Goal: Task Accomplishment & Management: Complete application form

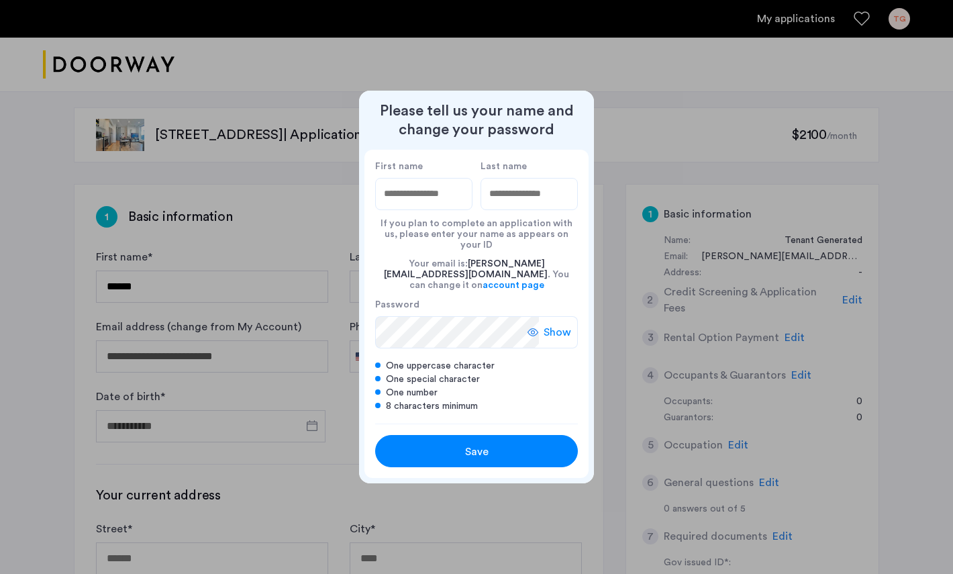
click at [393, 210] on input "First name" at bounding box center [423, 194] width 97 height 32
type input "********"
click at [507, 194] on input "Last name" at bounding box center [528, 194] width 97 height 32
type input "*****"
click at [432, 299] on label "Password" at bounding box center [457, 305] width 164 height 12
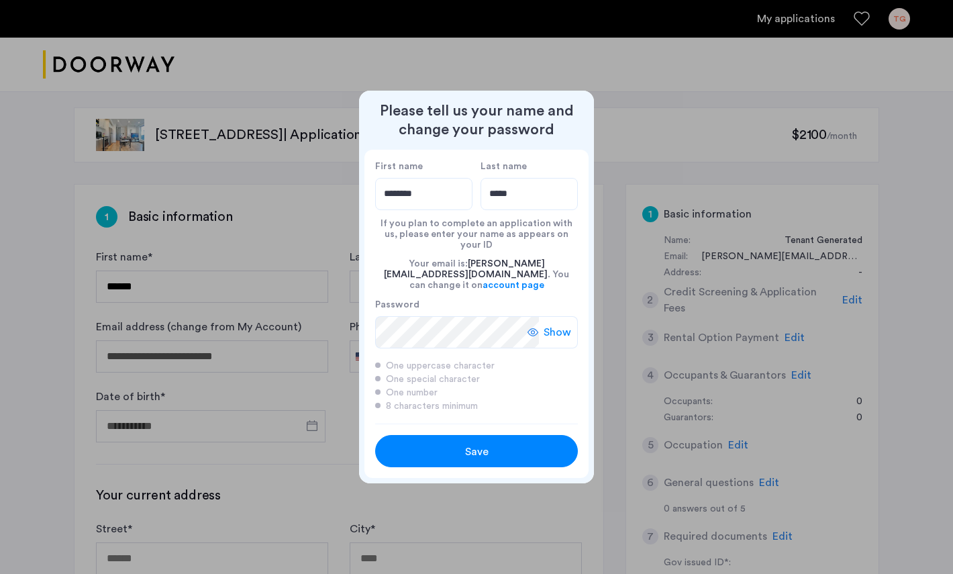
click at [489, 455] on button "Save" at bounding box center [476, 451] width 203 height 32
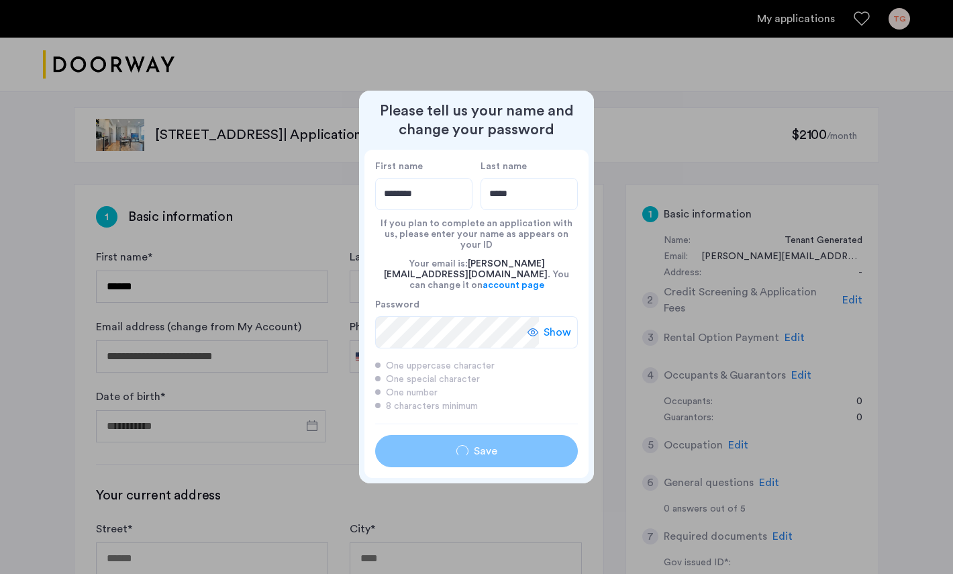
type input "********"
type input "*****"
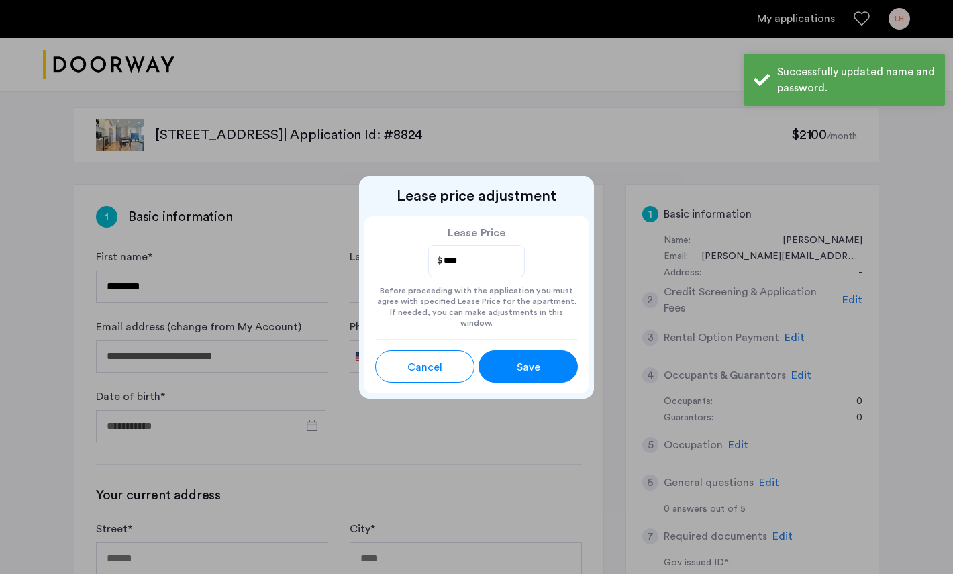
click at [482, 270] on input "****" at bounding box center [477, 260] width 70 height 17
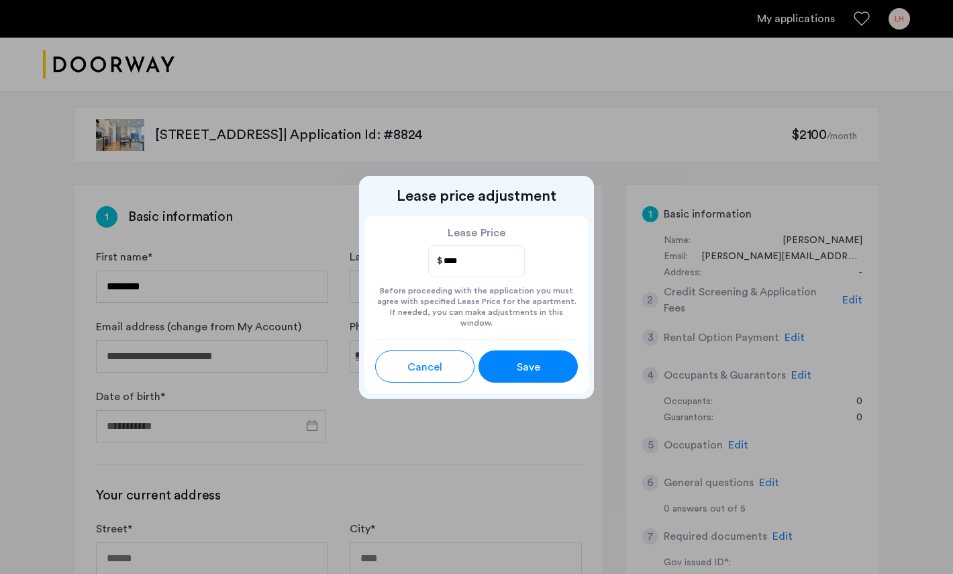
click at [535, 361] on span "Save" at bounding box center [528, 367] width 23 height 16
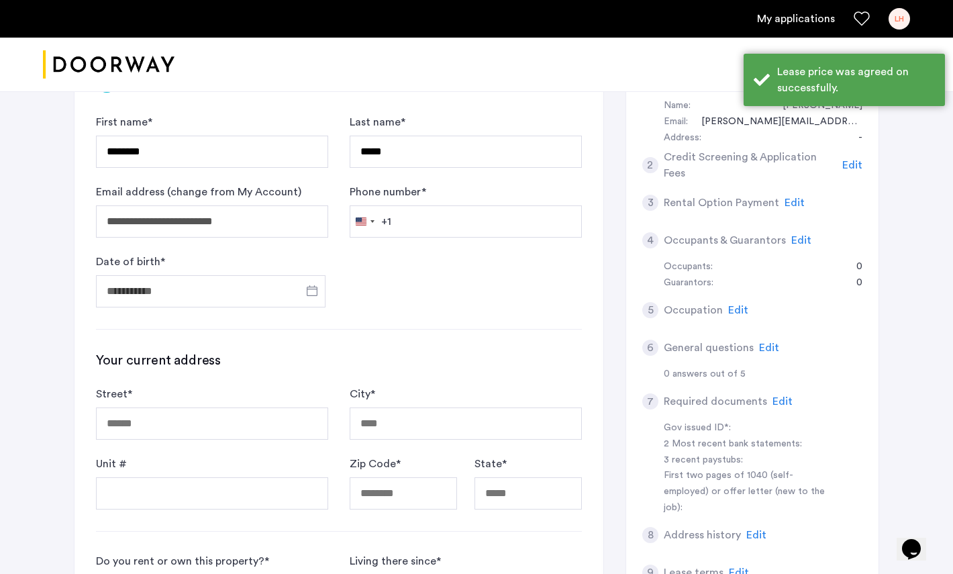
scroll to position [215, 0]
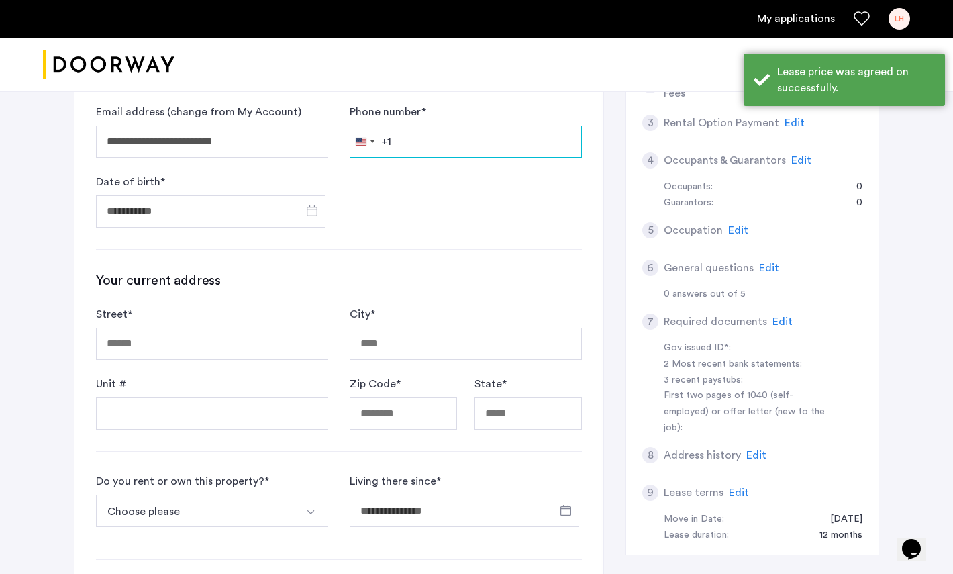
click at [417, 137] on input "Phone number *" at bounding box center [466, 141] width 232 height 32
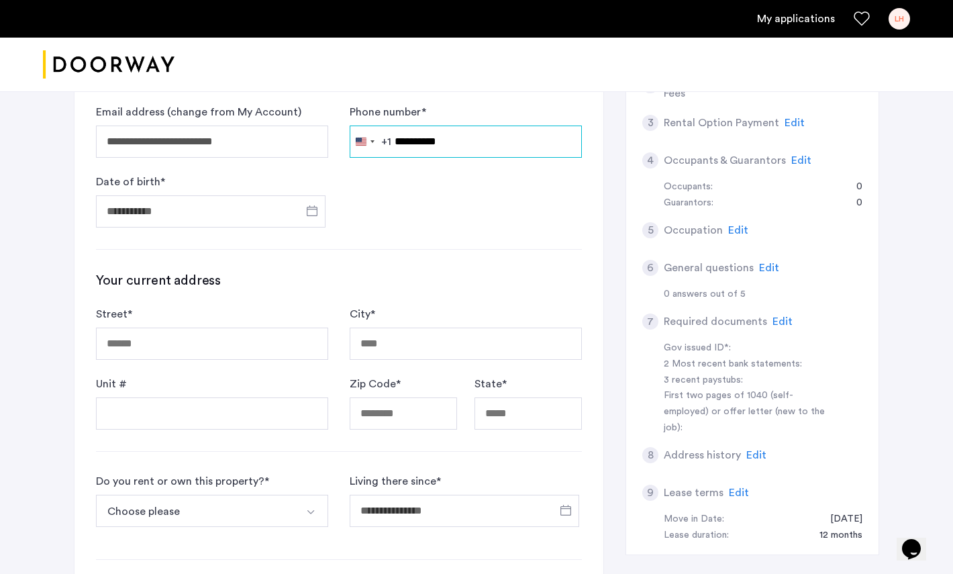
type input "**********"
click at [143, 219] on input "Date of birth *" at bounding box center [210, 211] width 229 height 32
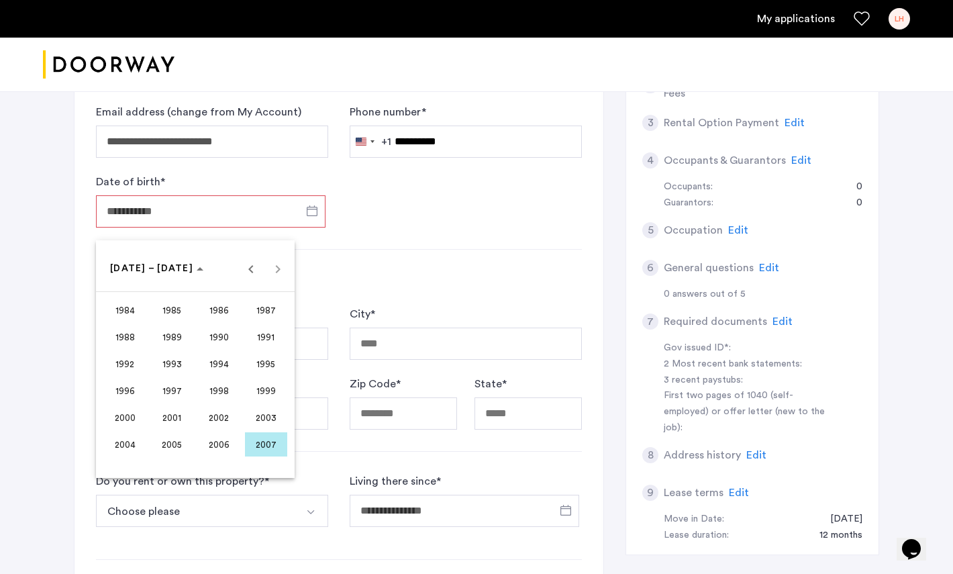
click at [268, 390] on span "1999" at bounding box center [266, 390] width 42 height 24
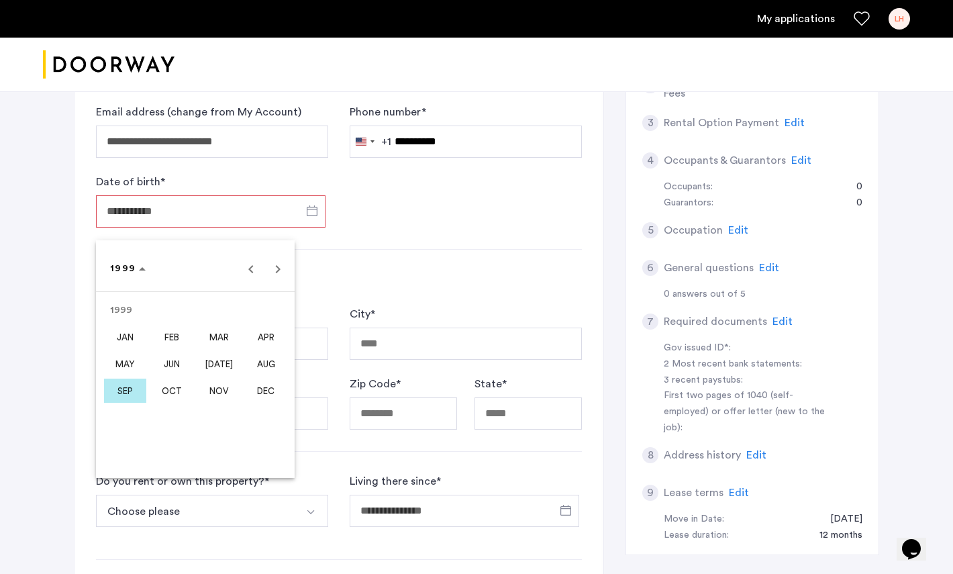
click at [123, 395] on span "SEP" at bounding box center [125, 390] width 42 height 24
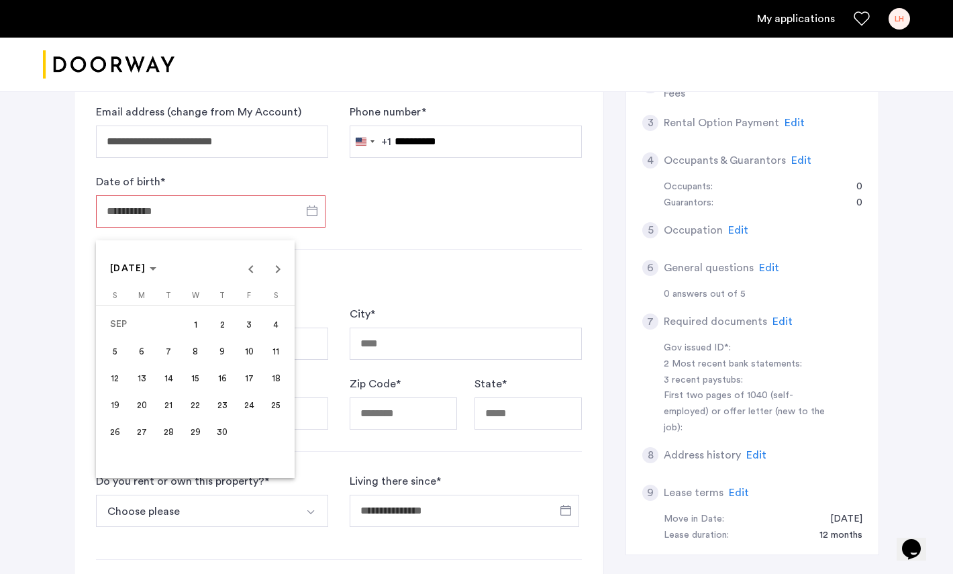
click at [248, 323] on span "3" at bounding box center [249, 324] width 24 height 24
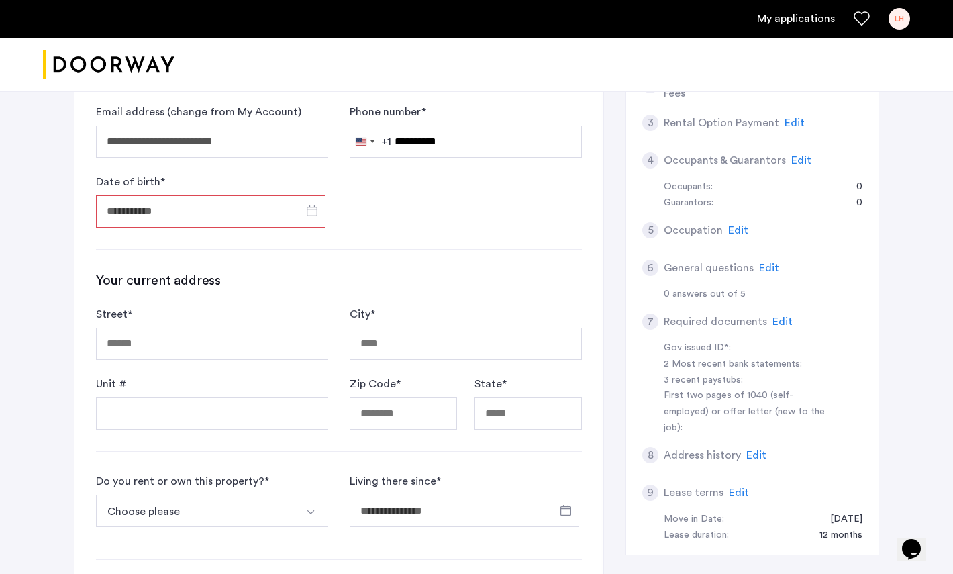
type input "**********"
click at [270, 349] on input "Street *" at bounding box center [212, 343] width 232 height 32
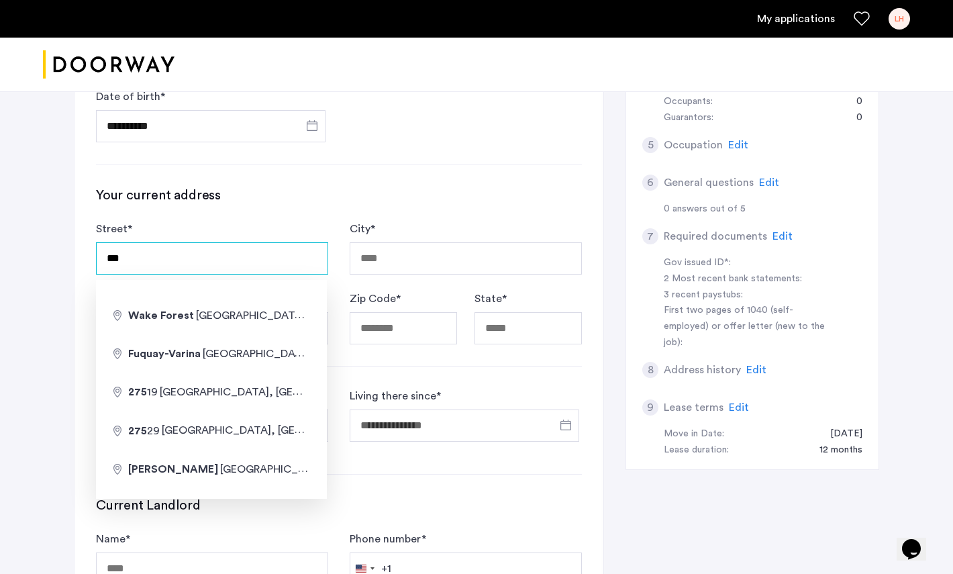
type input "**********"
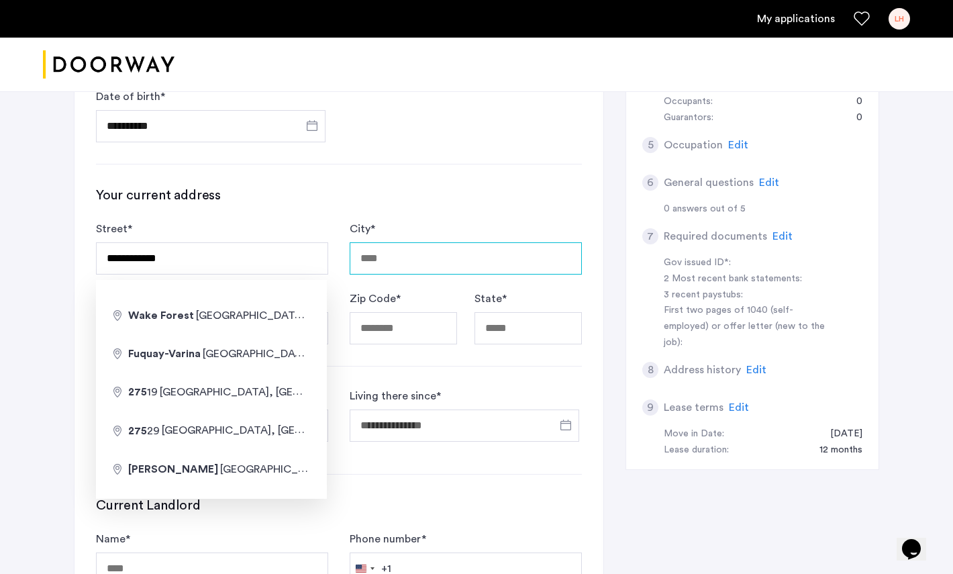
type input "********"
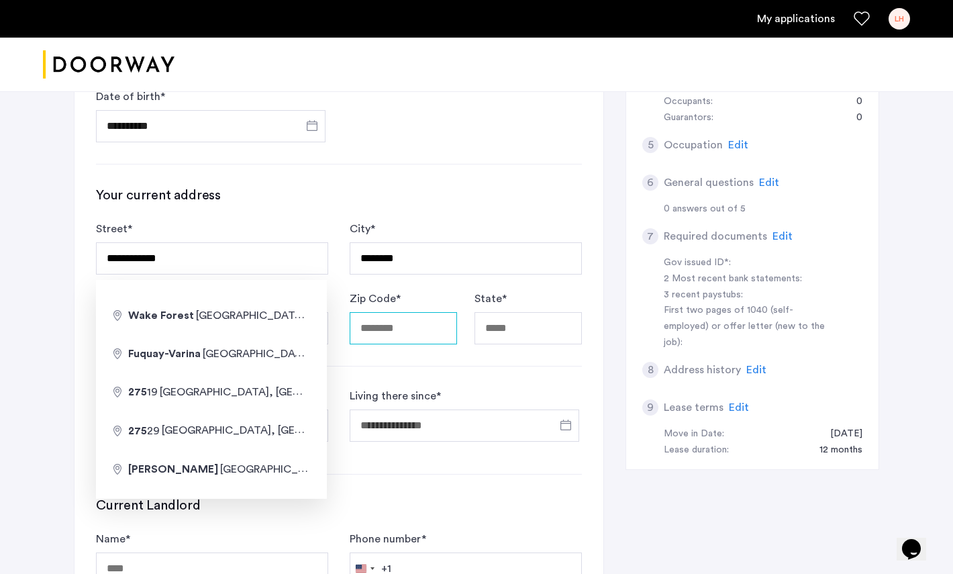
type input "*****"
type input "********"
click at [297, 217] on div "**********" at bounding box center [339, 265] width 486 height 158
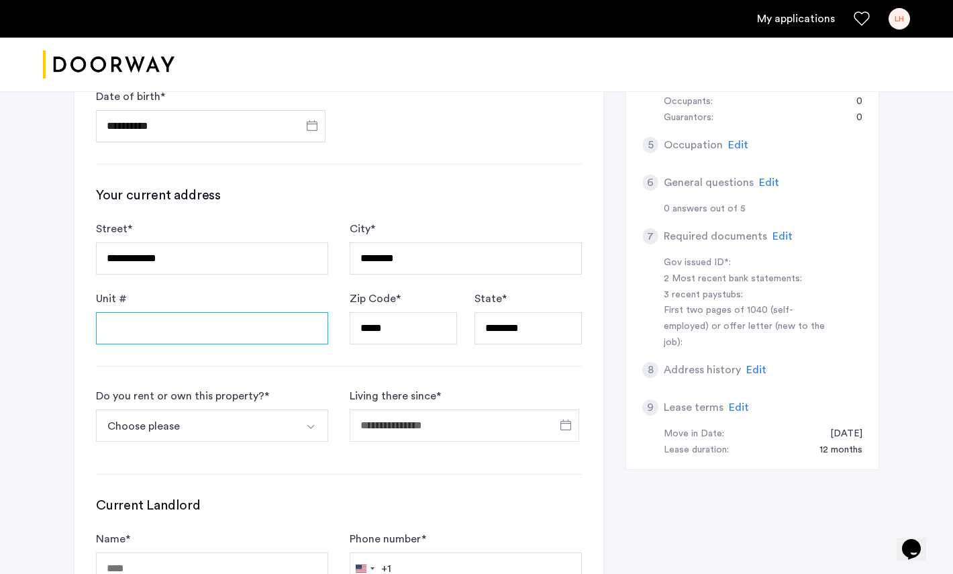
click at [179, 341] on input "Unit #" at bounding box center [212, 328] width 232 height 32
type input "***"
click at [389, 122] on form "**********" at bounding box center [339, 45] width 486 height 193
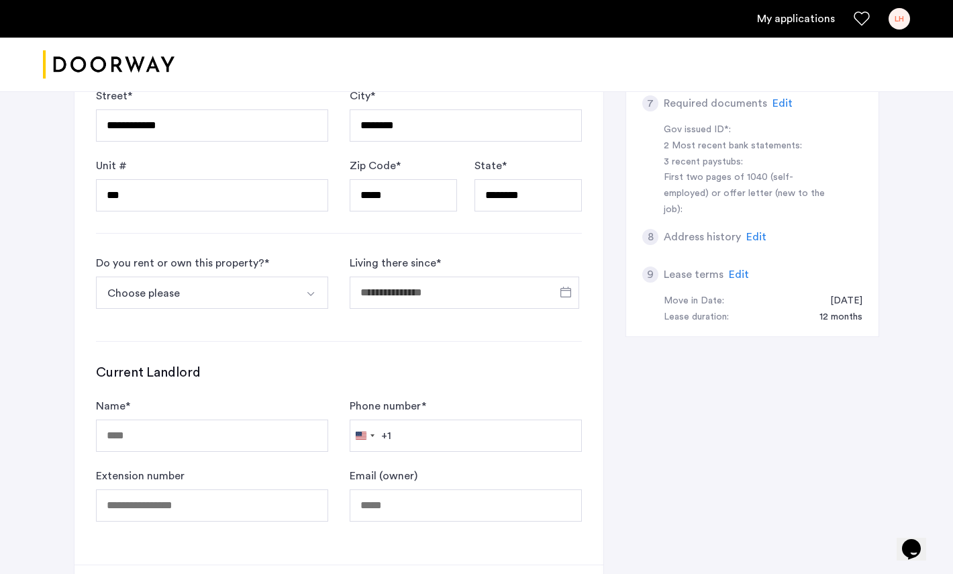
scroll to position [453, 0]
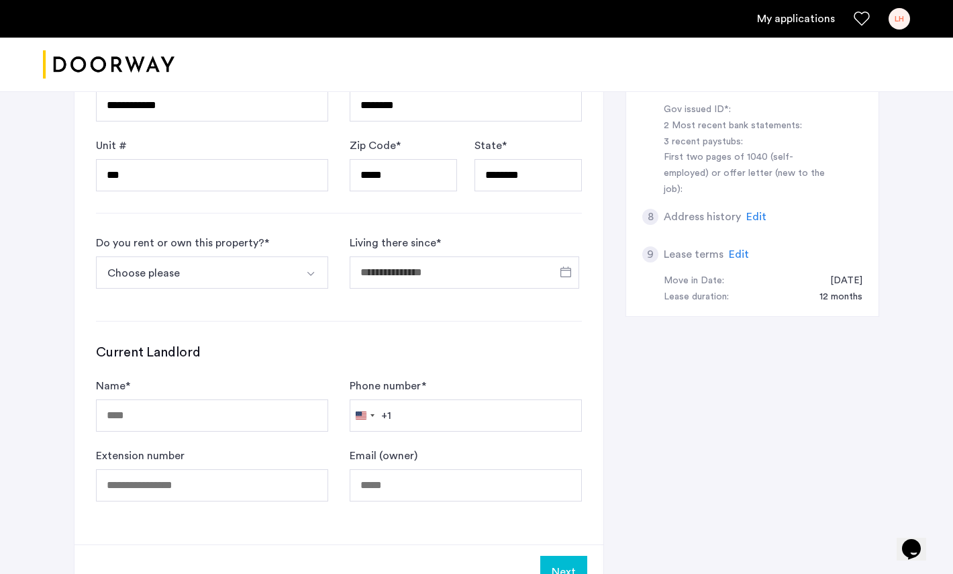
click at [250, 282] on button "Choose please" at bounding box center [196, 272] width 201 height 32
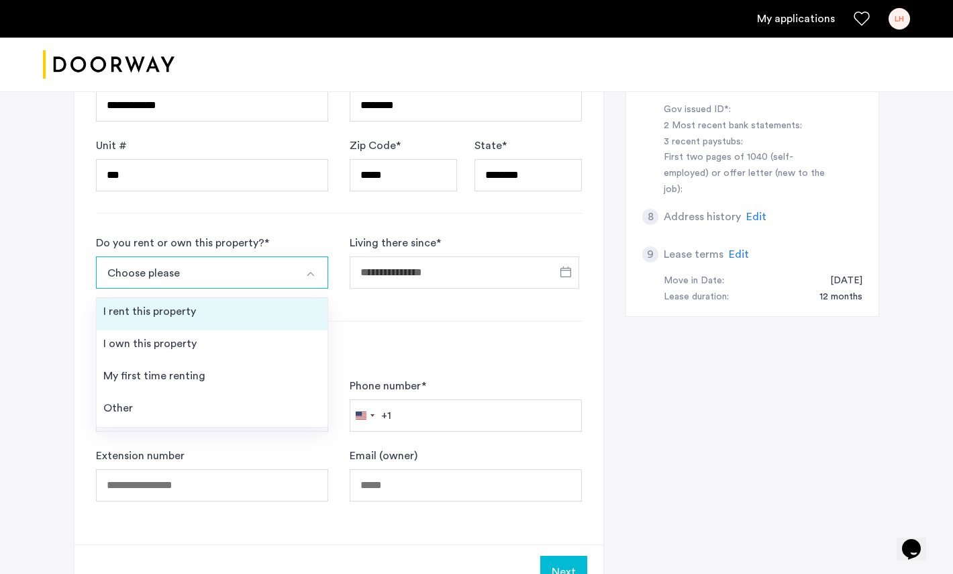
click at [234, 321] on li "I rent this property" at bounding box center [212, 314] width 231 height 32
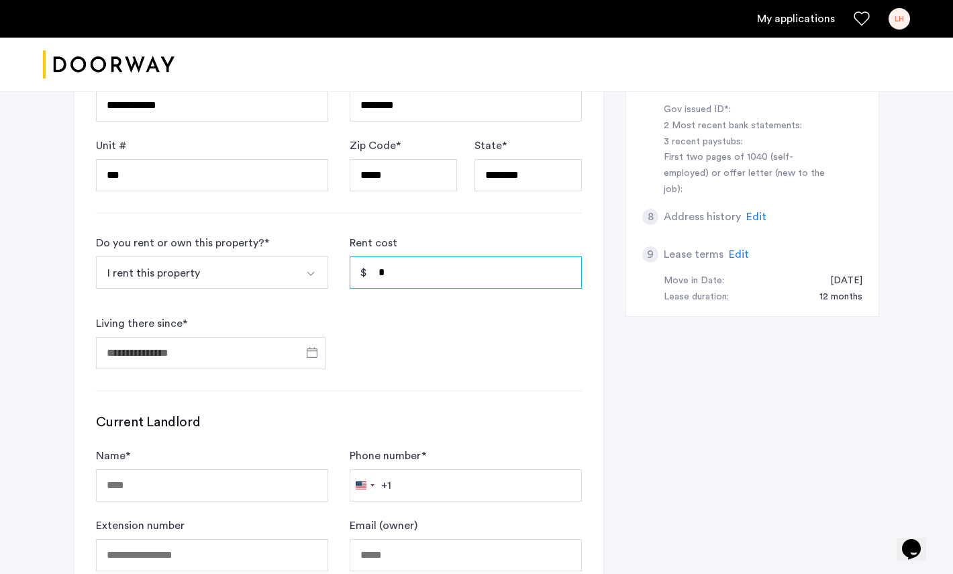
click at [406, 268] on input "*" at bounding box center [466, 272] width 232 height 32
type input "*****"
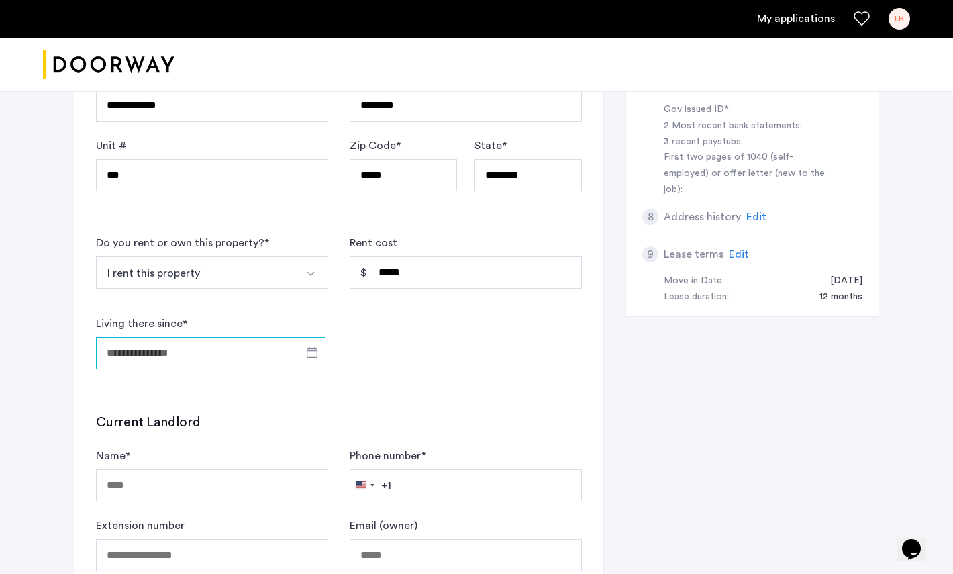
click at [203, 358] on input "Living there since *" at bounding box center [210, 353] width 229 height 32
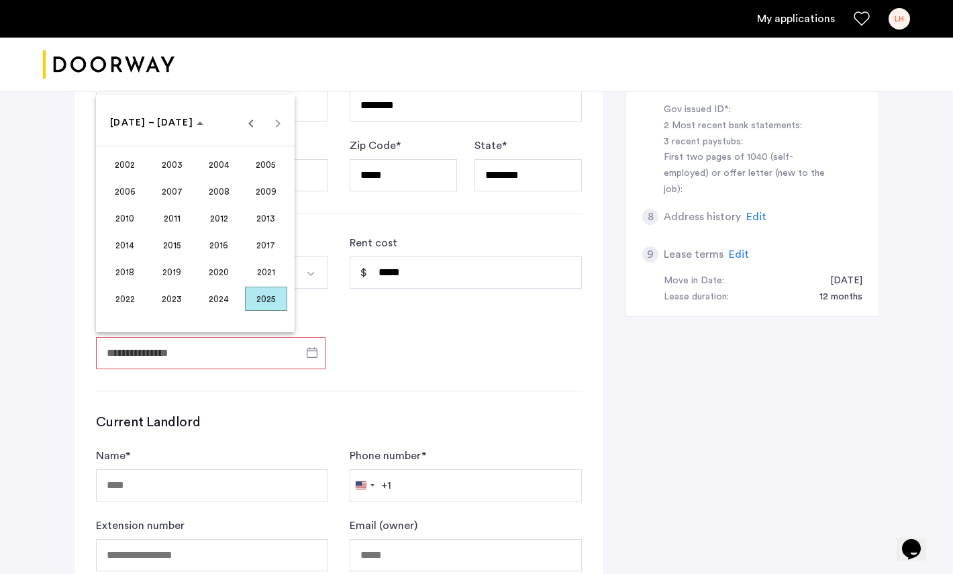
click at [228, 305] on span "2024" at bounding box center [219, 298] width 42 height 24
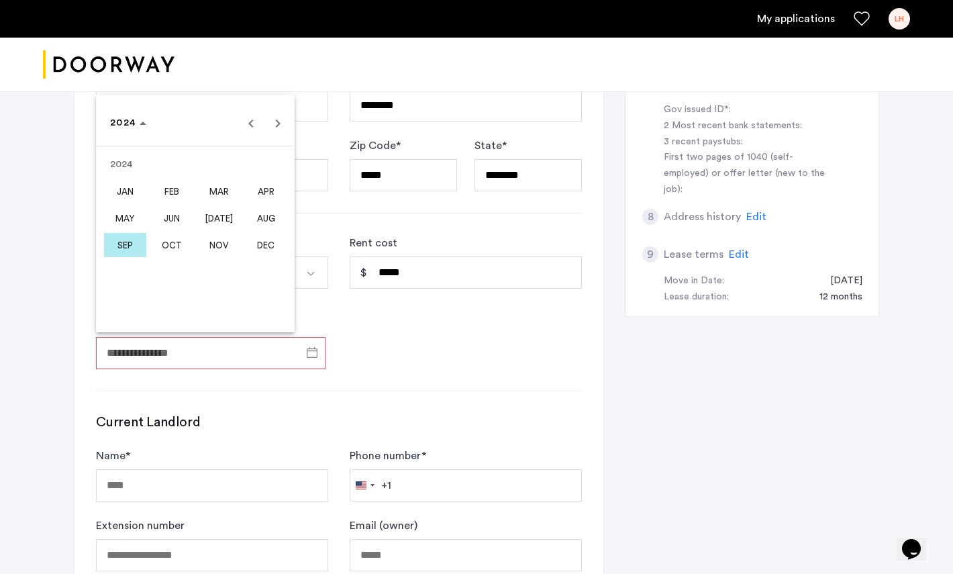
click at [119, 244] on span "SEP" at bounding box center [125, 245] width 42 height 24
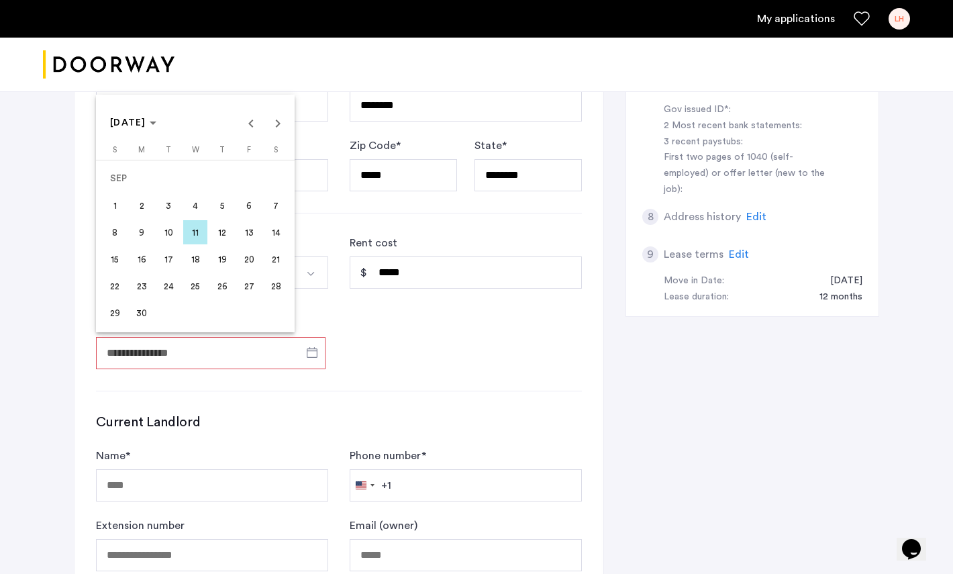
click at [111, 205] on span "1" at bounding box center [115, 205] width 24 height 24
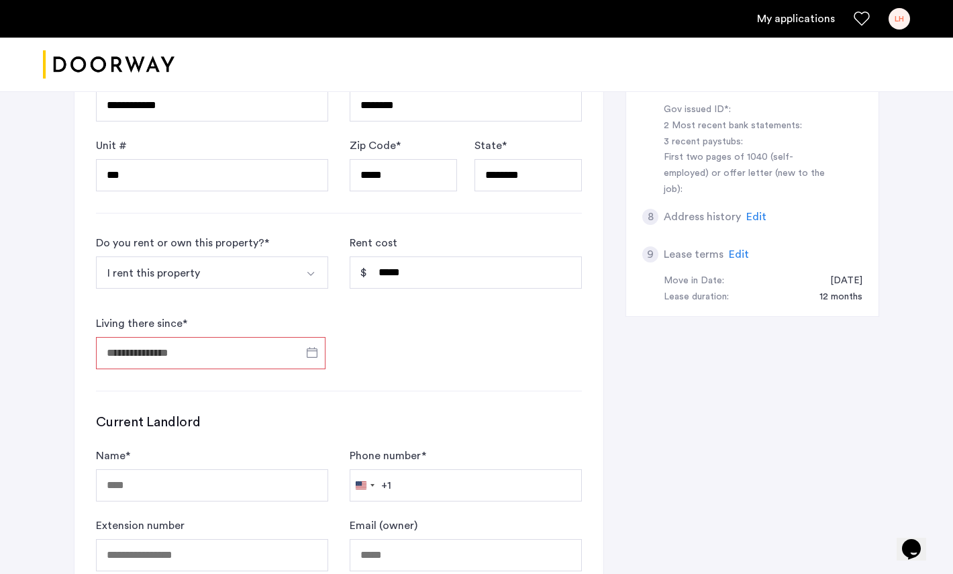
type input "**********"
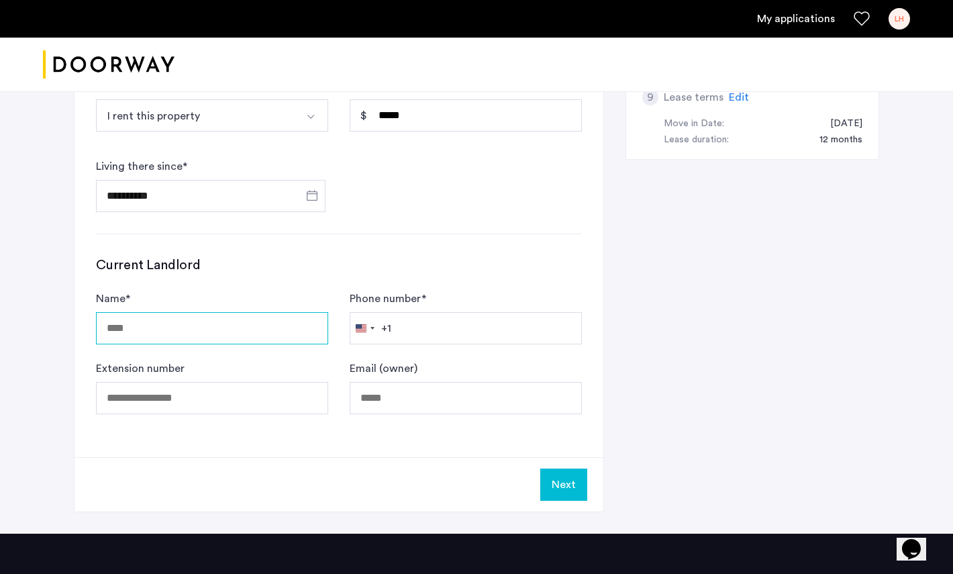
click at [252, 331] on input "Name *" at bounding box center [212, 328] width 232 height 32
click at [210, 331] on input "Name *" at bounding box center [212, 328] width 232 height 32
paste input "**********"
type input "**********"
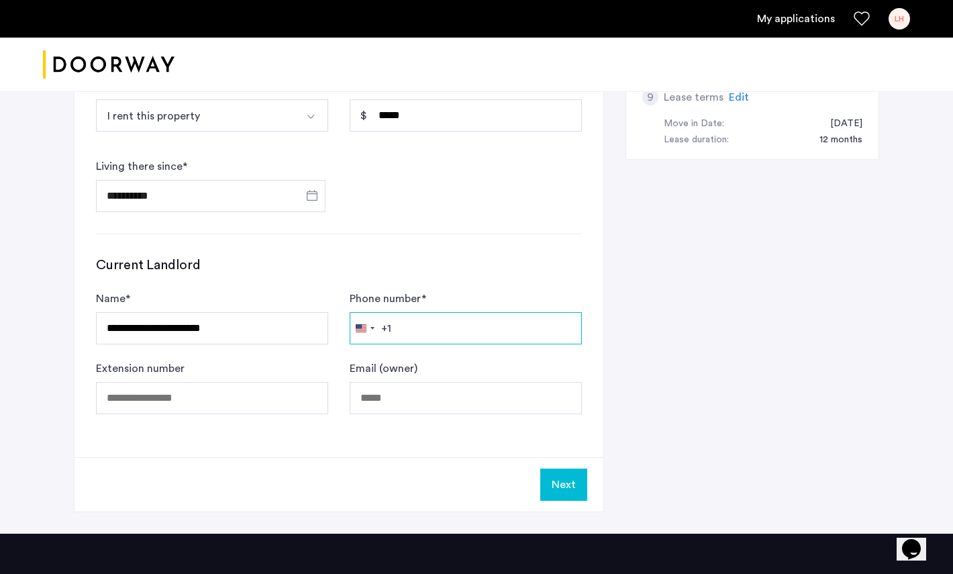
click at [494, 331] on input "Phone number *" at bounding box center [466, 328] width 232 height 32
paste input "**********"
type input "**********"
click at [449, 361] on div "Email (owner)" at bounding box center [466, 387] width 232 height 54
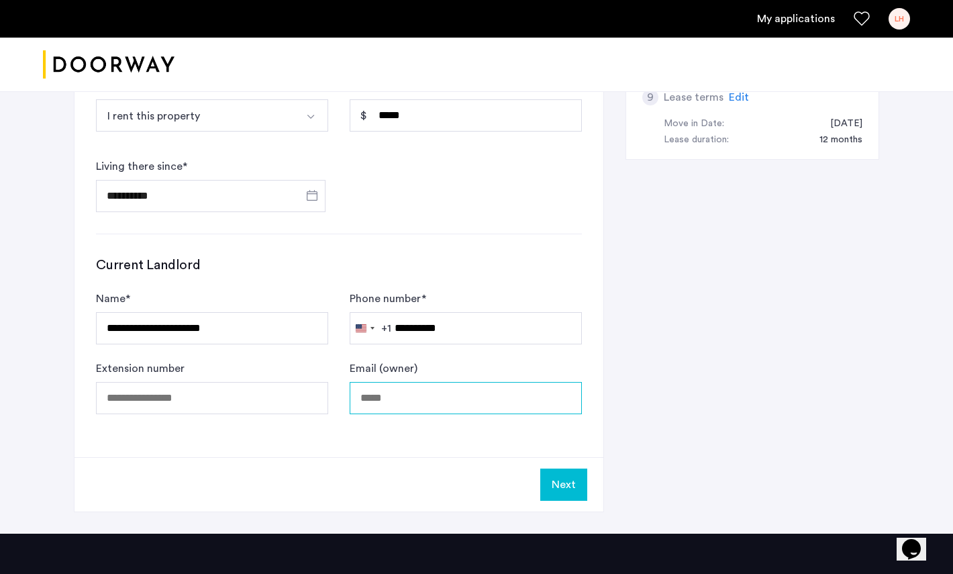
click at [412, 403] on input "Email (owner)" at bounding box center [466, 398] width 232 height 32
paste input "**********"
type input "**********"
click at [702, 281] on div "**********" at bounding box center [476, 53] width 805 height 959
click at [558, 486] on button "Next" at bounding box center [563, 484] width 47 height 32
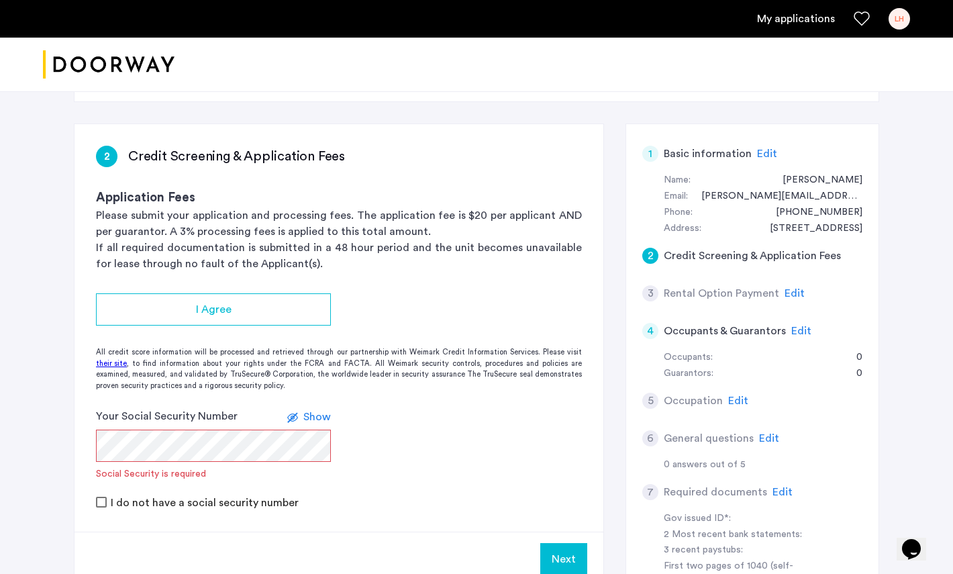
scroll to position [62, 0]
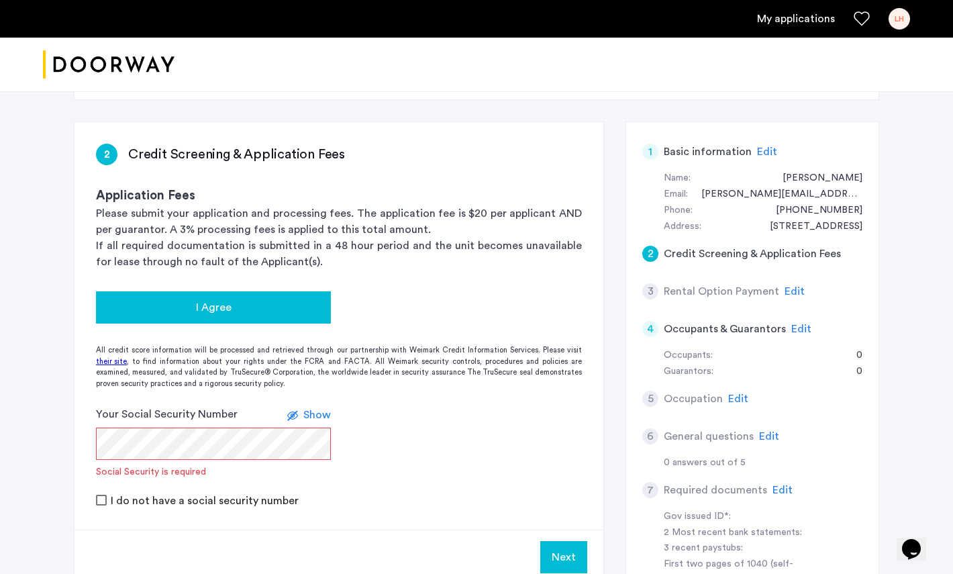
click at [307, 303] on div "I Agree" at bounding box center [213, 307] width 213 height 16
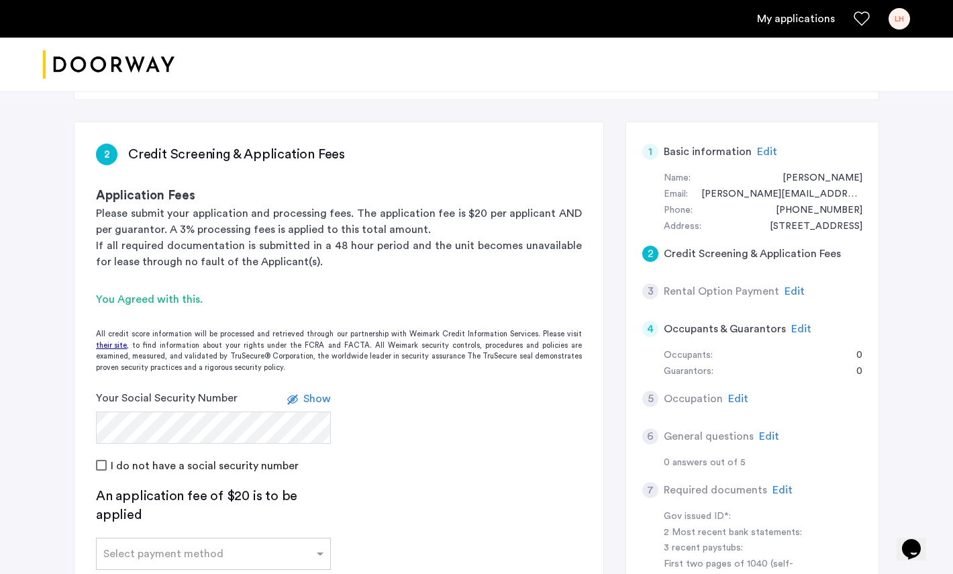
click at [379, 376] on app-credit-screening "2 Credit Screening & Application Fees Application Fees Please submit your appli…" at bounding box center [338, 410] width 529 height 577
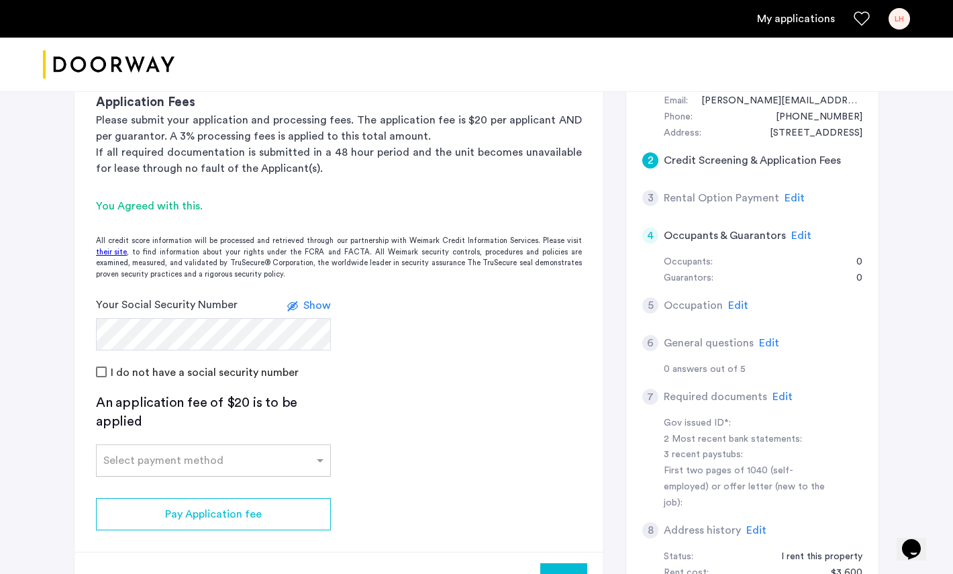
click at [171, 454] on input "text" at bounding box center [199, 457] width 193 height 9
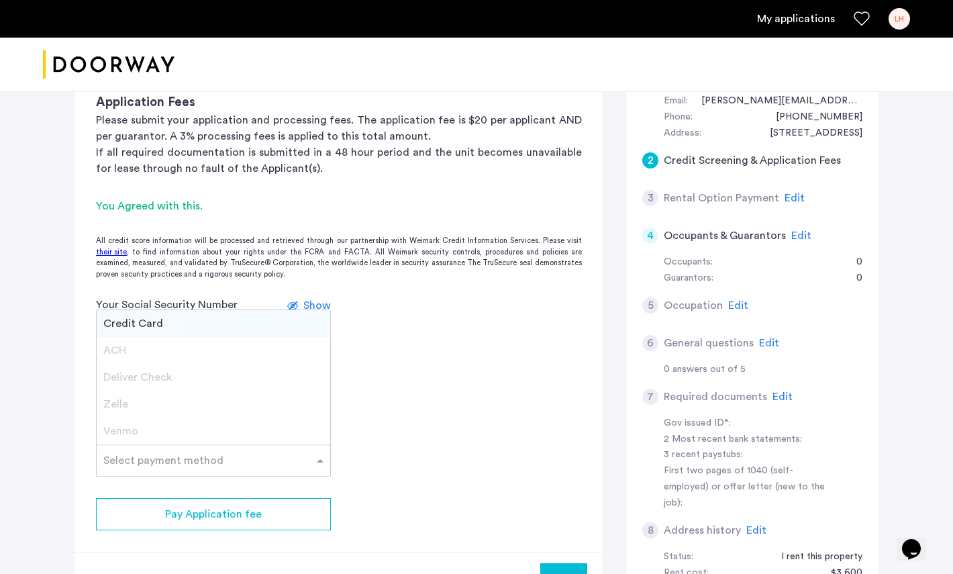
click at [167, 352] on div "ACH" at bounding box center [213, 350] width 233 height 27
click at [169, 334] on div "Credit Card" at bounding box center [213, 323] width 233 height 27
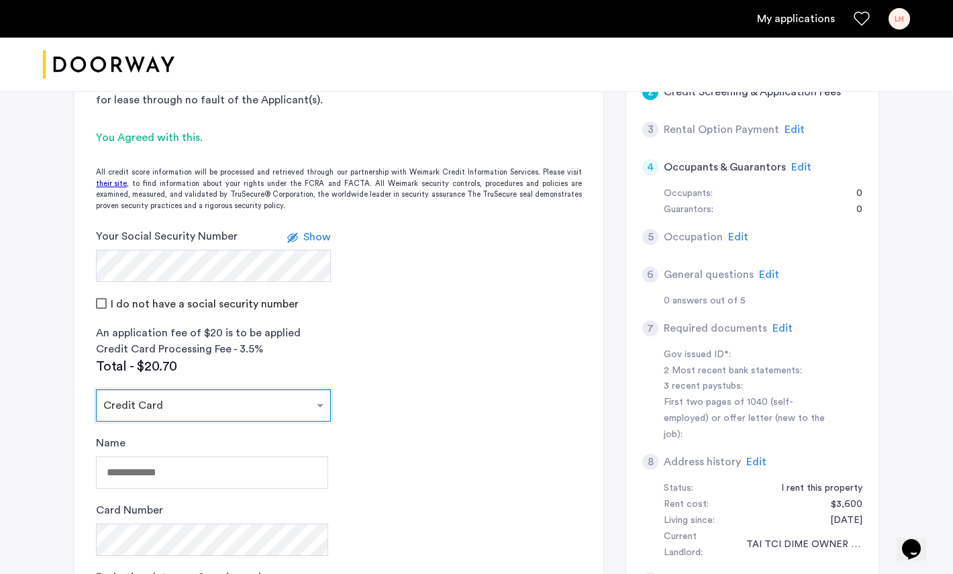
scroll to position [329, 0]
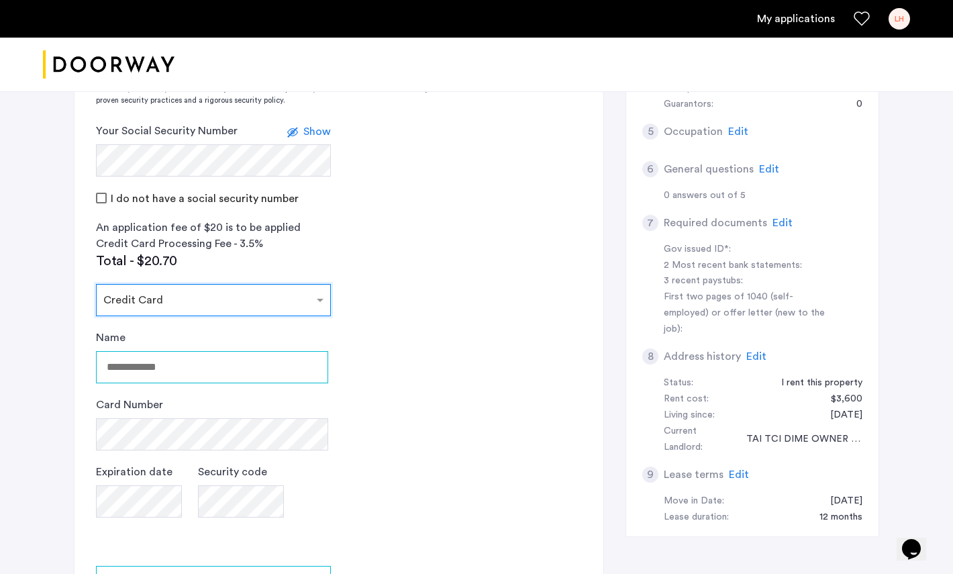
click at [169, 368] on input "Name" at bounding box center [212, 367] width 232 height 32
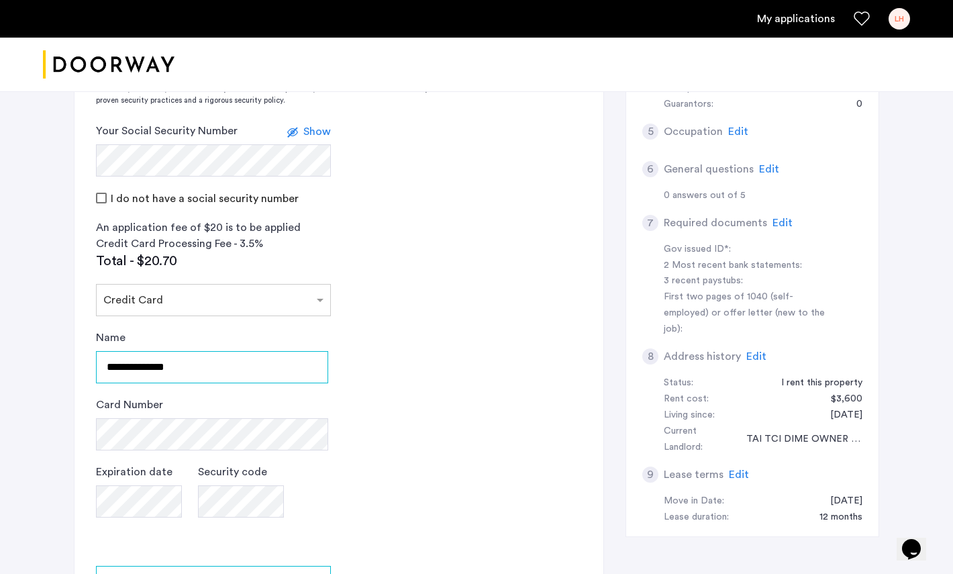
type input "**********"
click at [425, 219] on app-credit-screening "2 Credit Screening & Application Fees Application Fees Please submit your appli…" at bounding box center [338, 264] width 529 height 819
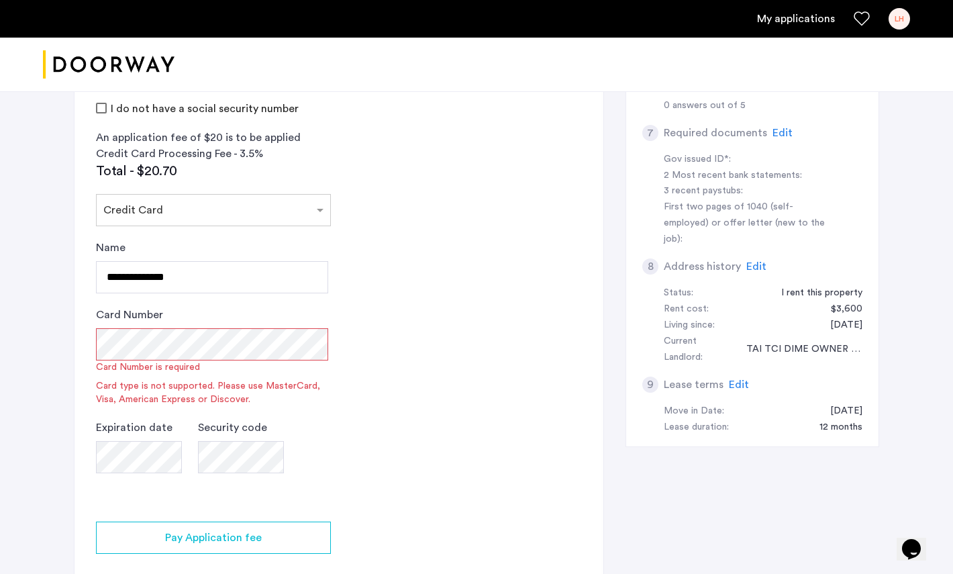
scroll to position [435, 0]
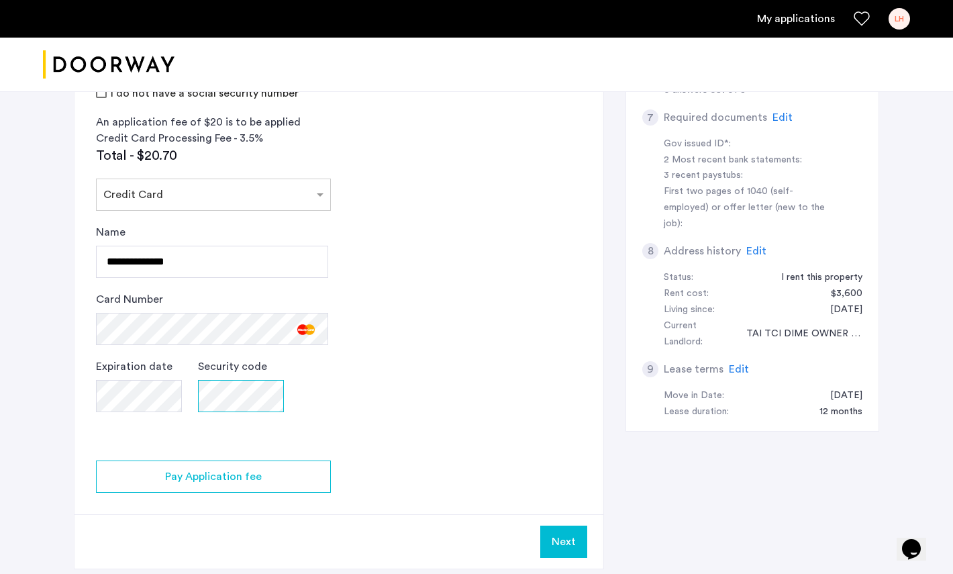
click at [260, 401] on div "Security code" at bounding box center [241, 391] width 86 height 67
click at [419, 368] on app-credit-screening "2 Credit Screening & Application Fees Application Fees Please submit your appli…" at bounding box center [338, 159] width 529 height 819
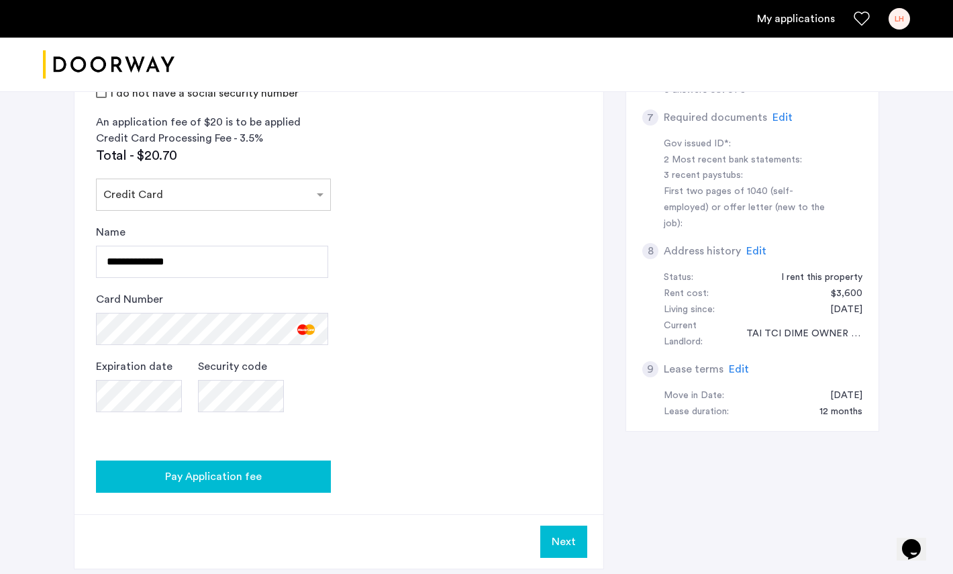
click at [318, 470] on div "Pay Application fee" at bounding box center [213, 476] width 213 height 16
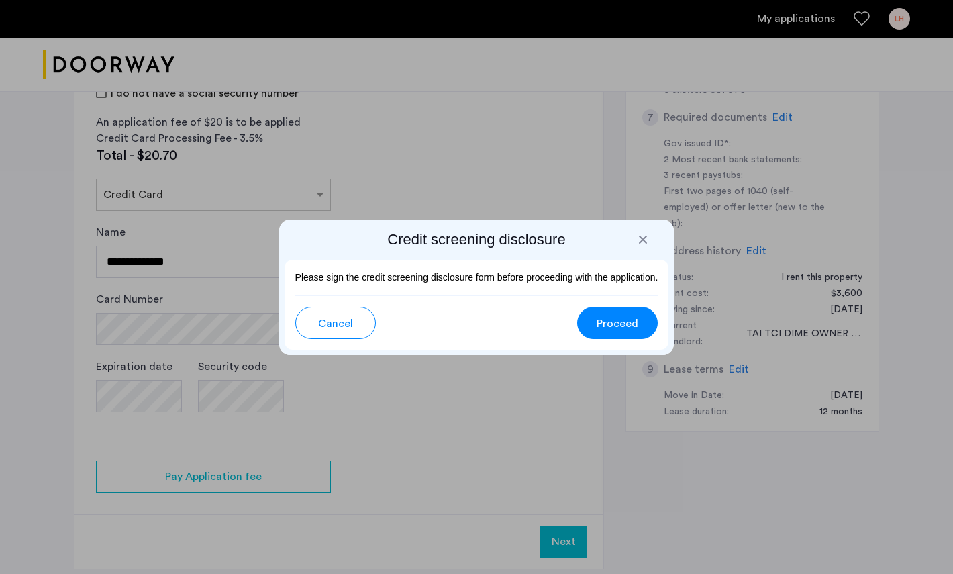
click at [644, 235] on div at bounding box center [642, 239] width 13 height 13
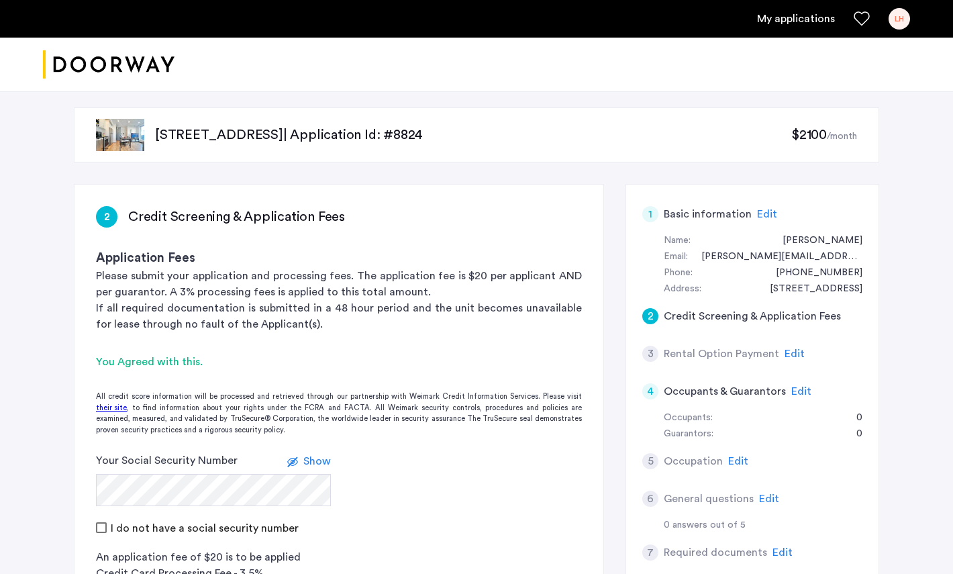
scroll to position [647, 0]
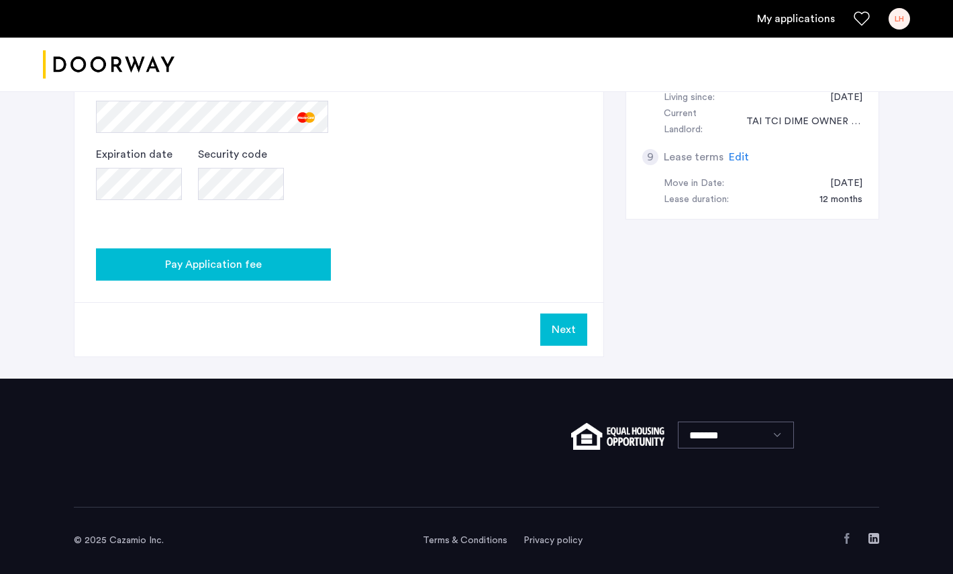
click at [271, 263] on div "Pay Application fee" at bounding box center [213, 264] width 213 height 16
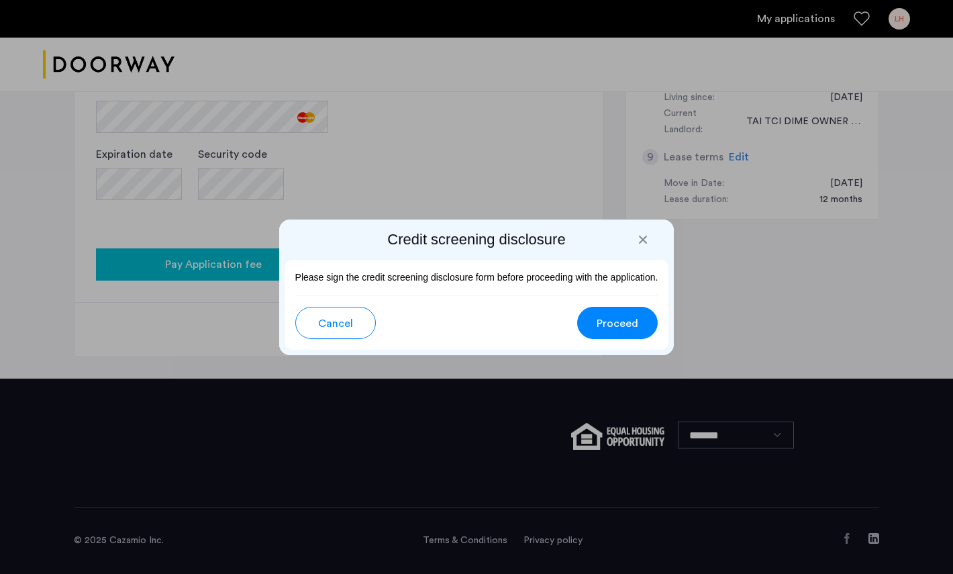
scroll to position [0, 0]
click at [629, 329] on span "Proceed" at bounding box center [617, 323] width 42 height 16
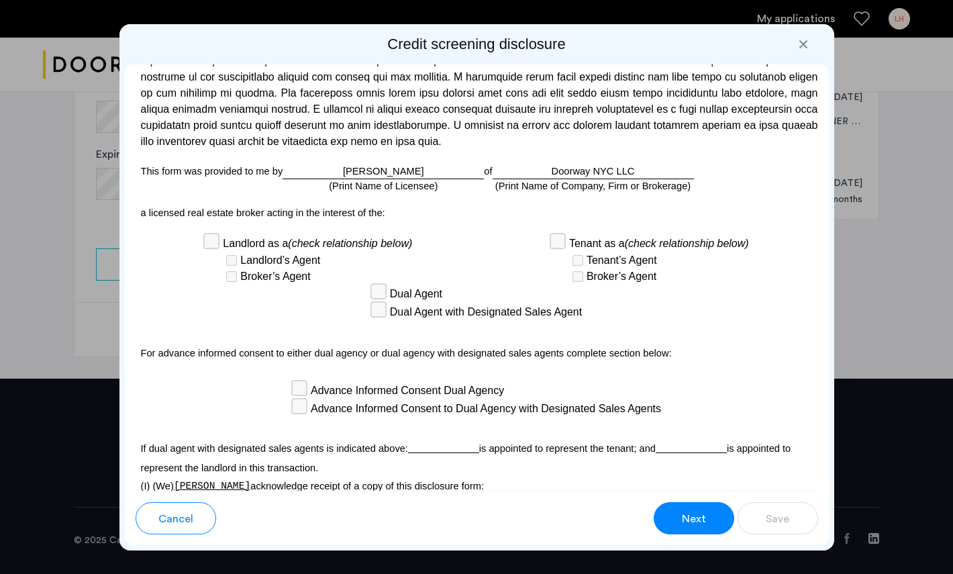
scroll to position [3950, 0]
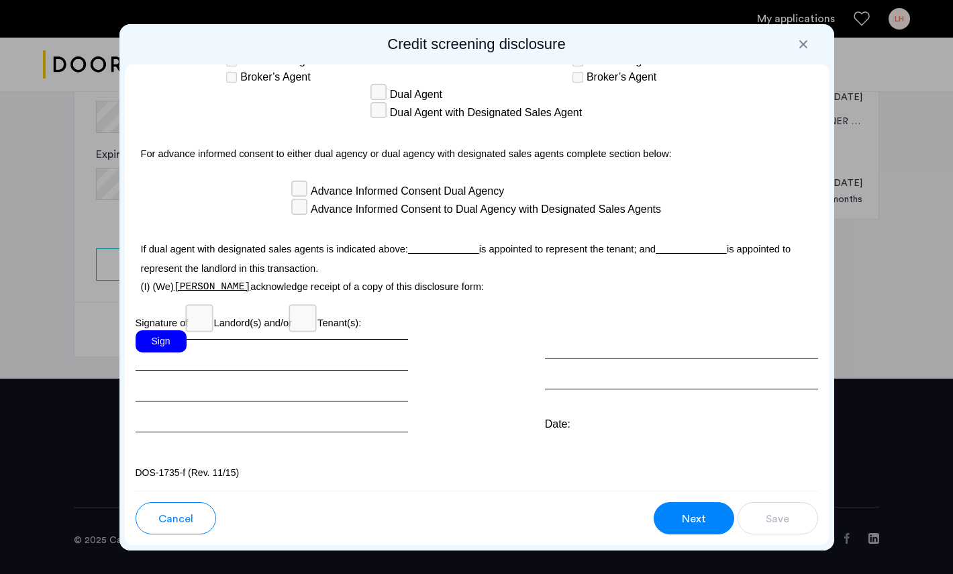
click at [153, 337] on div "Sign" at bounding box center [161, 341] width 51 height 22
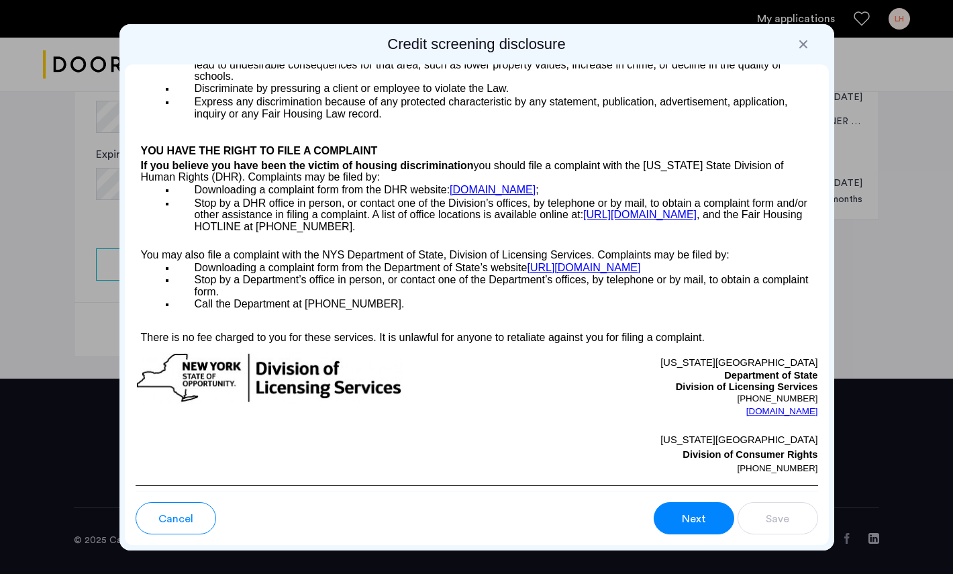
scroll to position [2374, 0]
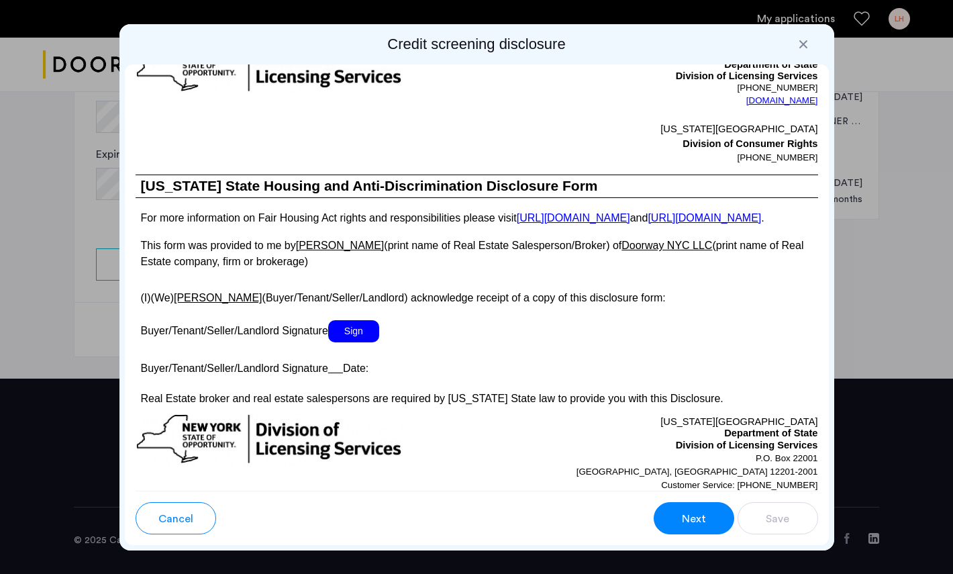
click at [361, 342] on span "Sign" at bounding box center [353, 331] width 51 height 22
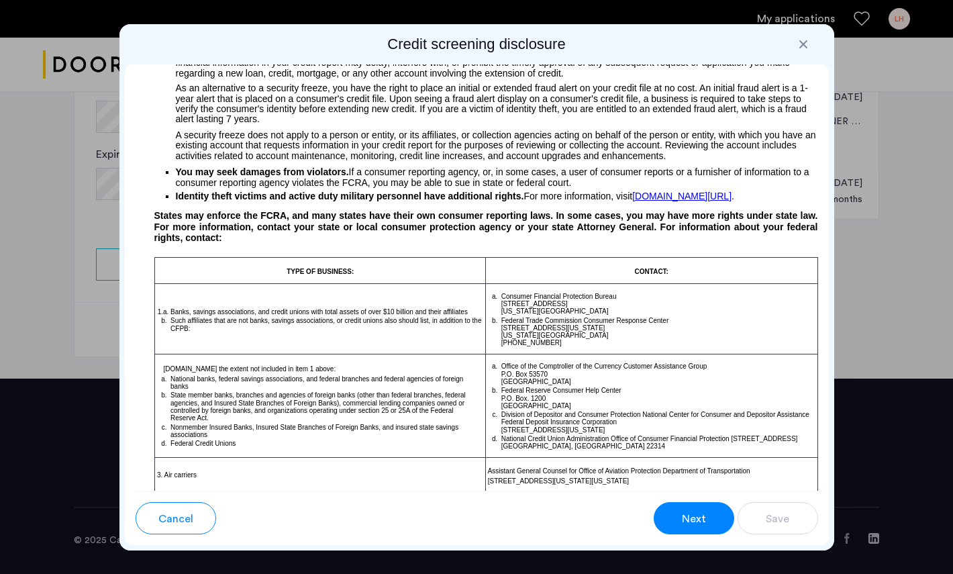
scroll to position [1496, 0]
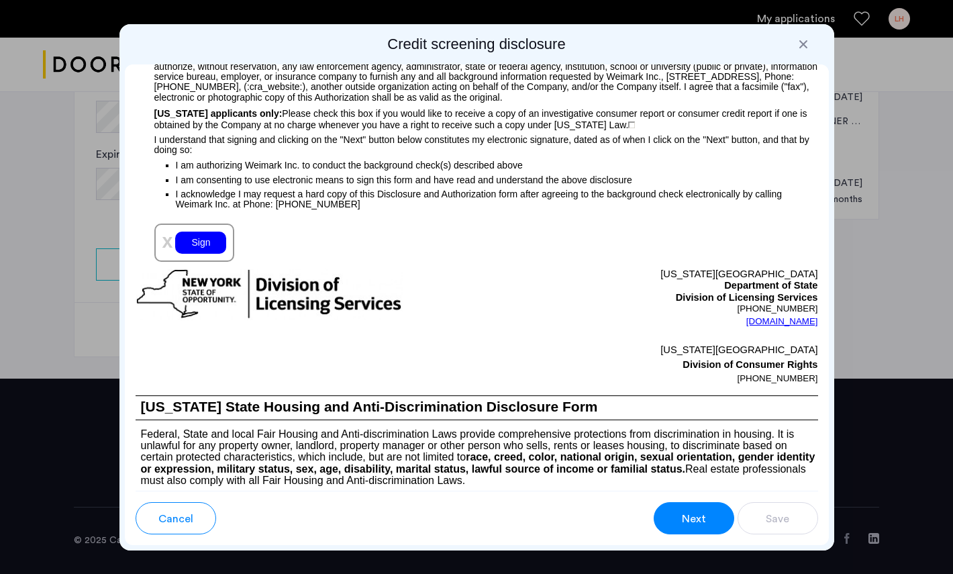
click at [208, 254] on div "Sign" at bounding box center [200, 242] width 51 height 22
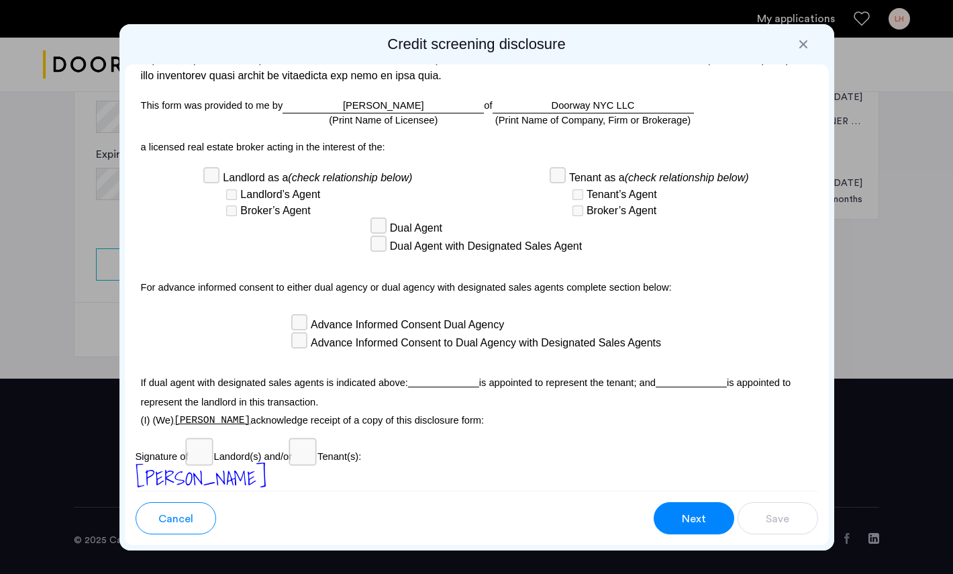
scroll to position [3970, 0]
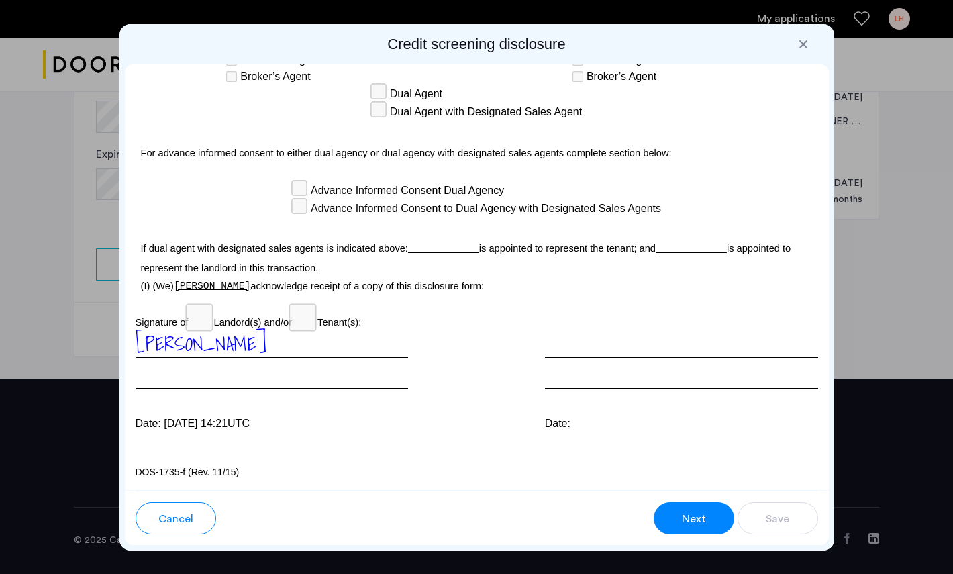
click at [704, 527] on button "Next" at bounding box center [693, 518] width 81 height 32
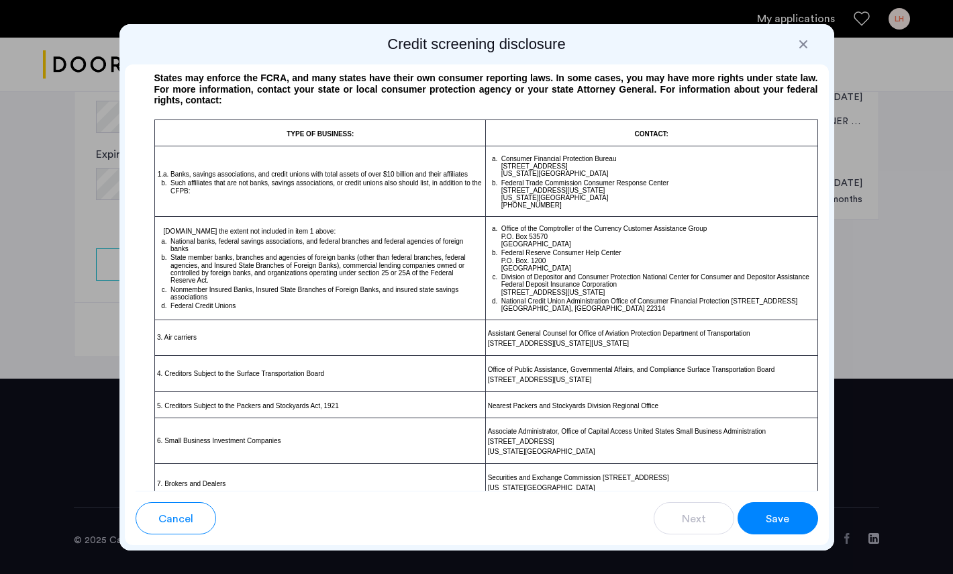
scroll to position [580, 0]
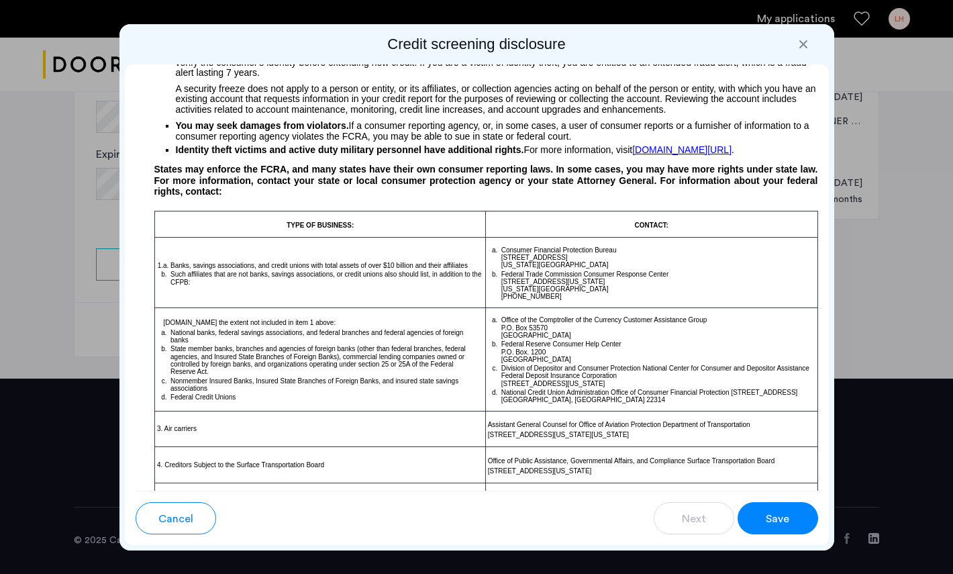
click at [762, 521] on button "Save" at bounding box center [777, 518] width 81 height 32
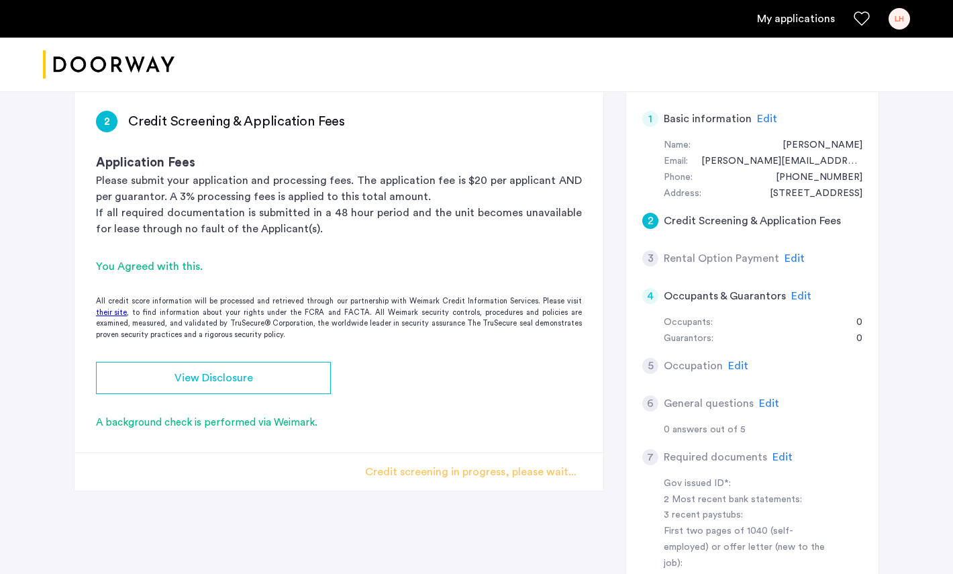
scroll to position [0, 0]
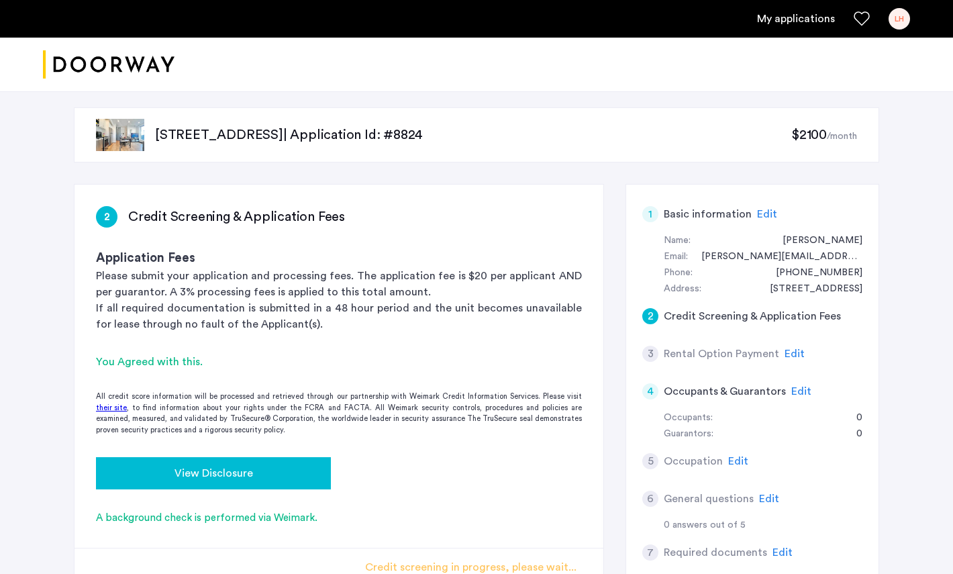
click at [227, 470] on span "View Disclosure" at bounding box center [213, 473] width 78 height 16
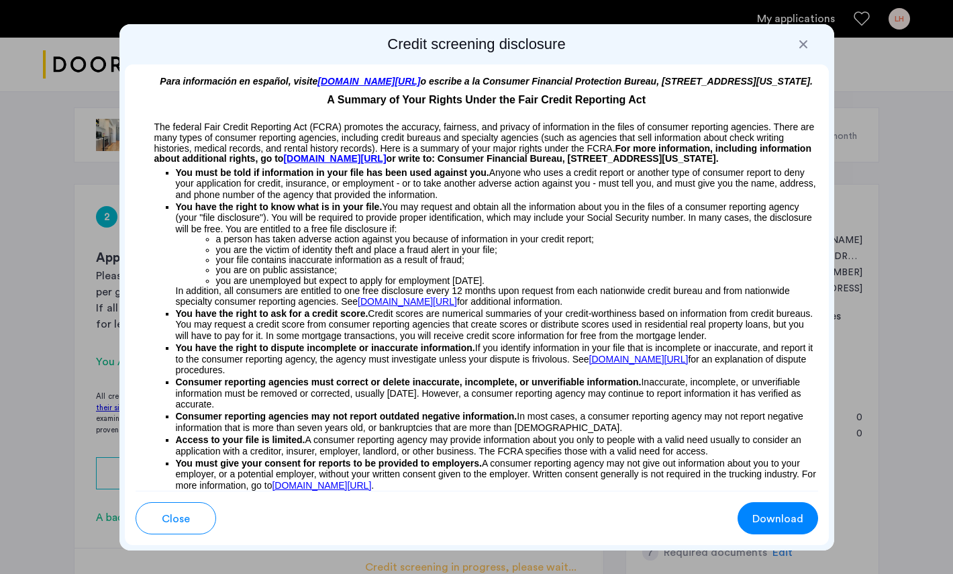
click at [772, 41] on div at bounding box center [802, 44] width 13 height 13
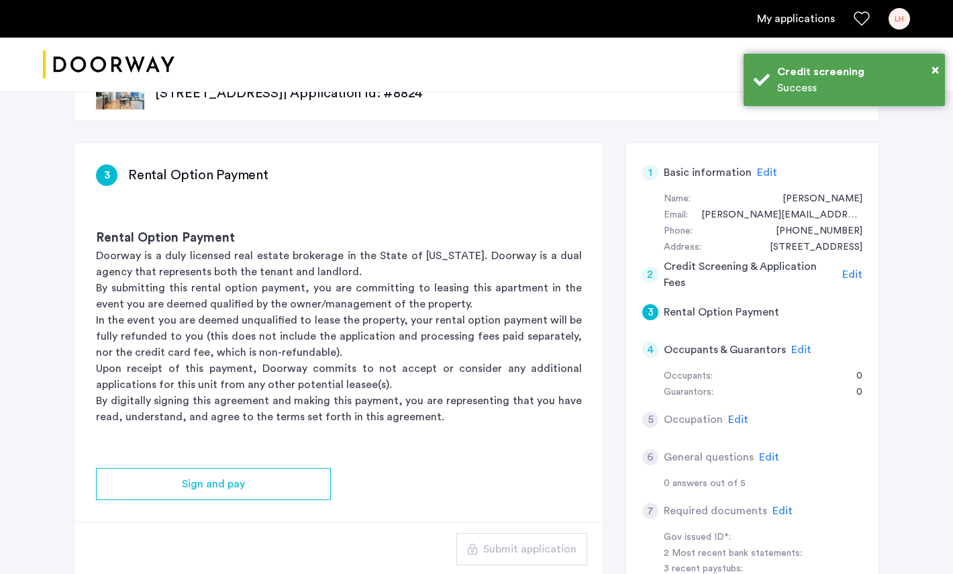
scroll to position [46, 0]
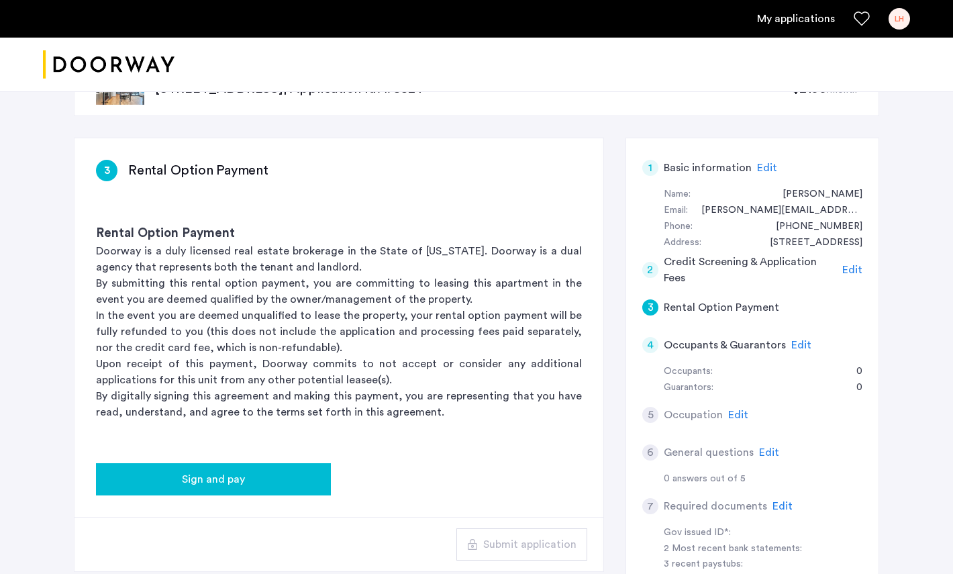
click at [237, 465] on button "Sign and pay" at bounding box center [213, 479] width 235 height 32
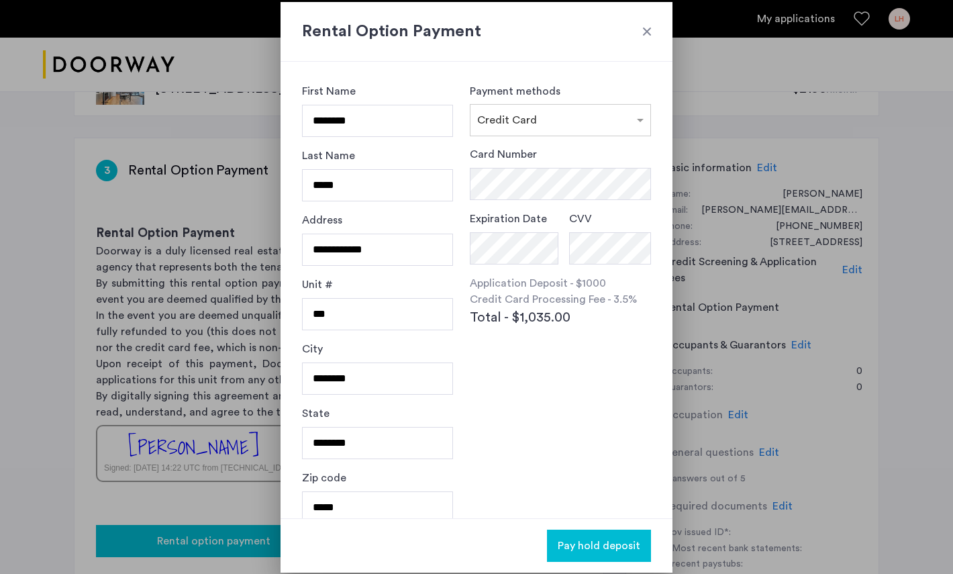
scroll to position [0, 0]
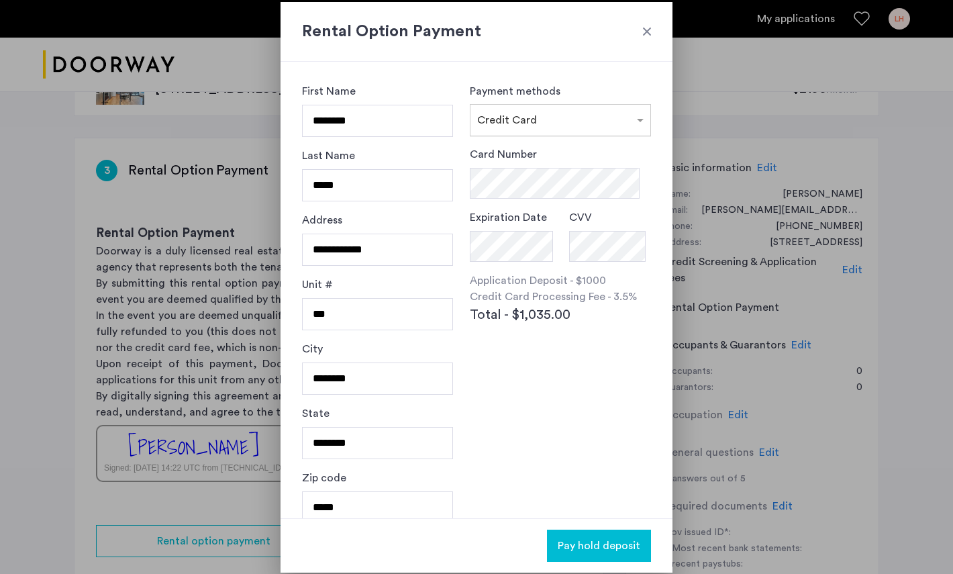
click at [529, 119] on input "text" at bounding box center [547, 117] width 140 height 9
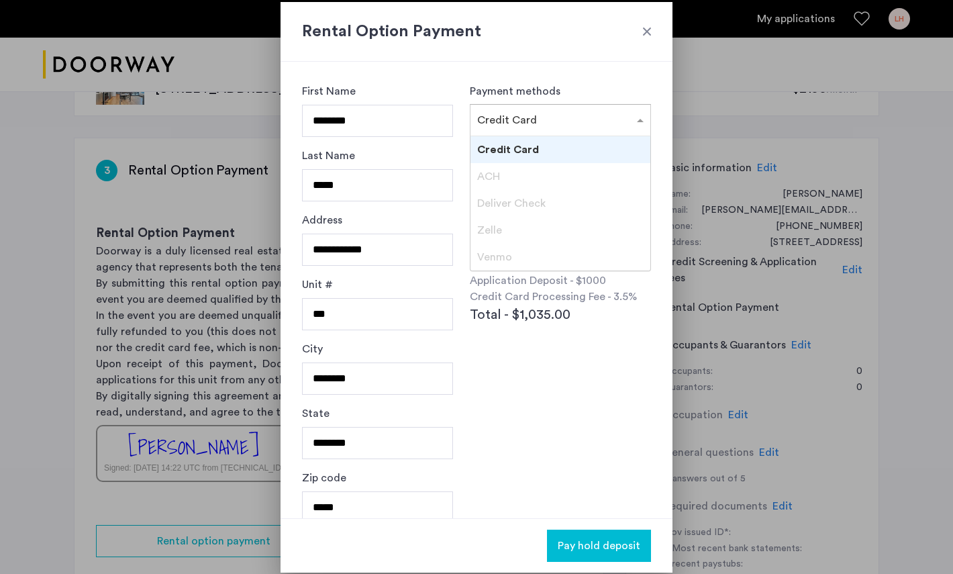
click at [506, 391] on div "Card Number Expiration Date CVV Application Deposit - $1000 Credit Card Process…" at bounding box center [560, 269] width 181 height 247
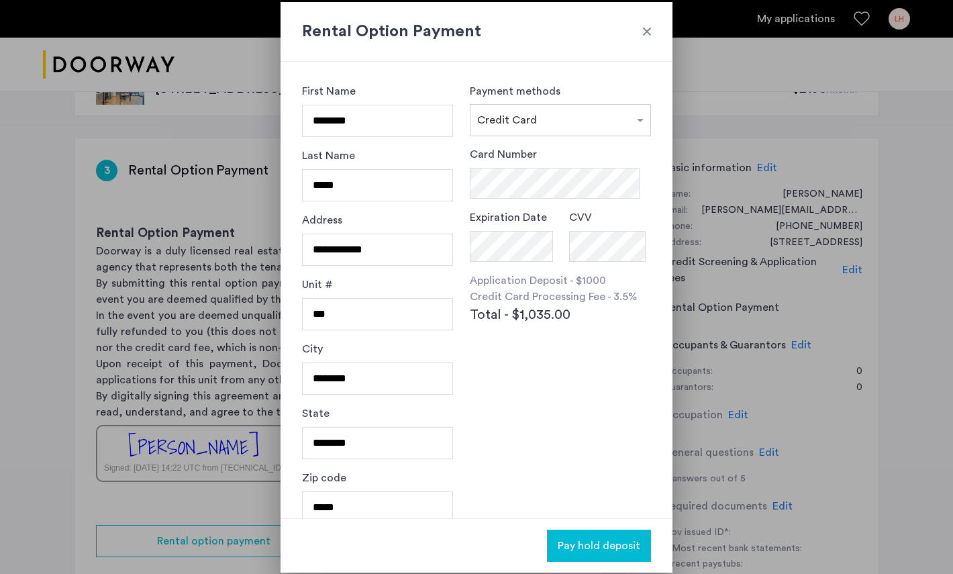
scroll to position [16, 0]
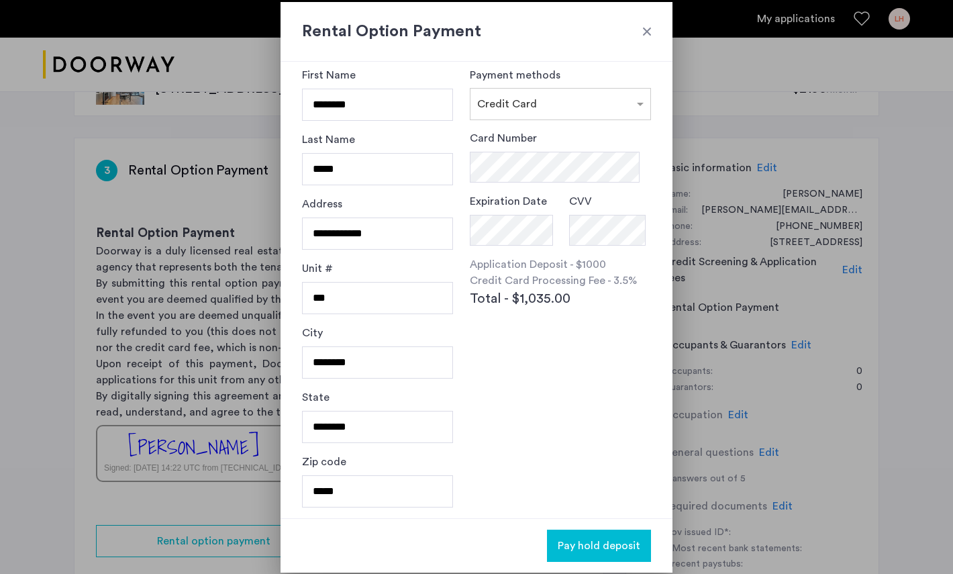
click at [645, 37] on div at bounding box center [646, 31] width 13 height 13
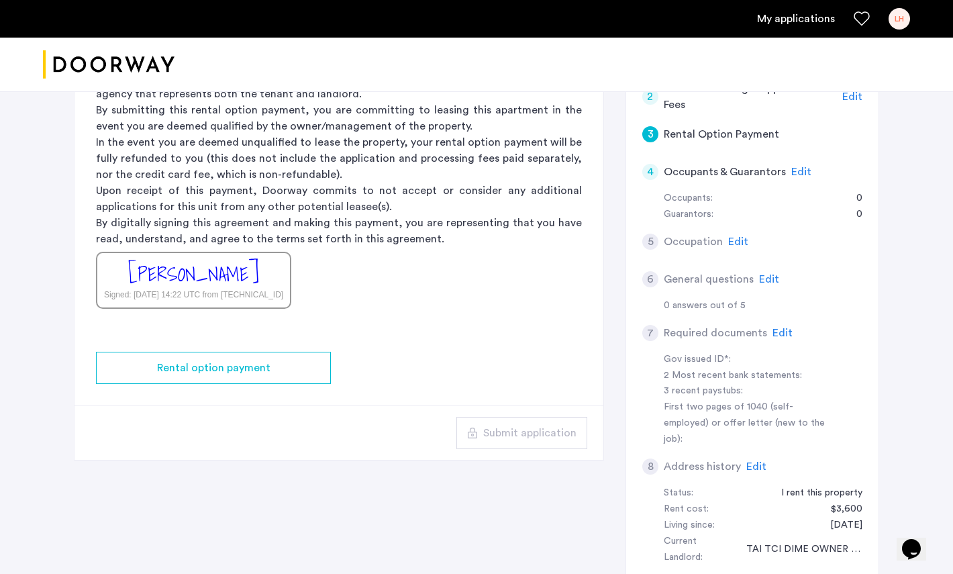
scroll to position [127, 0]
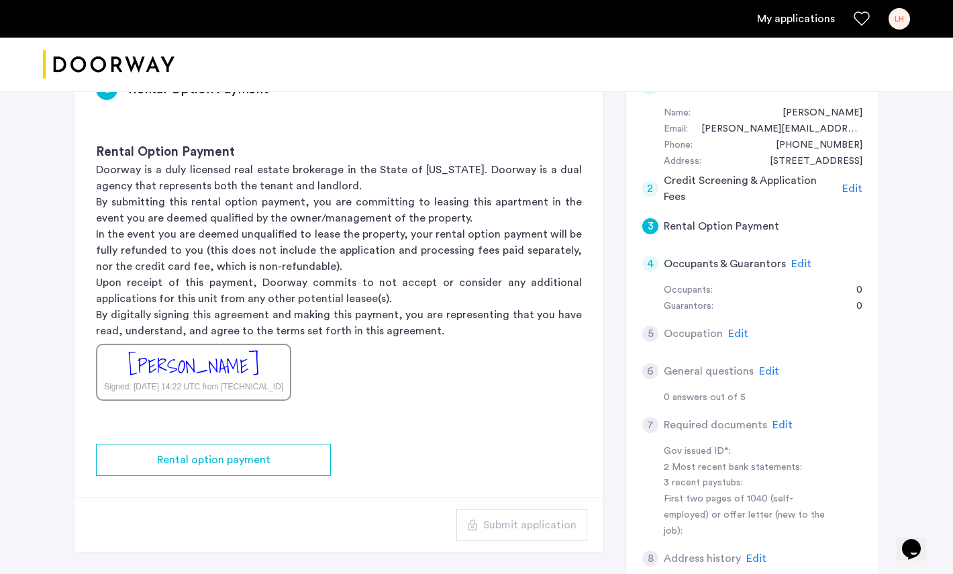
click at [240, 368] on div "[PERSON_NAME]" at bounding box center [193, 366] width 131 height 29
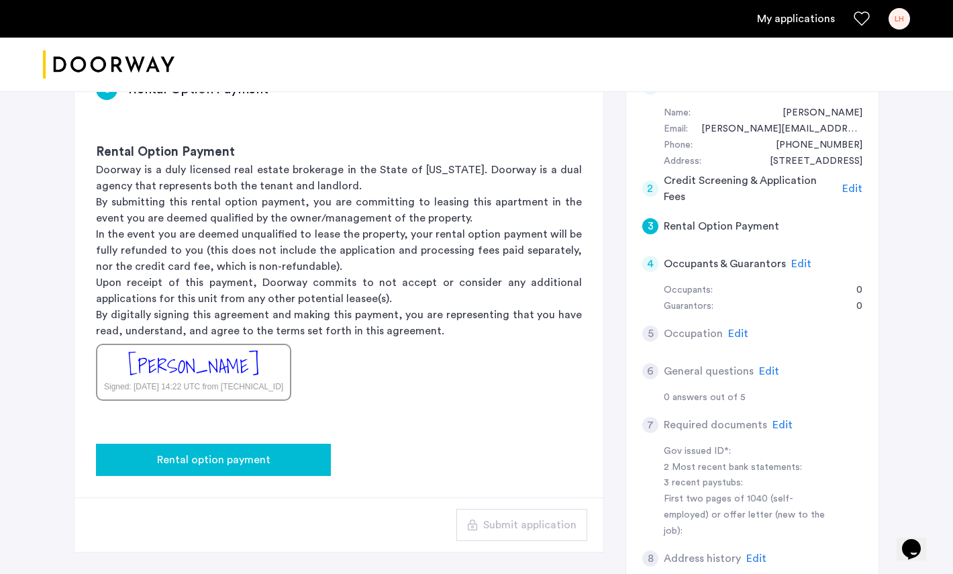
click at [267, 452] on span "Rental option payment" at bounding box center [213, 460] width 113 height 16
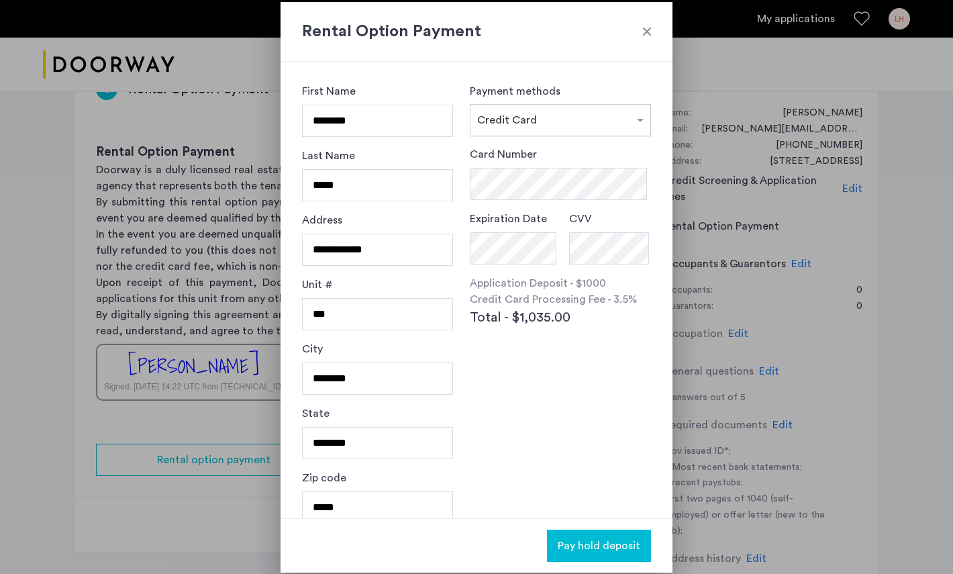
click at [546, 117] on input "text" at bounding box center [547, 117] width 140 height 9
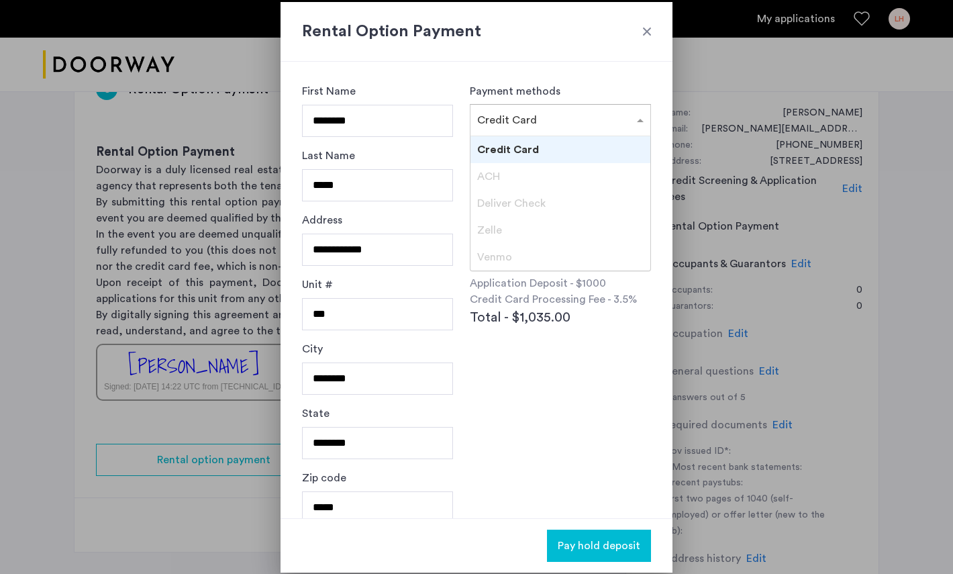
scroll to position [16, 0]
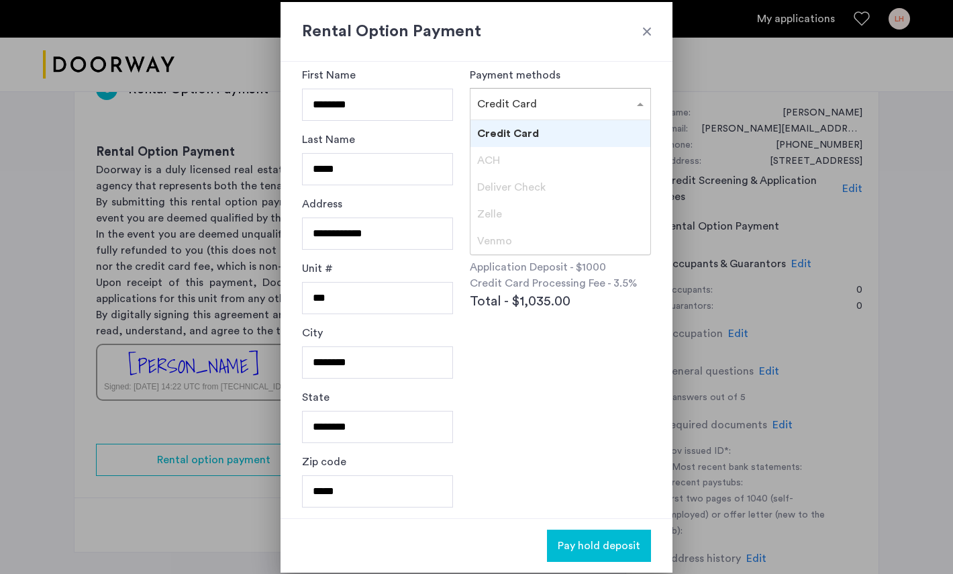
click at [520, 178] on div "Deliver Check" at bounding box center [560, 187] width 180 height 27
click at [517, 152] on div "ACH" at bounding box center [560, 160] width 180 height 27
click at [558, 154] on div "ACH" at bounding box center [560, 160] width 180 height 27
click at [505, 346] on div "Card Number Expiration Date CVV Application Deposit - $1000 Credit Card Process…" at bounding box center [560, 253] width 181 height 247
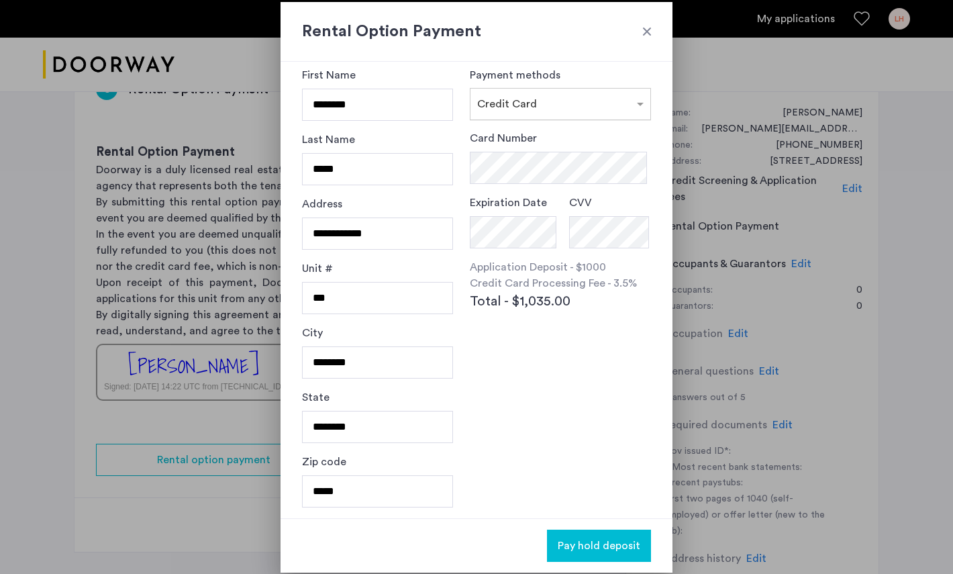
click at [541, 116] on div "× Credit Card" at bounding box center [560, 104] width 181 height 32
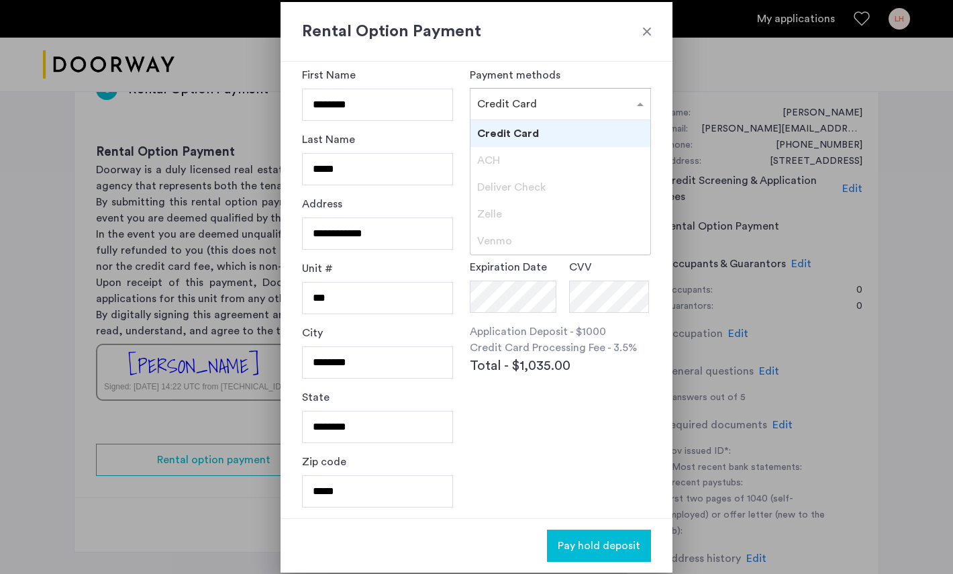
click at [521, 191] on span "Deliver Check" at bounding box center [511, 187] width 68 height 11
click at [650, 32] on div at bounding box center [646, 31] width 13 height 13
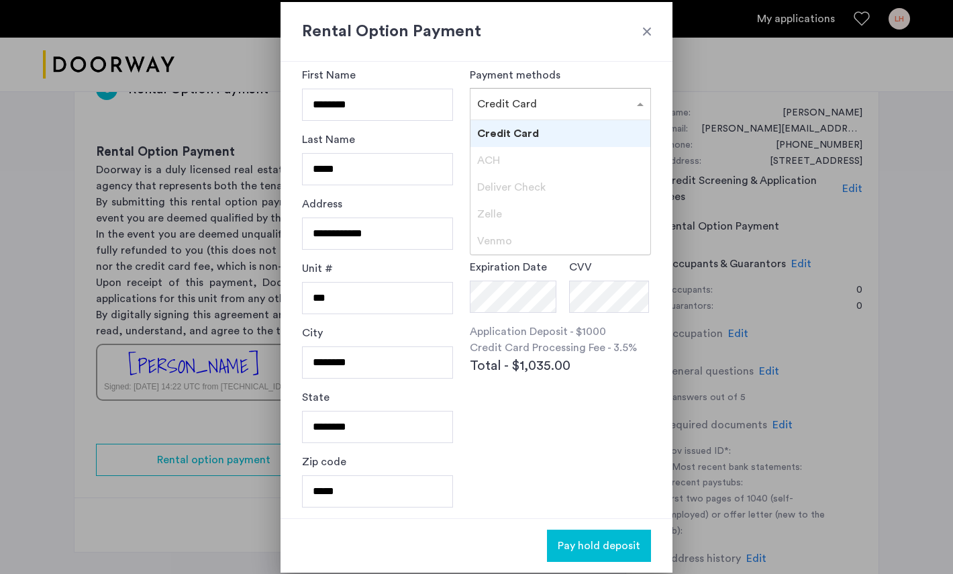
scroll to position [127, 0]
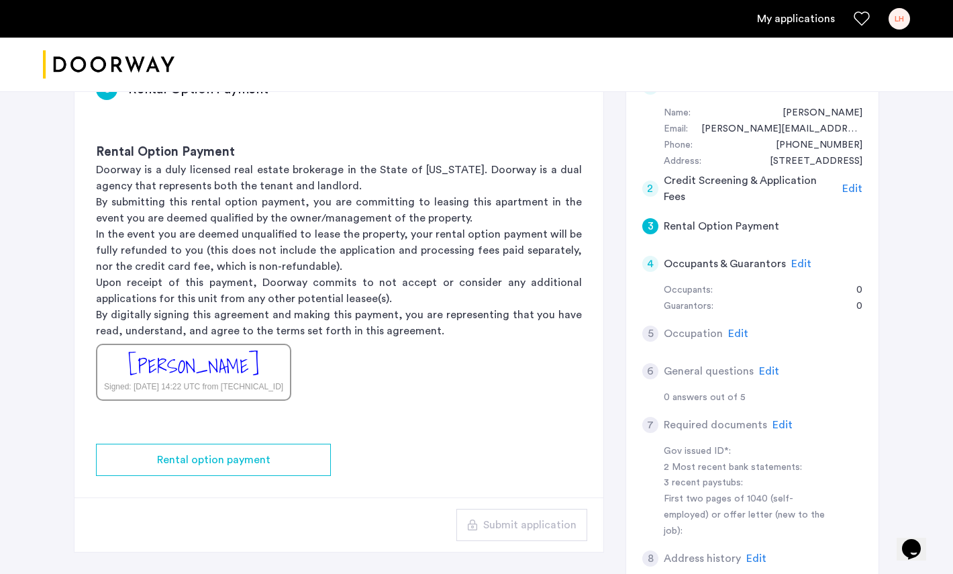
click at [772, 262] on span "Edit" at bounding box center [801, 263] width 20 height 11
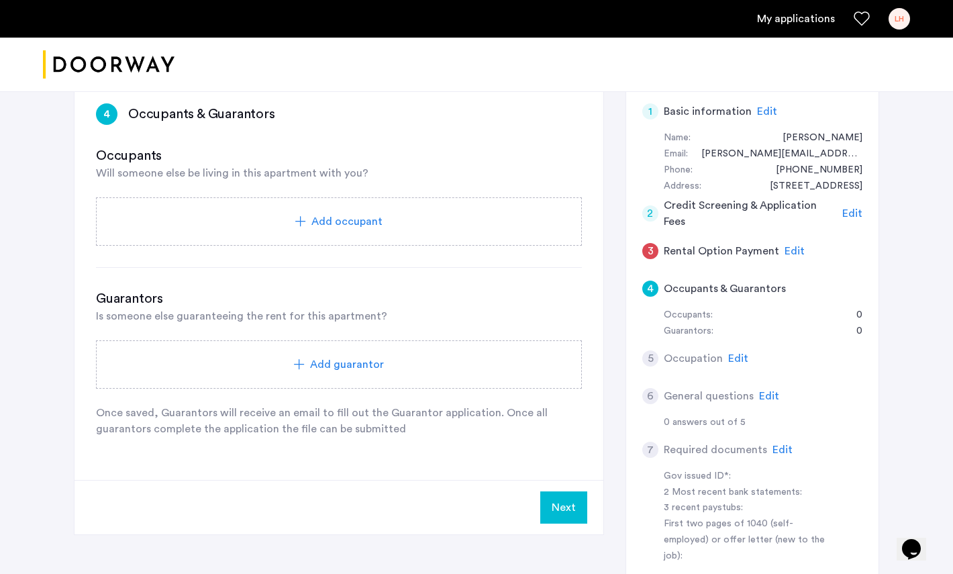
scroll to position [121, 0]
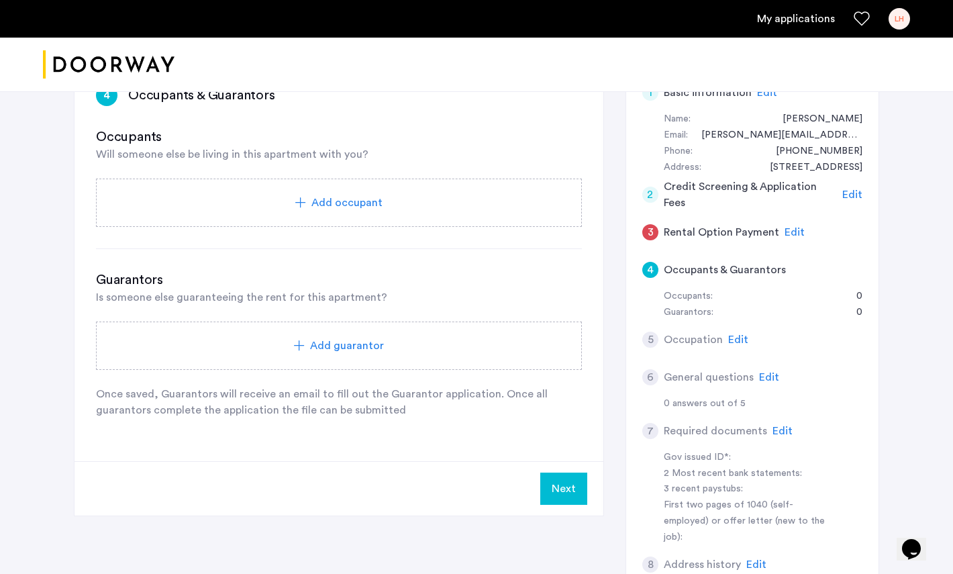
click at [547, 480] on button "Next" at bounding box center [563, 488] width 47 height 32
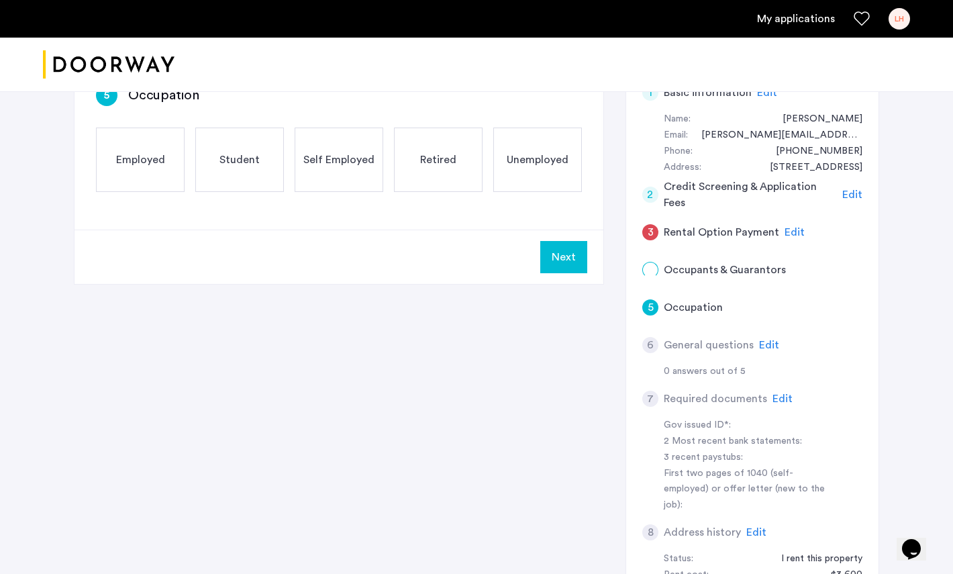
scroll to position [0, 0]
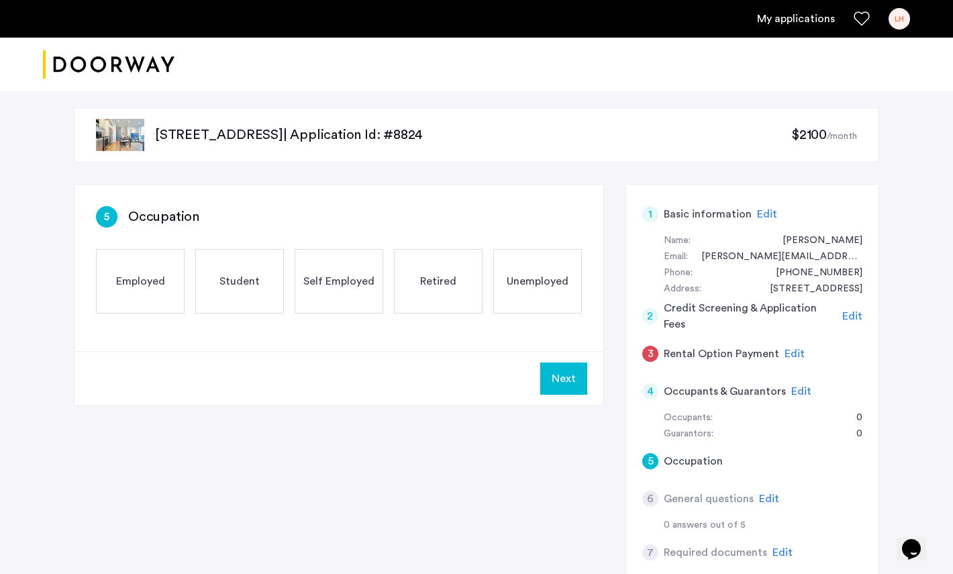
click at [162, 298] on div "Employed" at bounding box center [140, 281] width 89 height 64
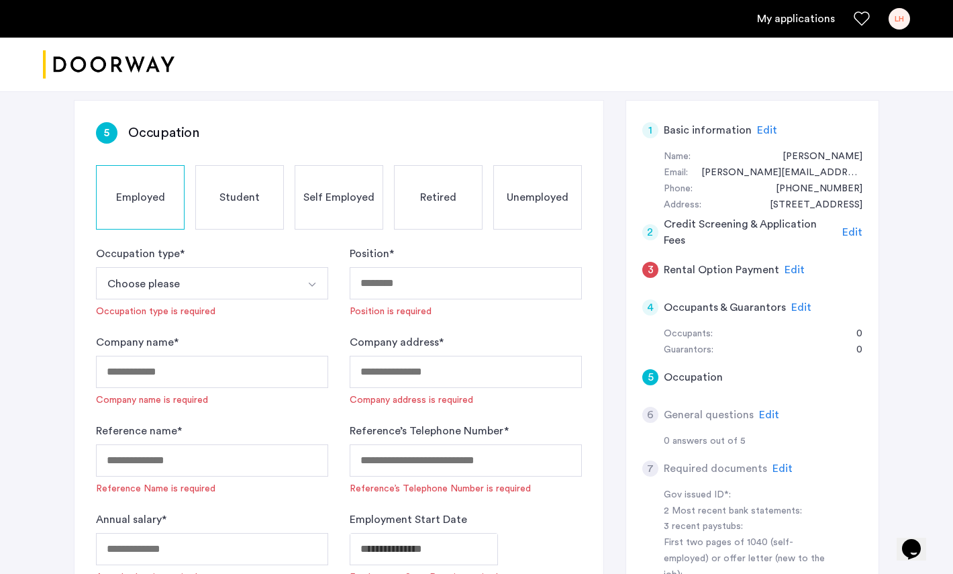
scroll to position [129, 0]
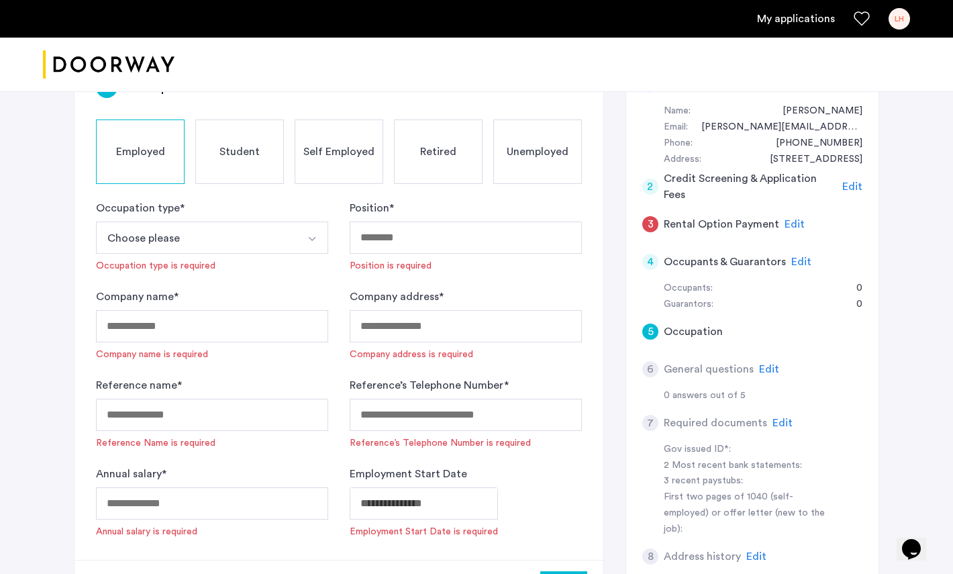
click at [282, 240] on button "Choose please" at bounding box center [196, 237] width 201 height 32
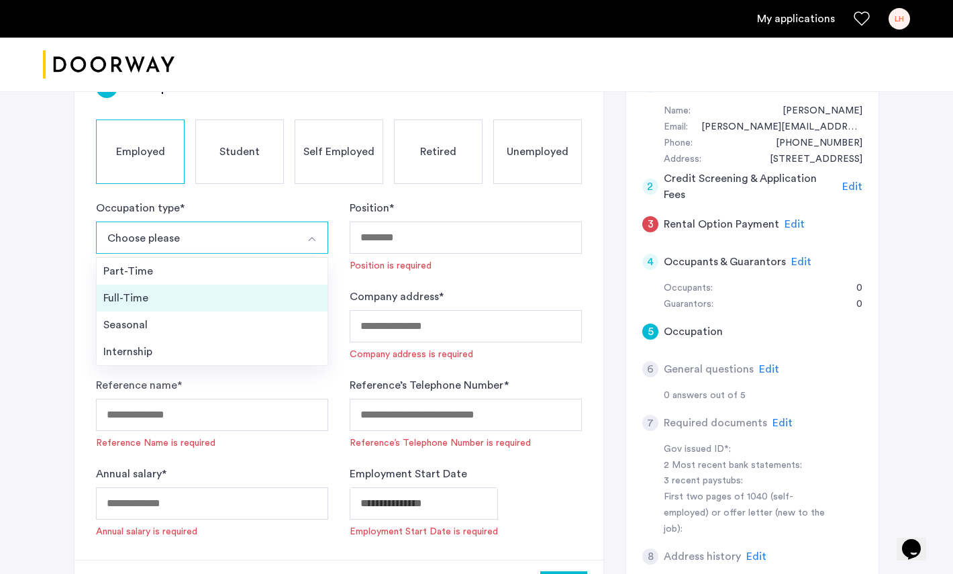
click at [255, 305] on div "Full-Time" at bounding box center [211, 298] width 217 height 16
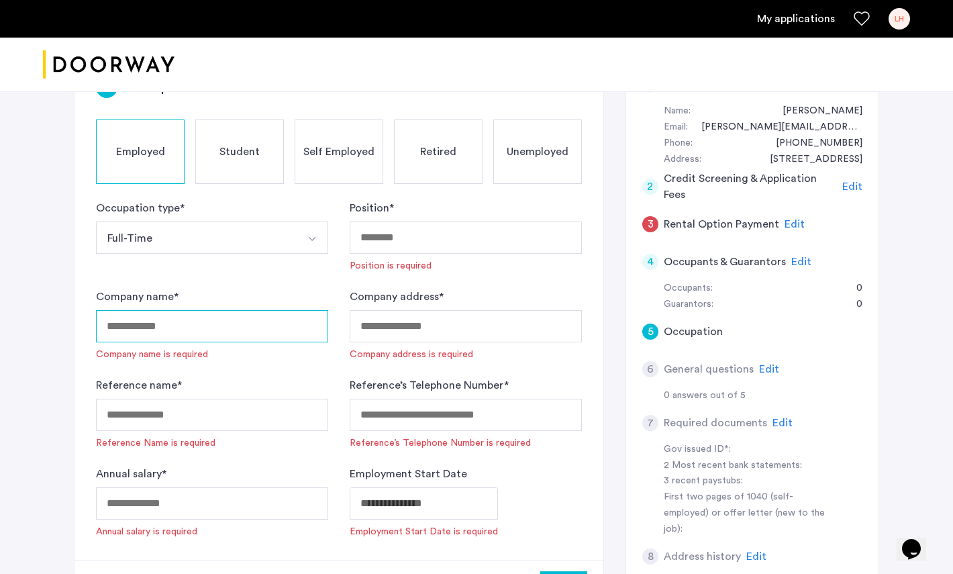
click at [248, 320] on input "Company name *" at bounding box center [212, 326] width 232 height 32
type input "******"
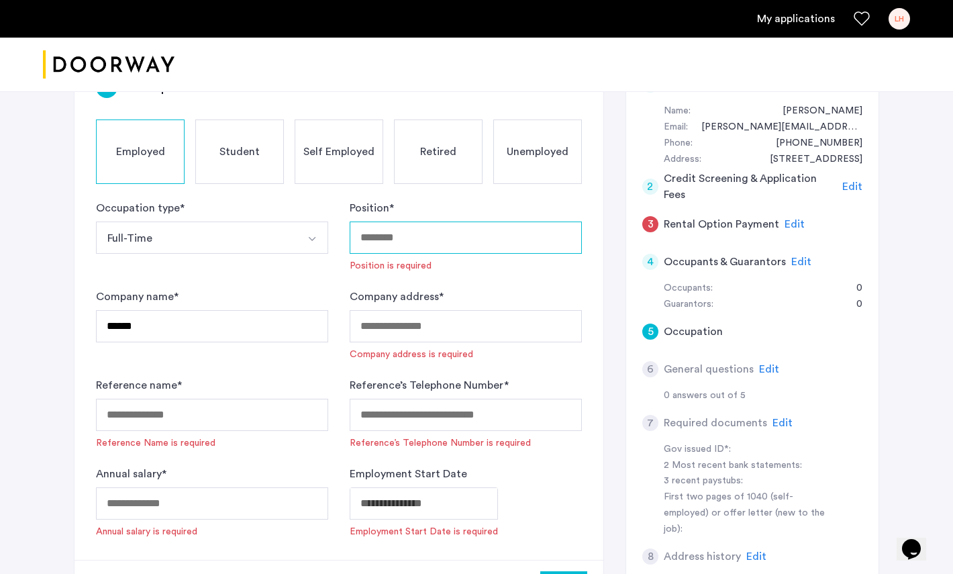
click at [489, 242] on input "Position *" at bounding box center [466, 237] width 232 height 32
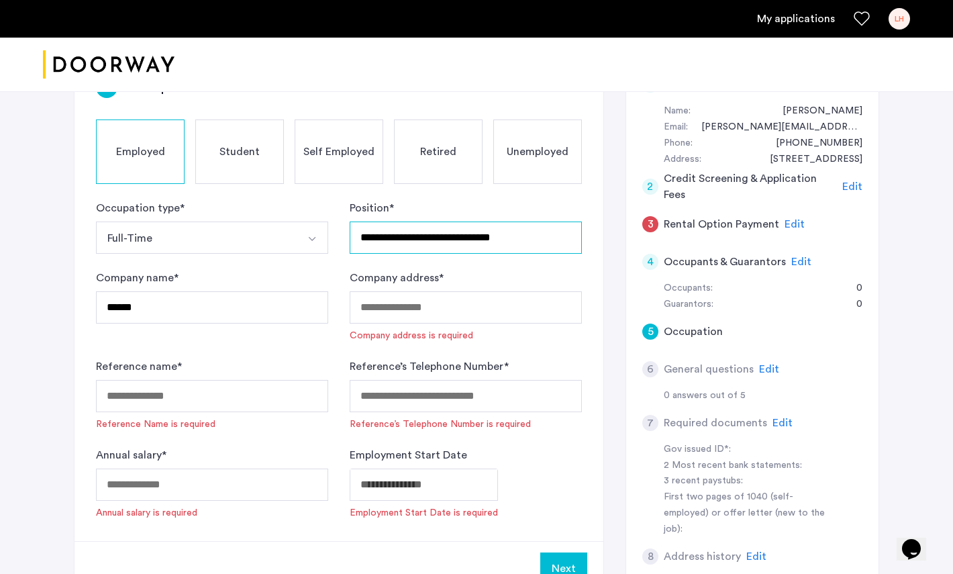
type input "**********"
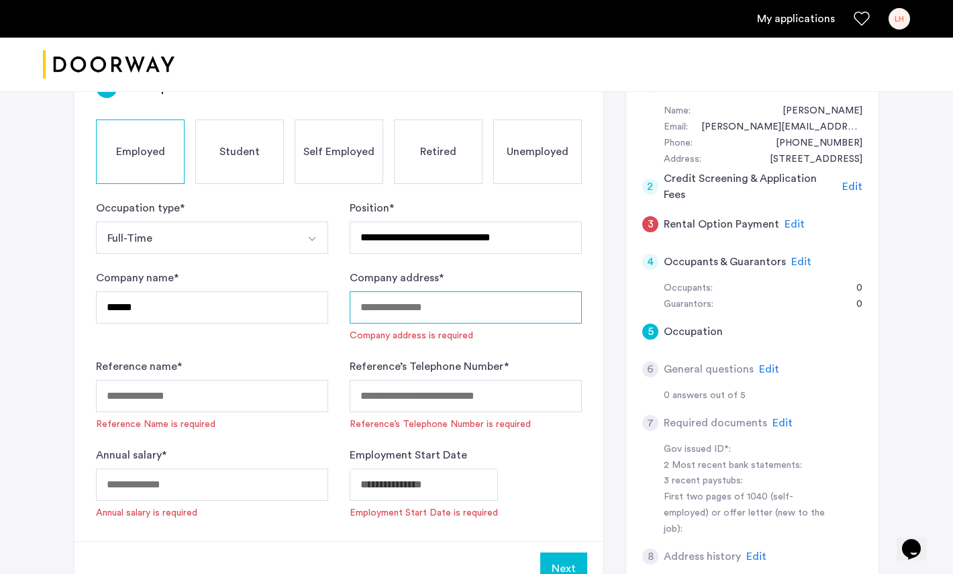
click at [478, 312] on input "Company address *" at bounding box center [466, 307] width 232 height 32
paste input "**********"
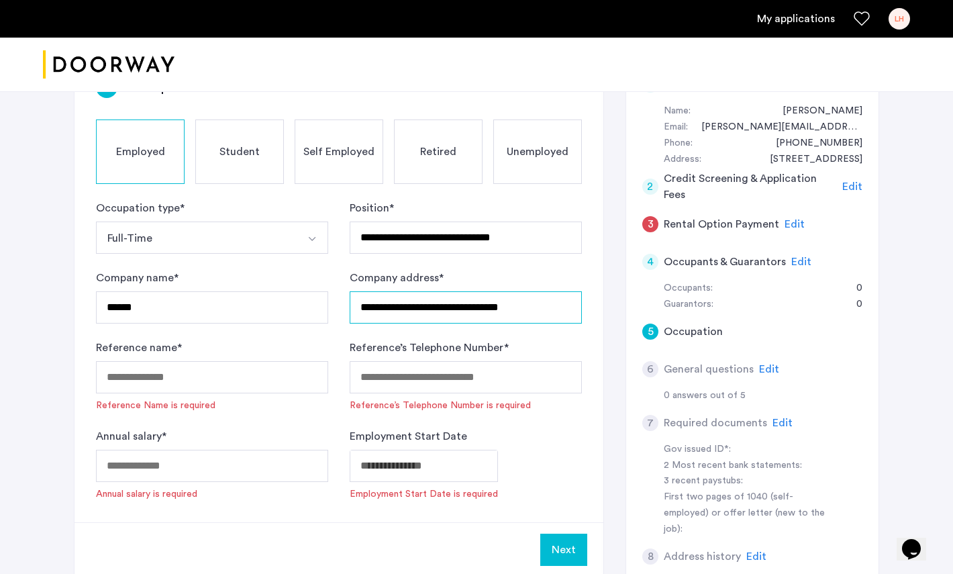
type input "**********"
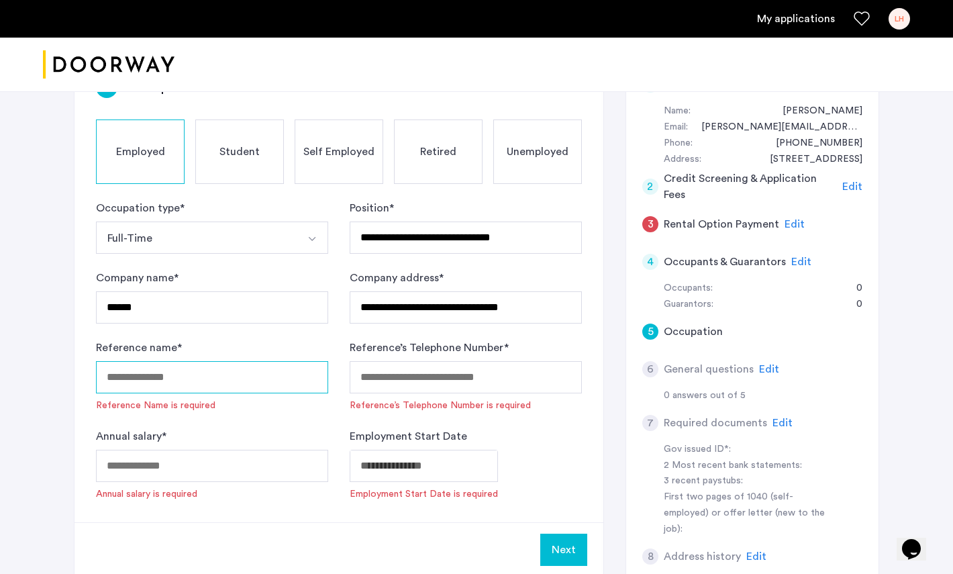
click at [213, 372] on input "Reference name *" at bounding box center [212, 377] width 232 height 32
click at [217, 331] on form "**********" at bounding box center [339, 350] width 486 height 301
click at [206, 380] on input "Reference name *" at bounding box center [212, 377] width 232 height 32
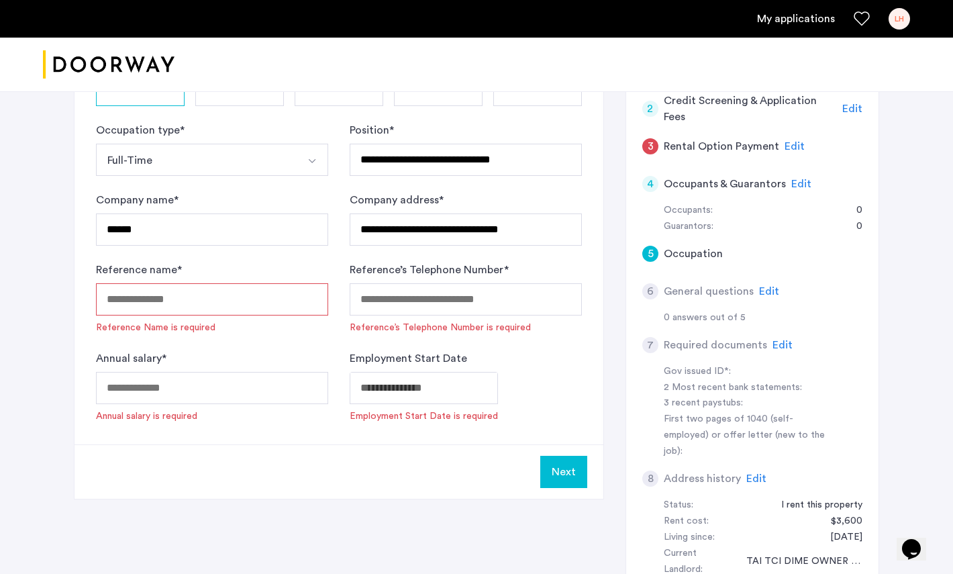
scroll to position [271, 0]
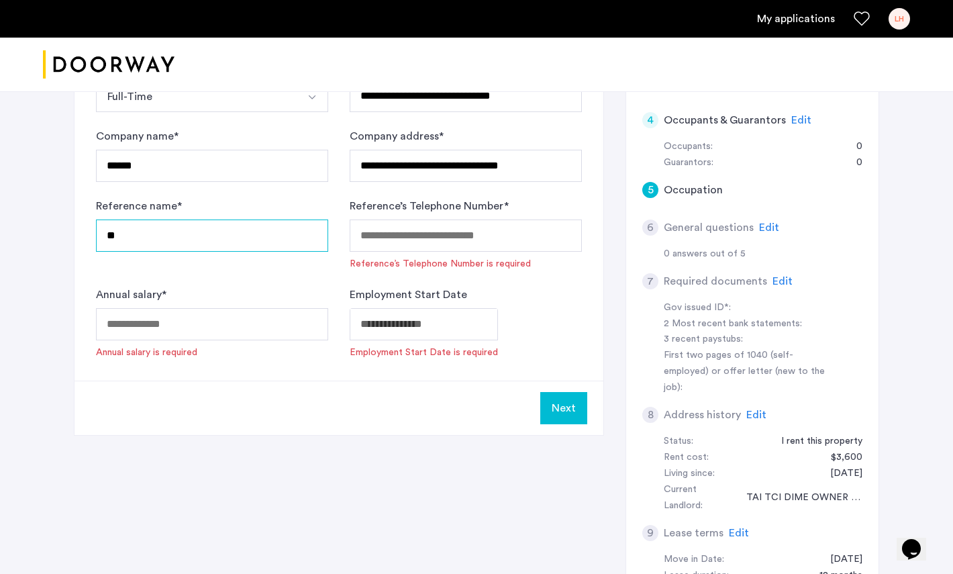
type input "**"
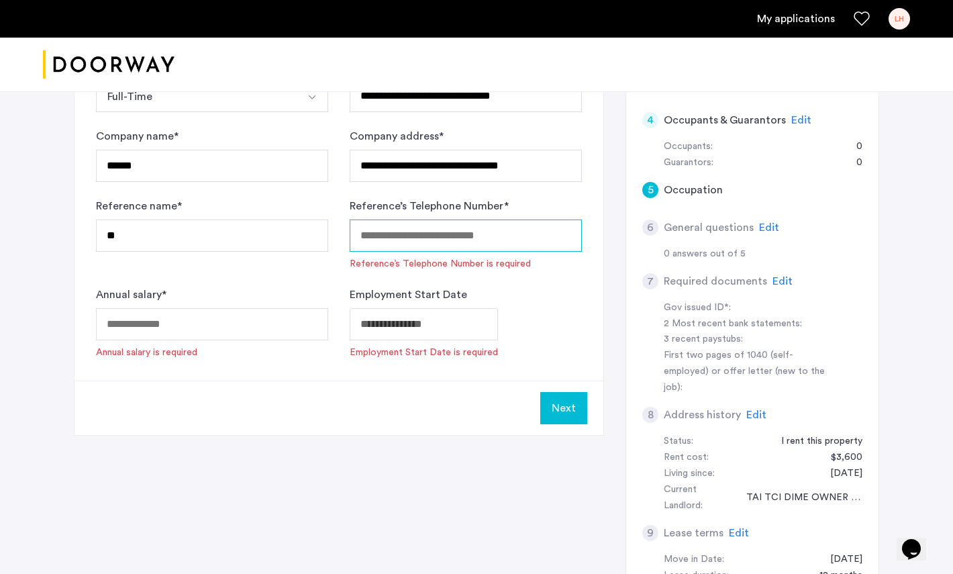
click at [431, 233] on input "Reference’s Telephone Number *" at bounding box center [466, 235] width 232 height 32
type input "**"
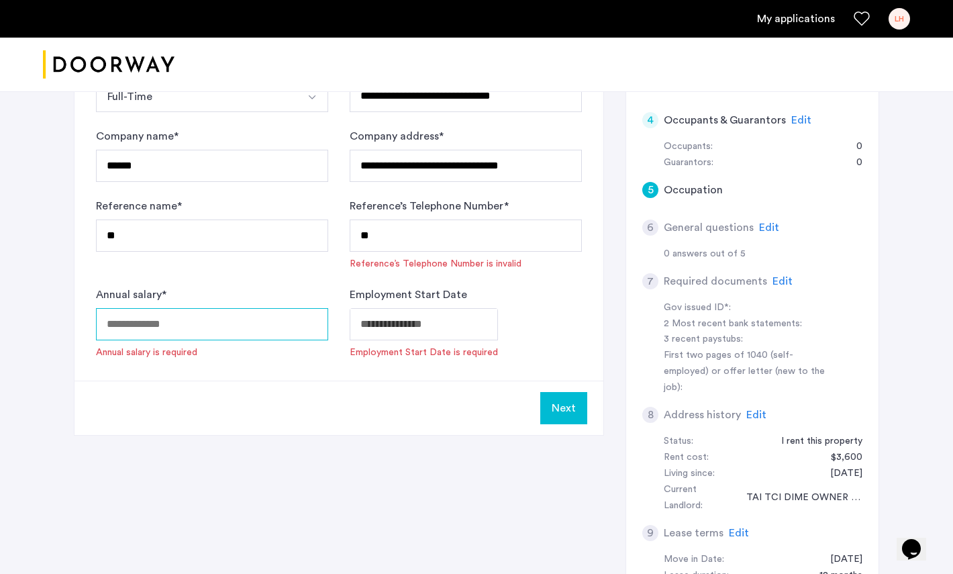
click at [211, 328] on input "Annual salary *" at bounding box center [212, 324] width 232 height 32
type input "******"
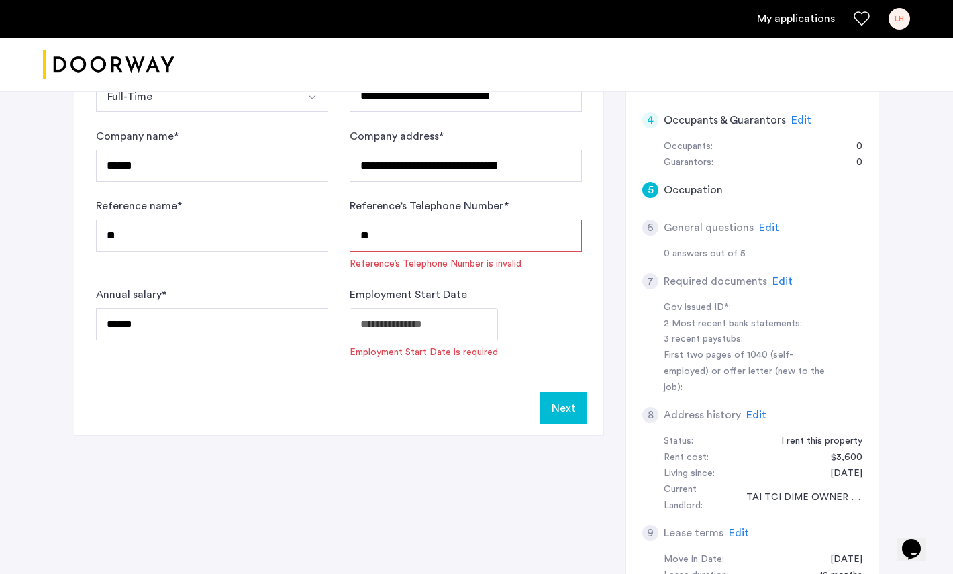
click at [275, 272] on form "**********" at bounding box center [339, 208] width 486 height 301
click at [464, 303] on body "**********" at bounding box center [476, 16] width 953 height 574
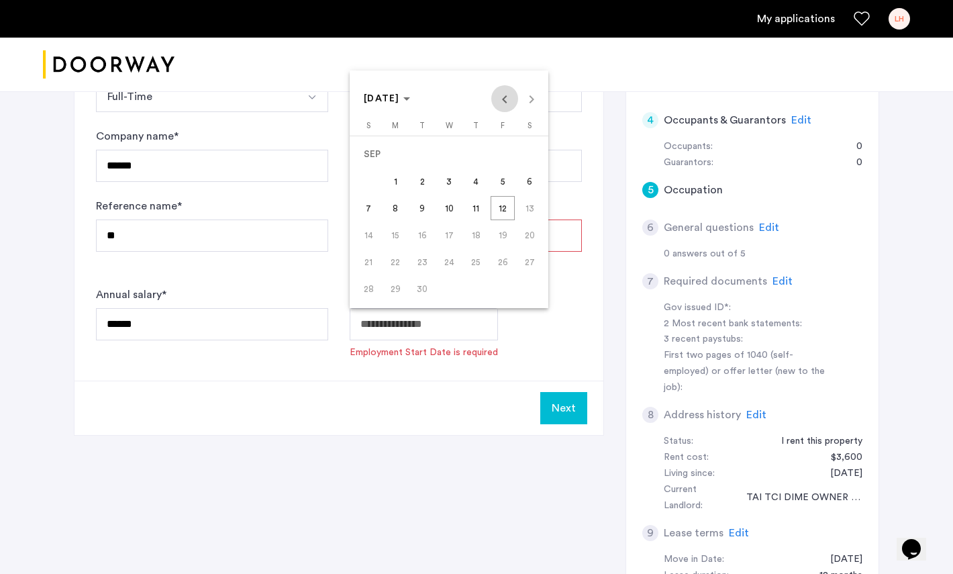
click at [504, 98] on span "Previous month" at bounding box center [504, 98] width 27 height 27
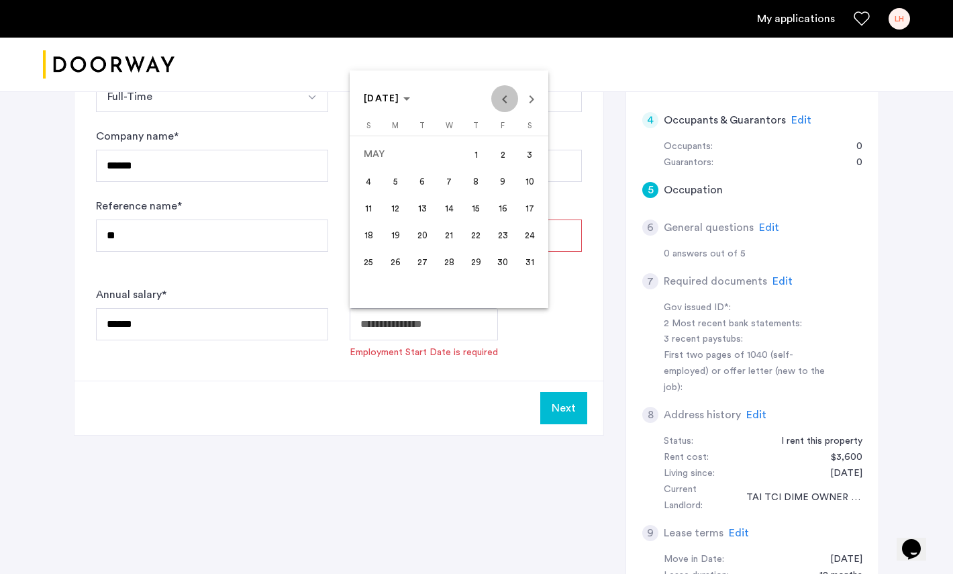
click at [504, 98] on span "Previous month" at bounding box center [504, 98] width 27 height 27
click at [507, 108] on span "Previous month" at bounding box center [504, 98] width 27 height 27
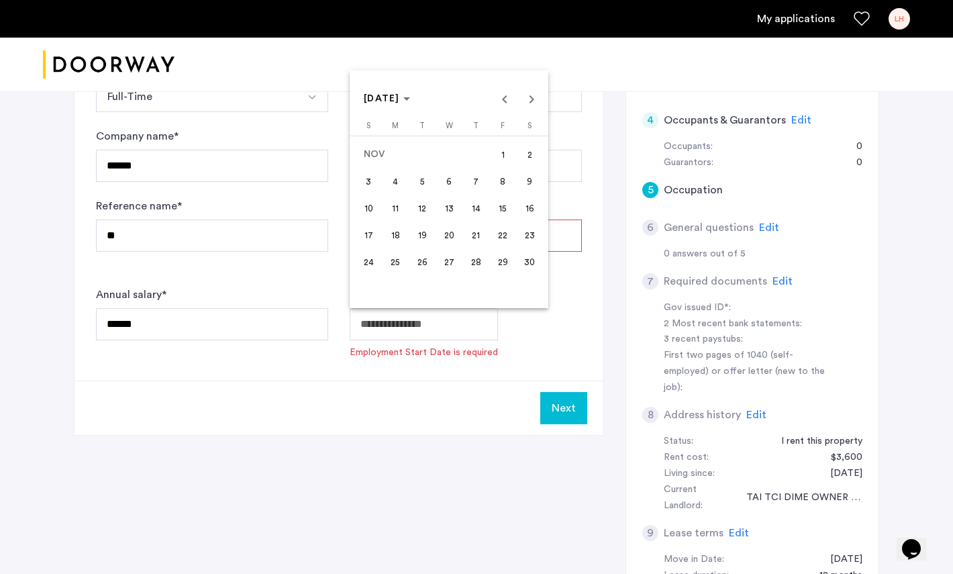
click at [390, 233] on span "18" at bounding box center [395, 235] width 24 height 24
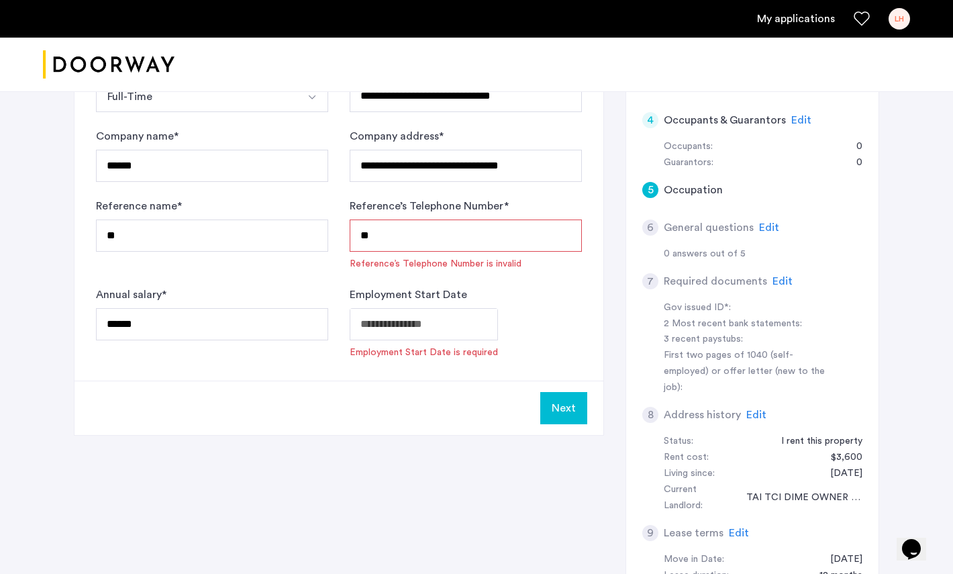
type input "**********"
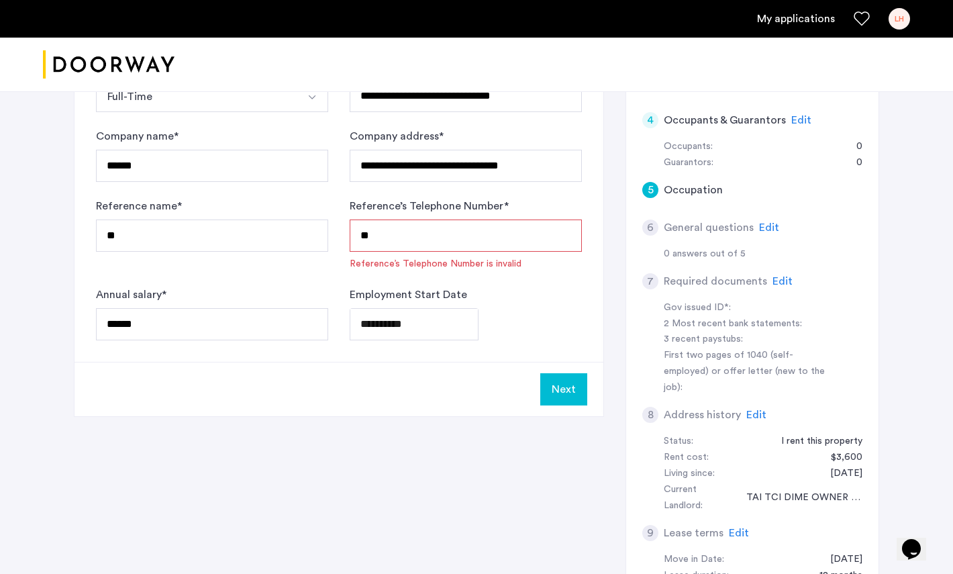
click at [569, 387] on button "Next" at bounding box center [563, 389] width 47 height 32
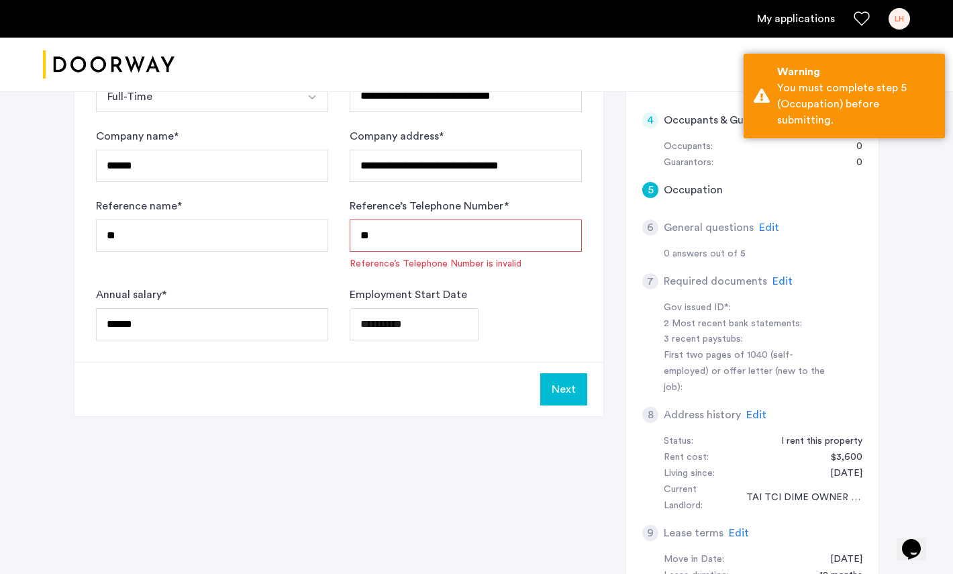
click at [502, 223] on input "**" at bounding box center [466, 235] width 232 height 32
click at [484, 238] on input "**" at bounding box center [466, 235] width 232 height 32
type input "*"
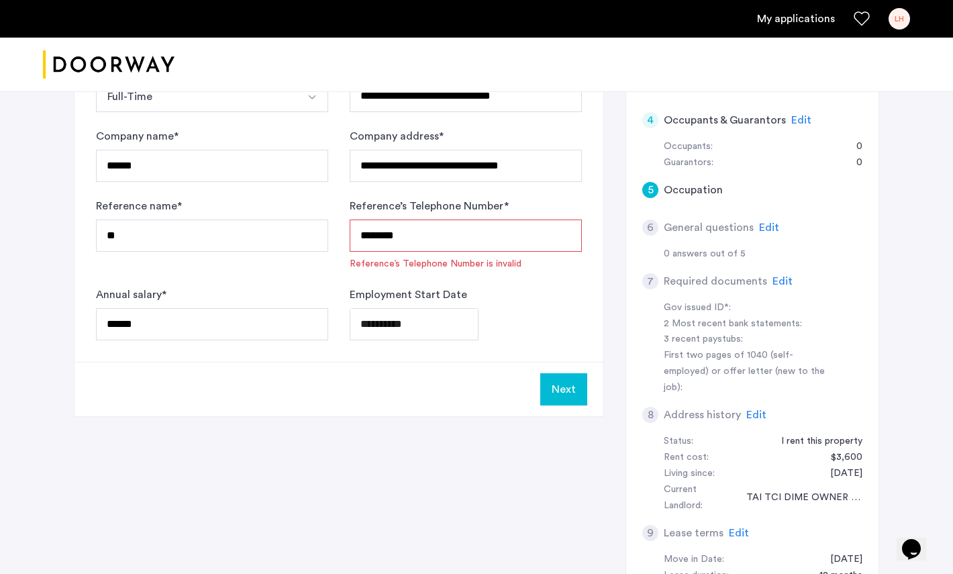
click at [566, 316] on div "**********" at bounding box center [466, 324] width 232 height 32
click at [569, 393] on button "Next" at bounding box center [563, 389] width 47 height 32
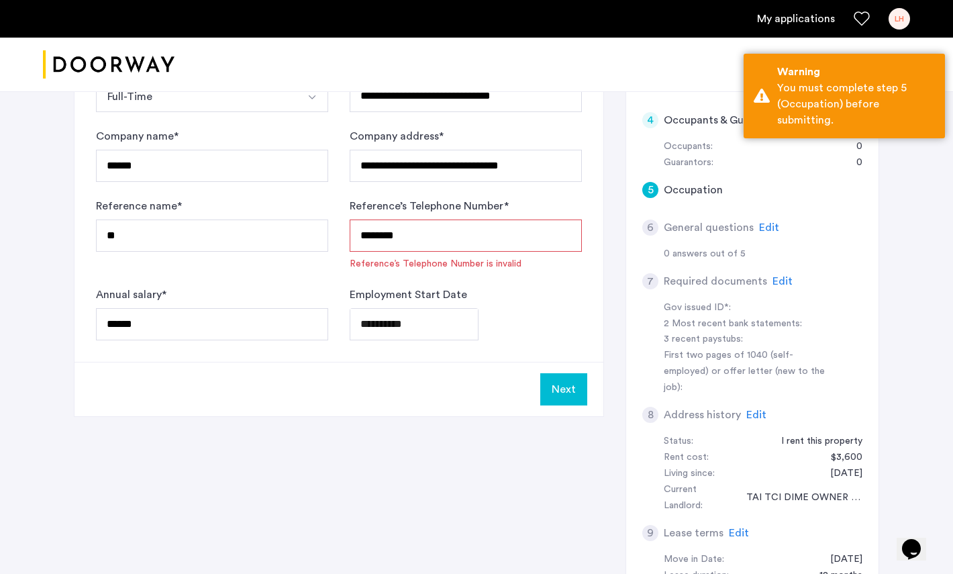
click at [505, 212] on label "Reference’s Telephone Number *" at bounding box center [429, 206] width 159 height 16
click at [505, 219] on input "********" at bounding box center [466, 235] width 232 height 32
click at [570, 328] on div "**********" at bounding box center [466, 324] width 232 height 32
click at [492, 231] on input "*********" at bounding box center [466, 235] width 232 height 32
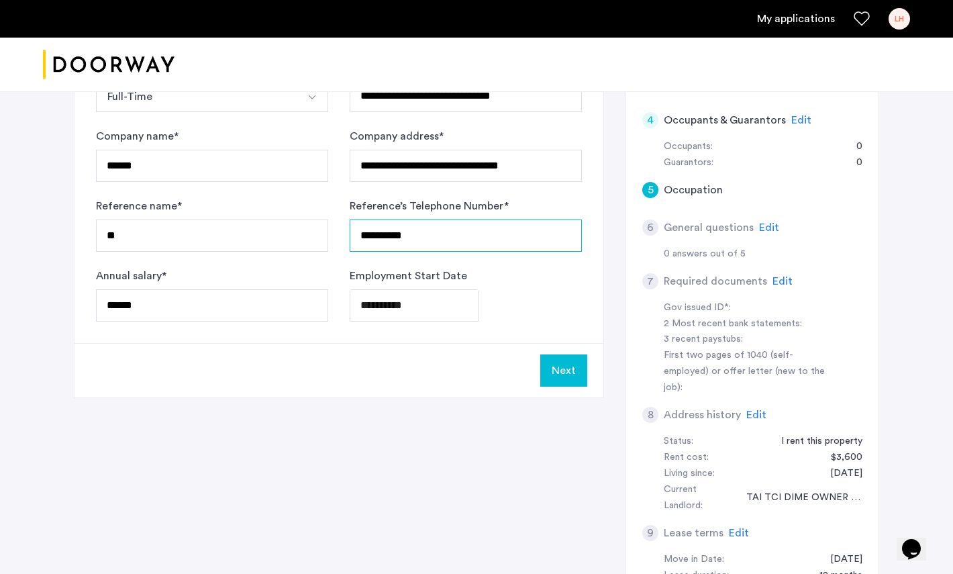
type input "**********"
click at [546, 304] on div "**********" at bounding box center [466, 305] width 232 height 32
click at [582, 370] on button "Next" at bounding box center [563, 370] width 47 height 32
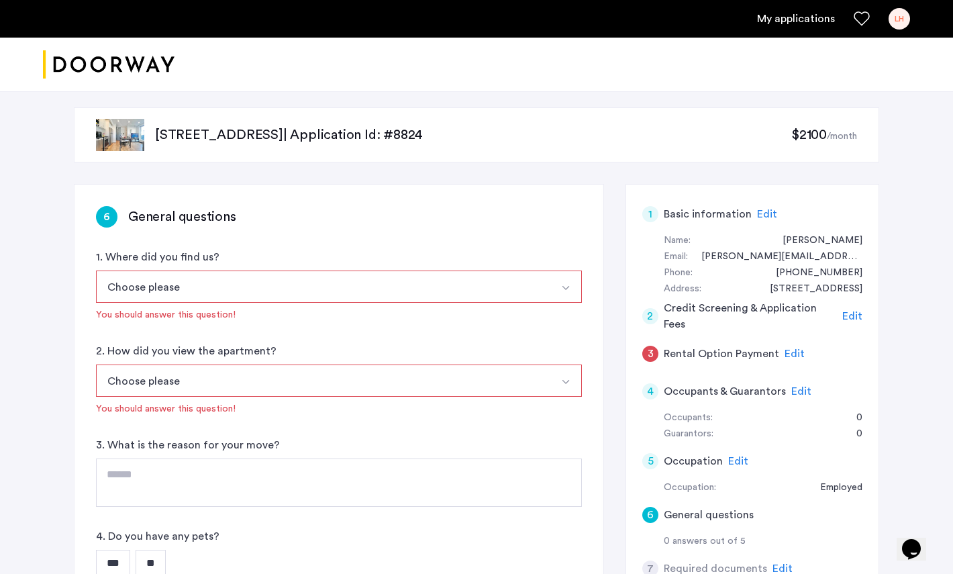
click at [476, 284] on button "Choose please" at bounding box center [323, 286] width 454 height 32
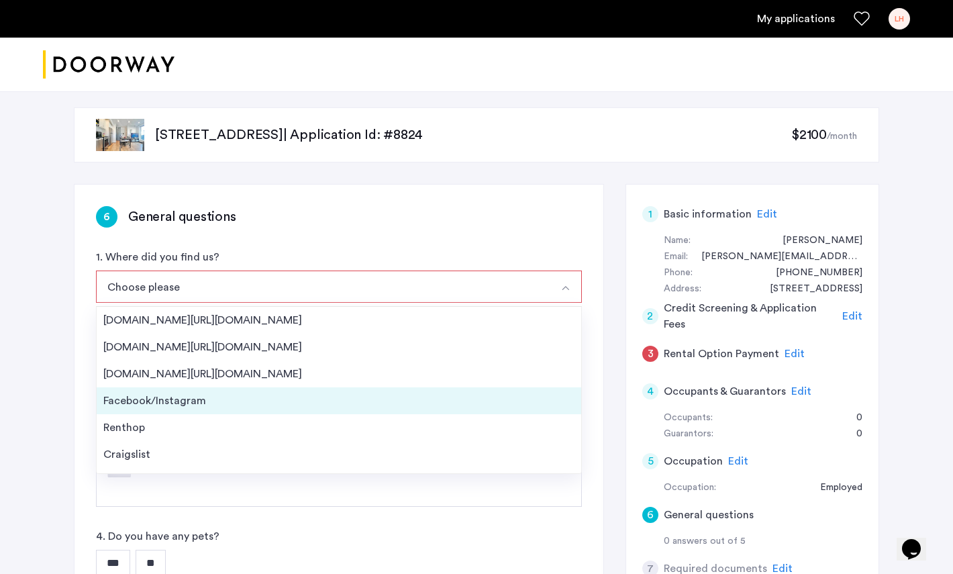
click at [433, 392] on div "Facebook/Instagram" at bounding box center [338, 400] width 471 height 16
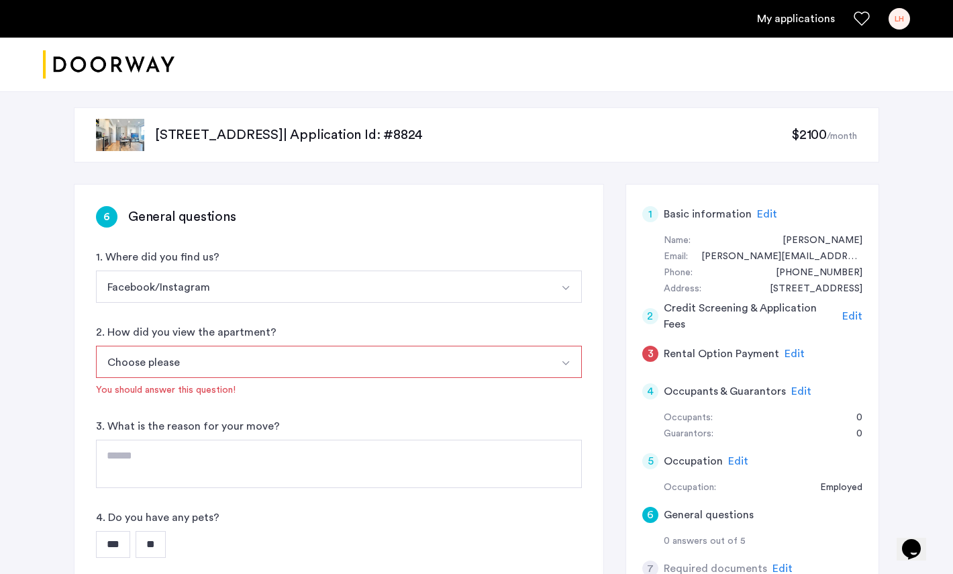
scroll to position [123, 0]
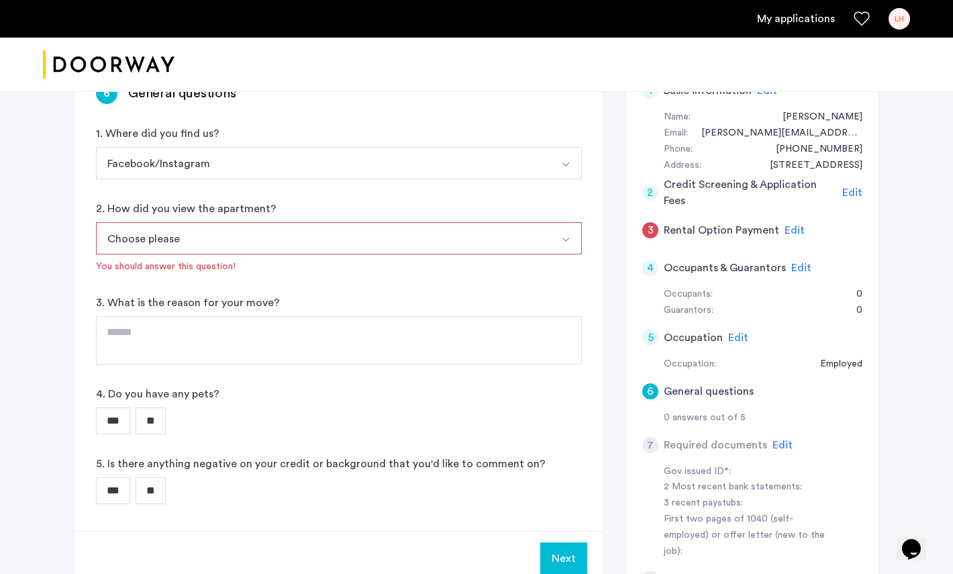
click at [412, 236] on button "Choose please" at bounding box center [323, 238] width 454 height 32
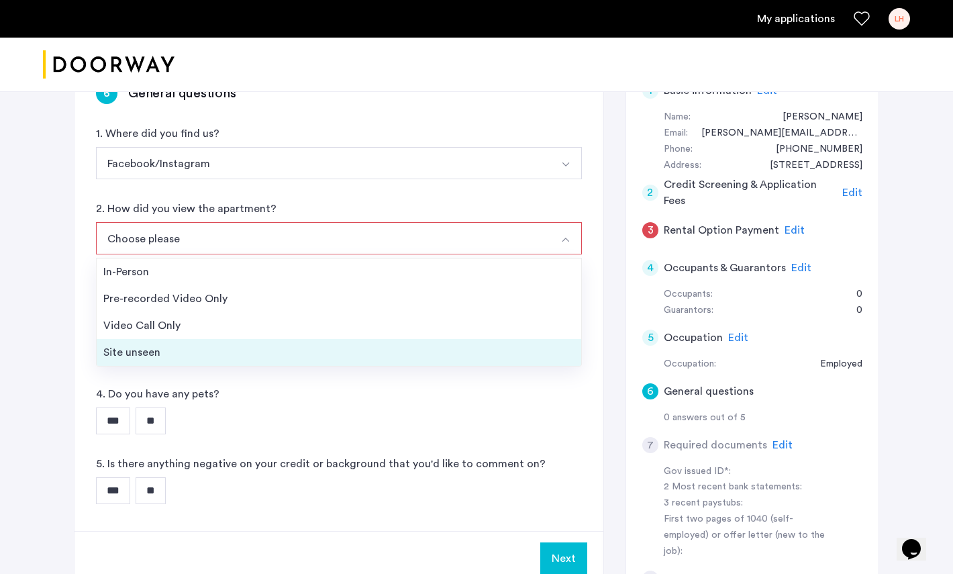
click at [354, 347] on div "Site unseen" at bounding box center [338, 352] width 471 height 16
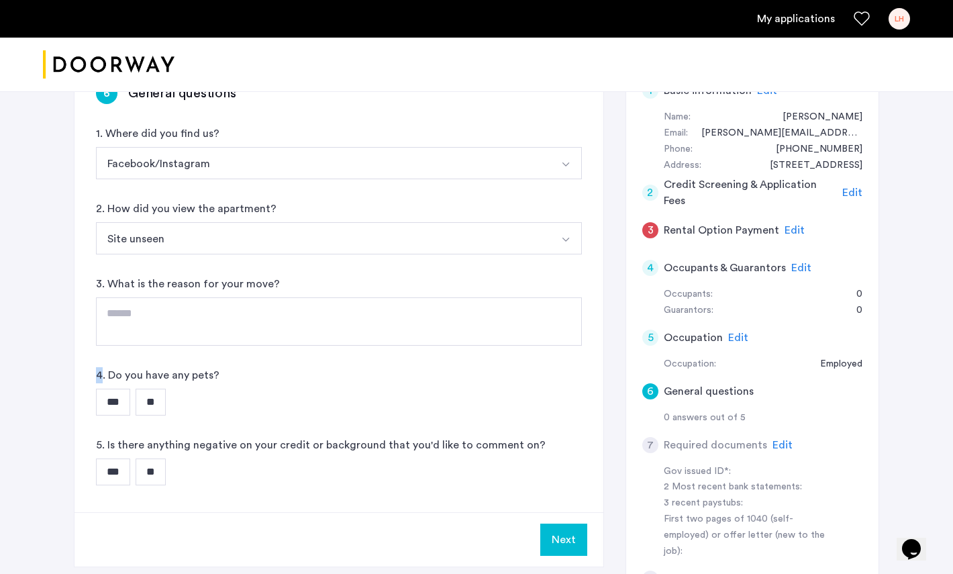
click at [354, 347] on div "6 General questions 1. Where did you find us? Facebook/Instagram [DOMAIN_NAME][…" at bounding box center [338, 286] width 529 height 451
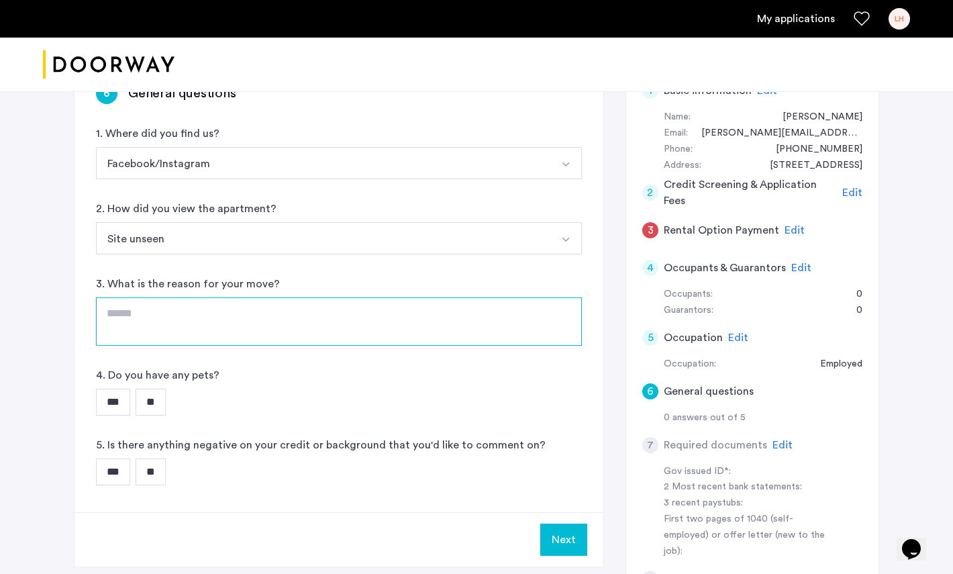
click at [346, 325] on textarea at bounding box center [339, 321] width 486 height 48
type textarea "**********"
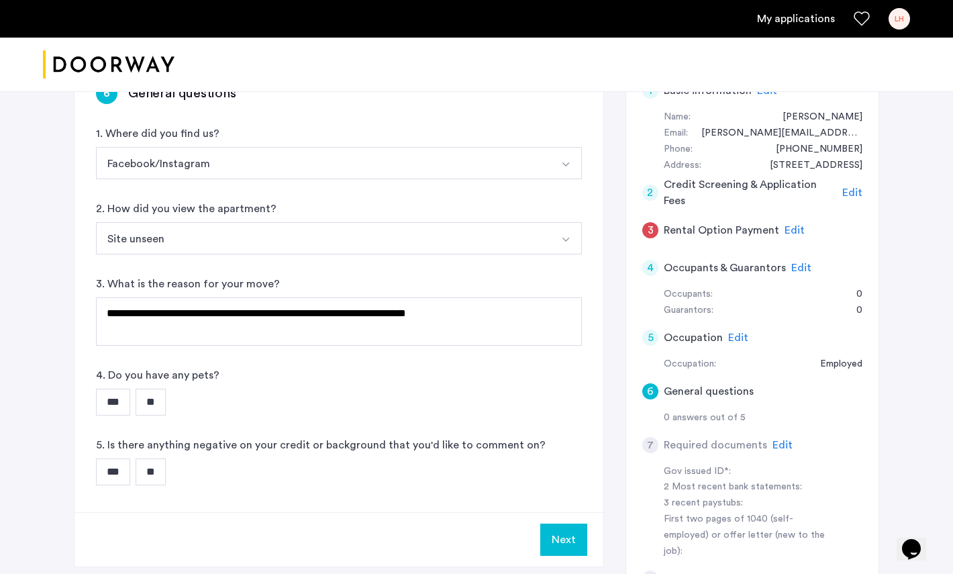
click at [150, 405] on input "**" at bounding box center [151, 401] width 30 height 27
click at [166, 468] on input "**" at bounding box center [151, 471] width 30 height 27
click at [570, 542] on button "Next" at bounding box center [563, 539] width 47 height 32
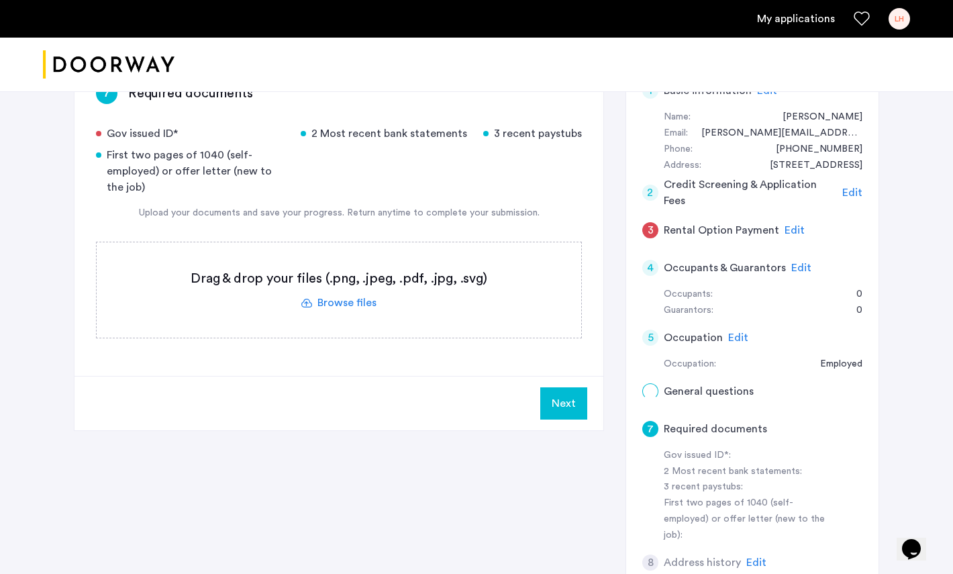
scroll to position [0, 0]
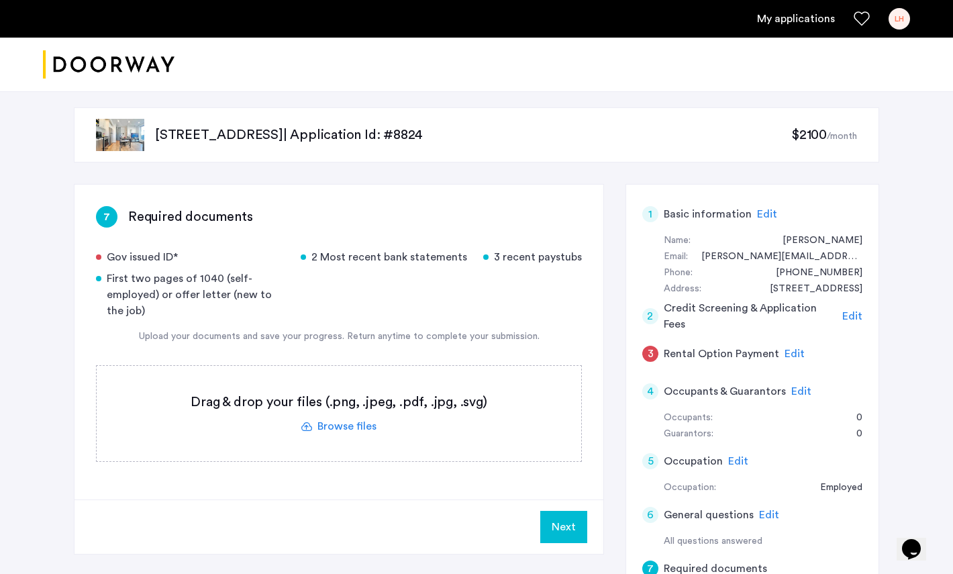
click at [451, 401] on label at bounding box center [339, 413] width 484 height 95
click at [0, 0] on input "file" at bounding box center [0, 0] width 0 height 0
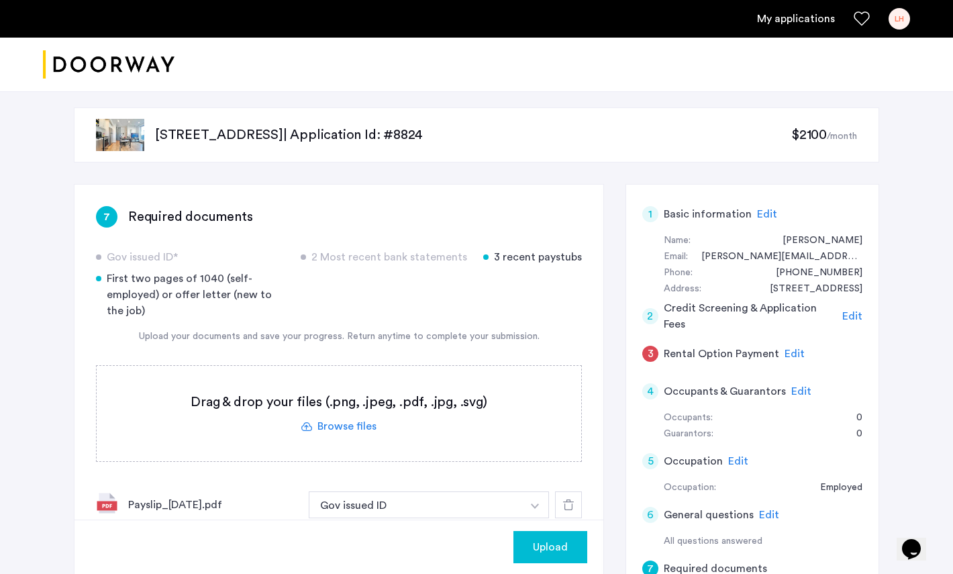
scroll to position [223, 0]
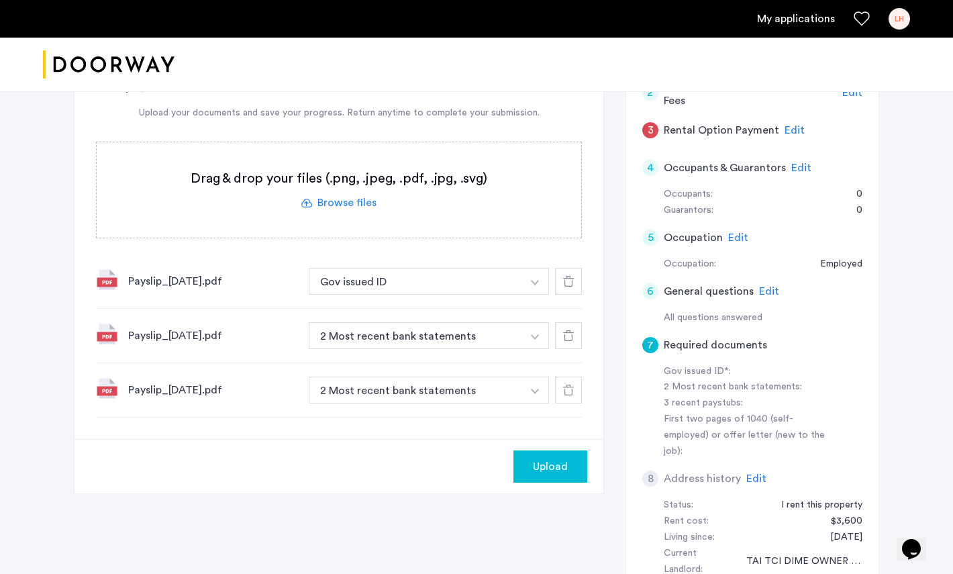
click at [488, 280] on button "Gov issued ID" at bounding box center [415, 281] width 213 height 27
click at [519, 280] on button "Gov issued ID" at bounding box center [415, 281] width 213 height 27
click at [535, 286] on button "button" at bounding box center [535, 281] width 28 height 27
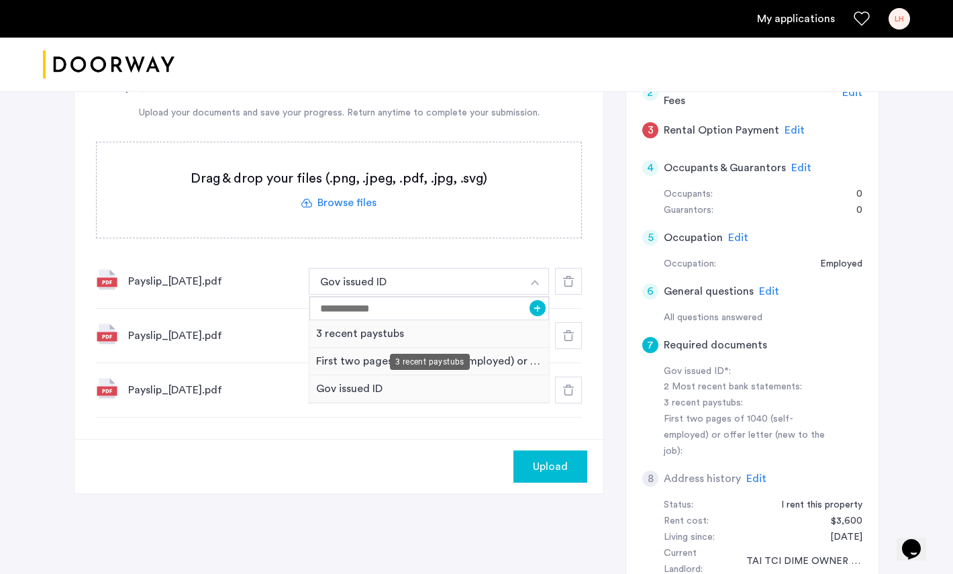
click at [429, 330] on div "3 recent paystubs" at bounding box center [429, 334] width 240 height 28
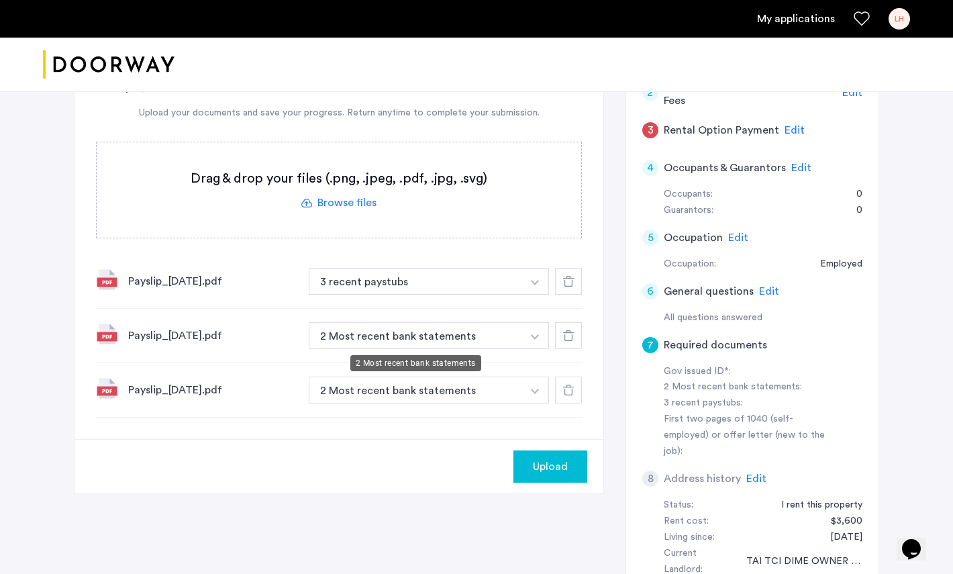
click at [430, 337] on button "2 Most recent bank statements" at bounding box center [415, 335] width 213 height 27
click at [533, 344] on button "button" at bounding box center [535, 335] width 28 height 27
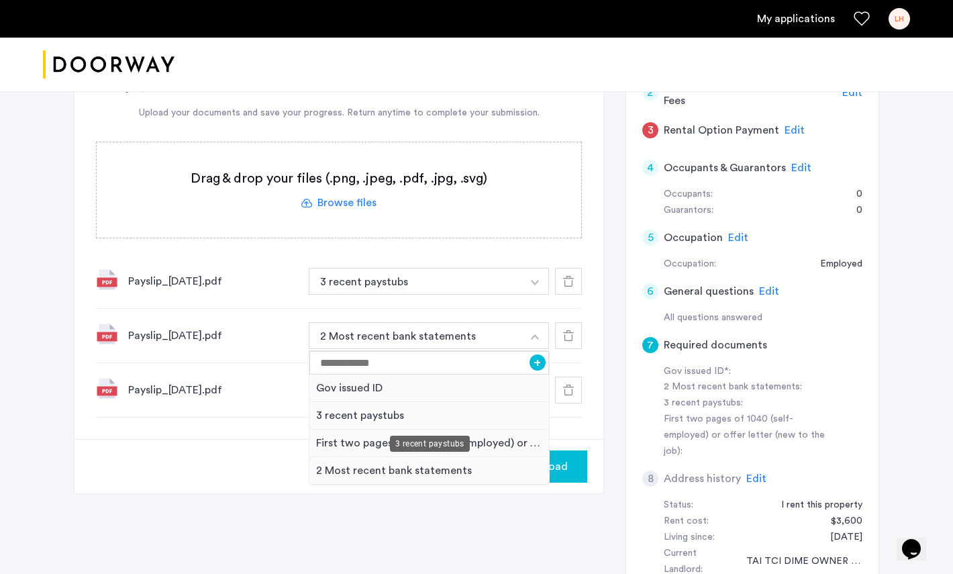
click at [465, 418] on div "3 recent paystubs" at bounding box center [429, 416] width 240 height 28
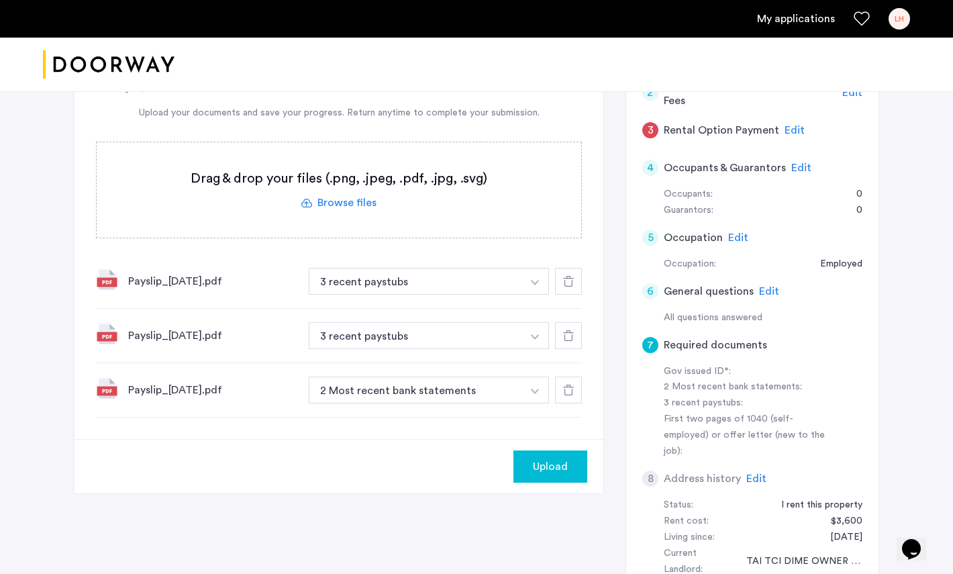
click at [536, 390] on img "button" at bounding box center [535, 390] width 8 height 5
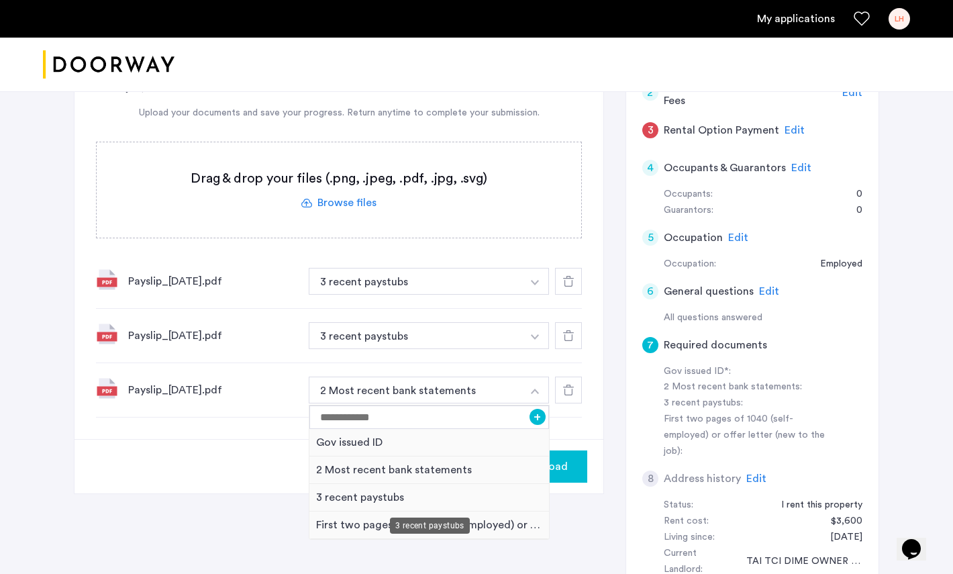
click at [454, 491] on div "3 recent paystubs" at bounding box center [429, 498] width 240 height 28
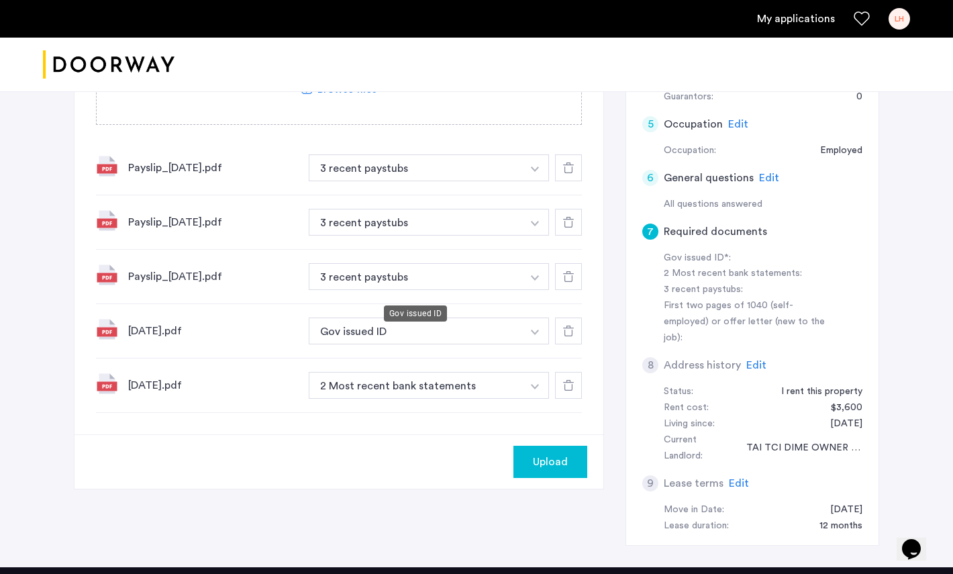
scroll to position [382, 0]
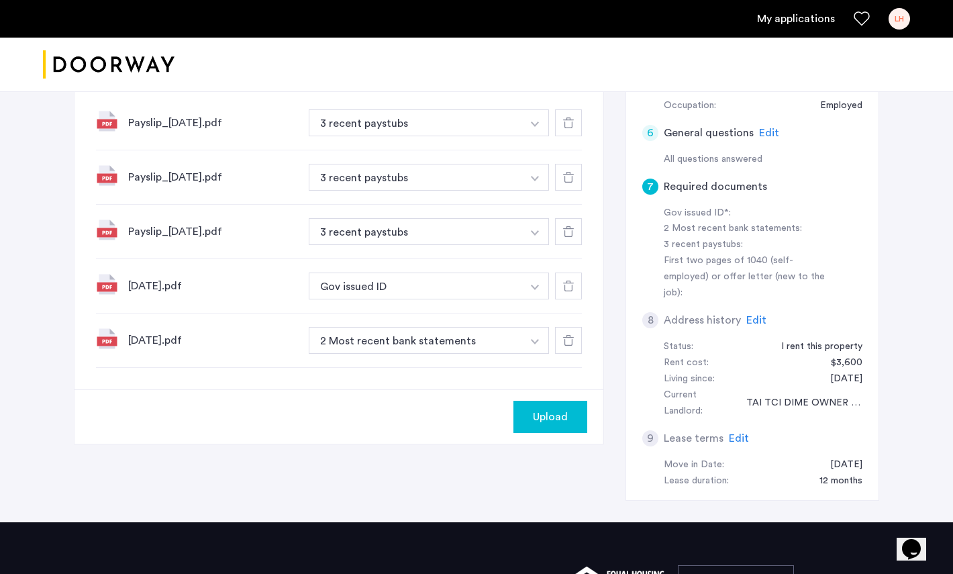
click at [448, 265] on div "[DATE].pdf Gov issued ID + 2 Most recent bank statements First two pages of 104…" at bounding box center [339, 286] width 486 height 54
click at [448, 280] on button "Gov issued ID" at bounding box center [415, 285] width 213 height 27
click at [543, 291] on button "button" at bounding box center [535, 285] width 28 height 27
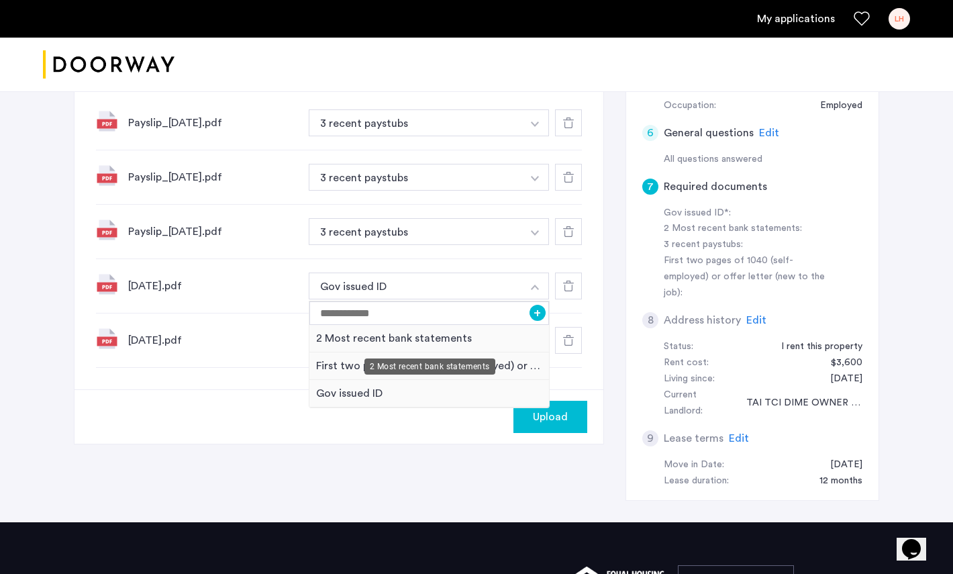
click at [514, 340] on div "2 Most recent bank statements" at bounding box center [429, 339] width 240 height 28
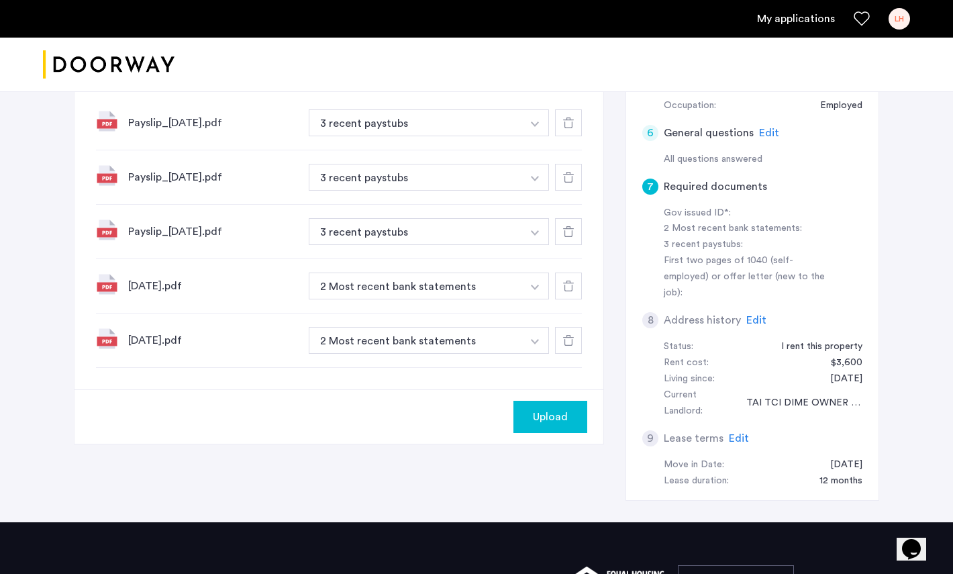
click at [527, 341] on button "button" at bounding box center [535, 340] width 28 height 27
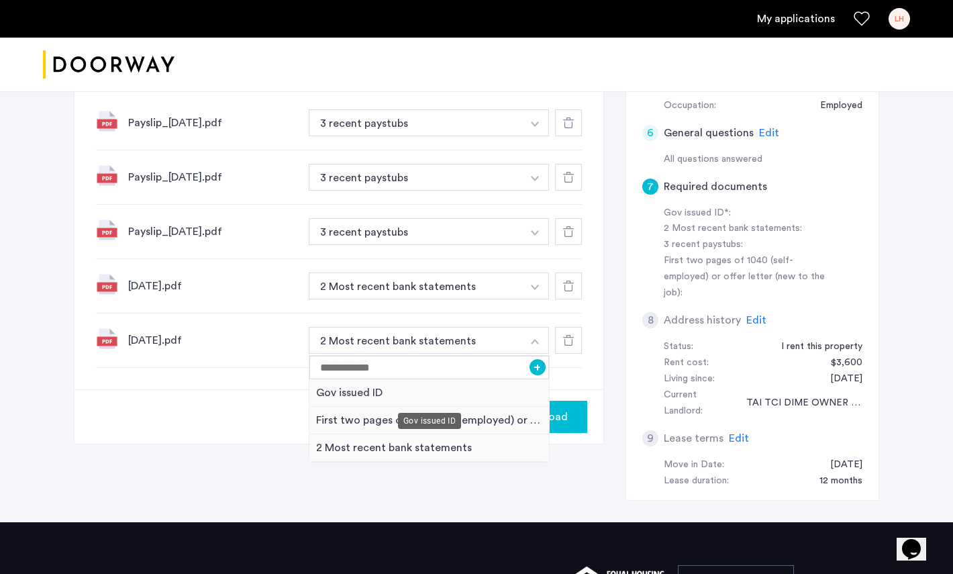
click at [492, 398] on div "Gov issued ID" at bounding box center [429, 393] width 240 height 28
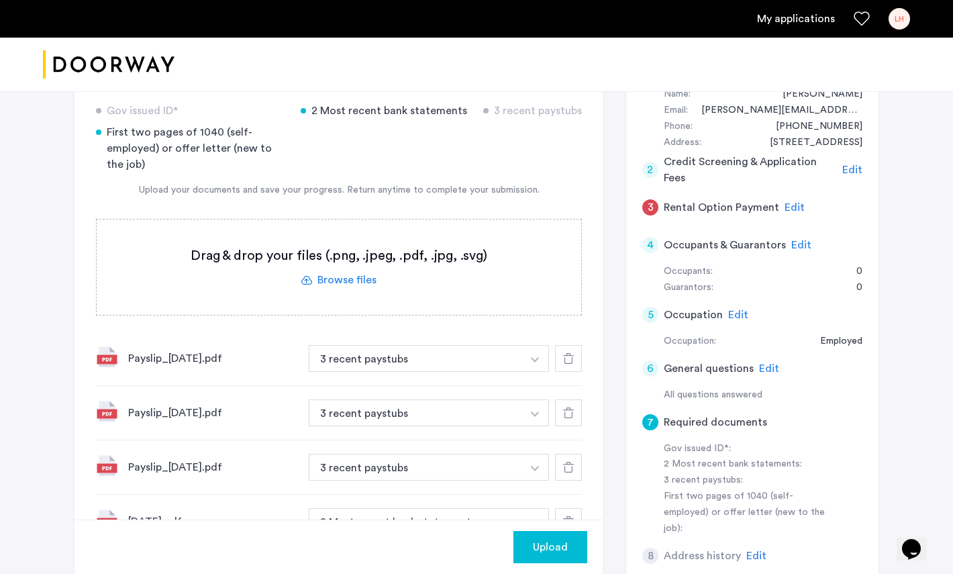
scroll to position [280, 0]
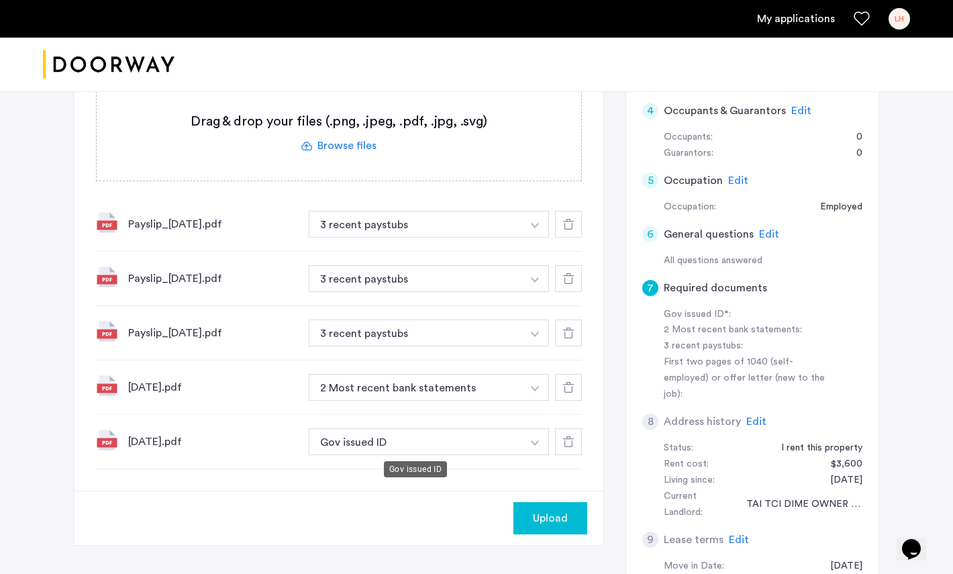
click at [503, 438] on button "Gov issued ID" at bounding box center [415, 441] width 213 height 27
click at [517, 443] on button "Gov issued ID" at bounding box center [415, 441] width 213 height 27
click at [531, 441] on img "button" at bounding box center [535, 442] width 8 height 5
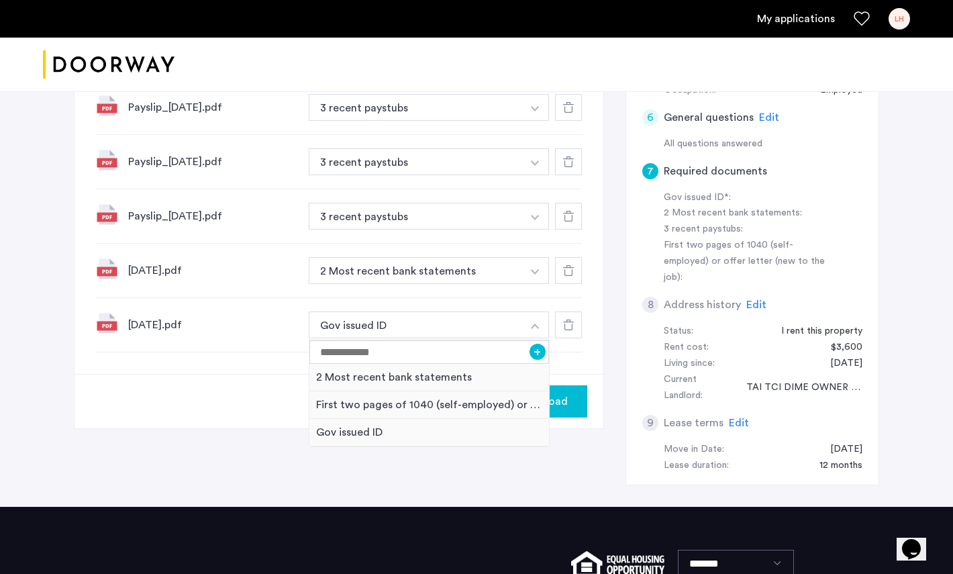
scroll to position [418, 0]
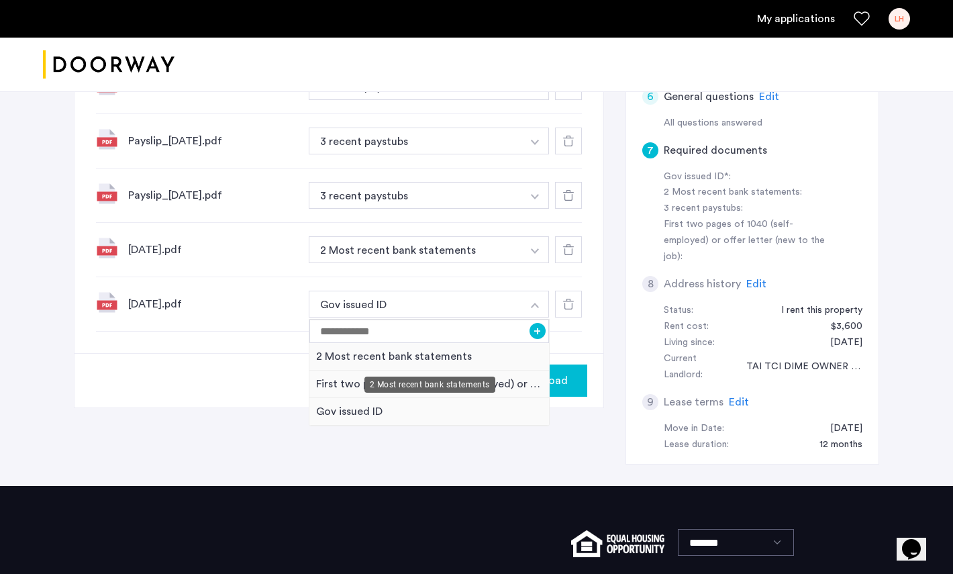
click at [459, 355] on div "2 Most recent bank statements" at bounding box center [429, 357] width 240 height 28
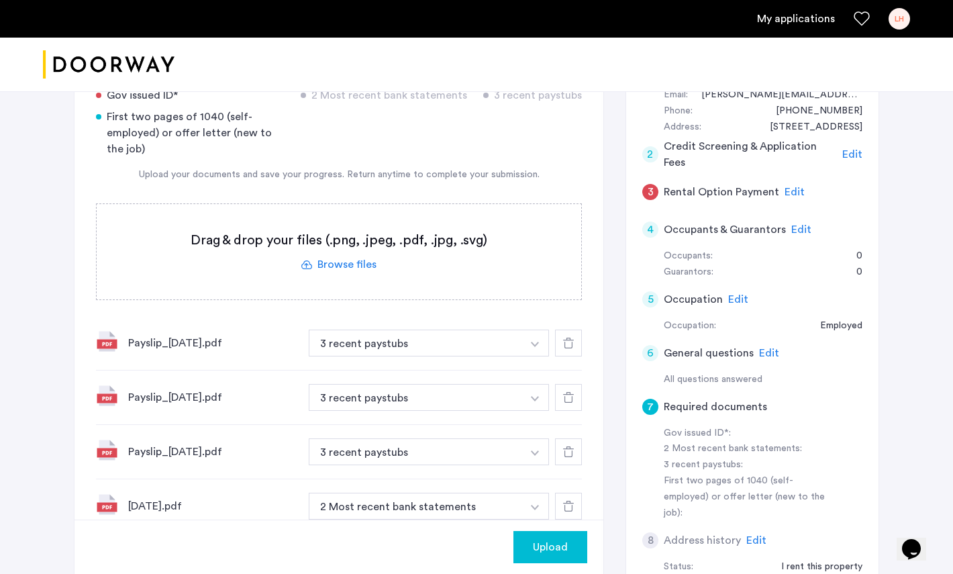
scroll to position [0, 0]
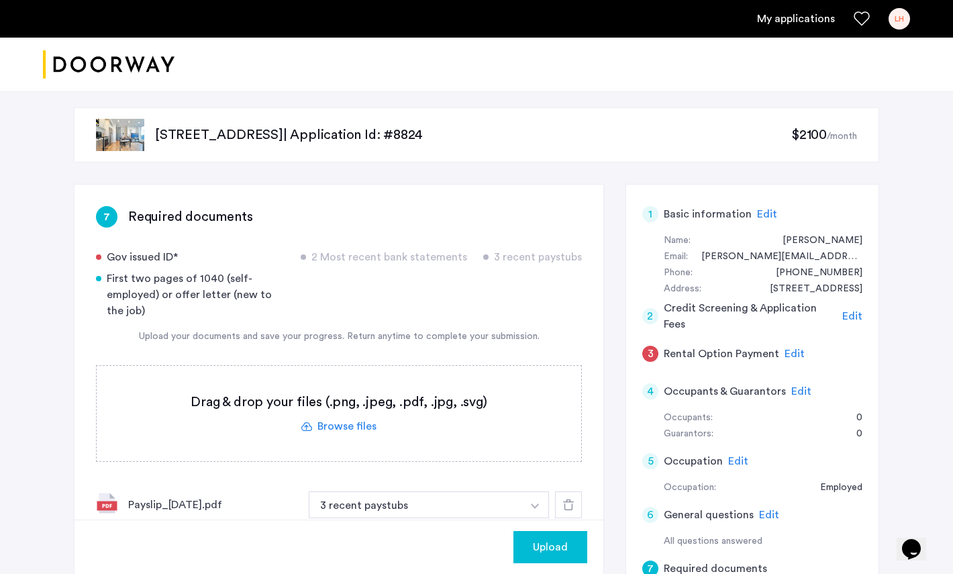
click at [346, 428] on label at bounding box center [339, 413] width 484 height 95
click at [0, 0] on input "file" at bounding box center [0, 0] width 0 height 0
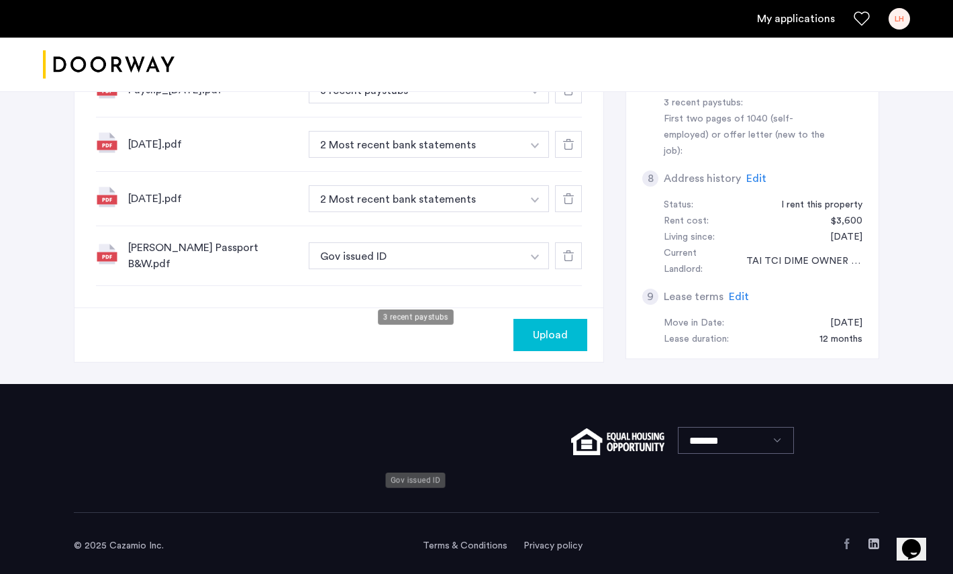
scroll to position [83, 0]
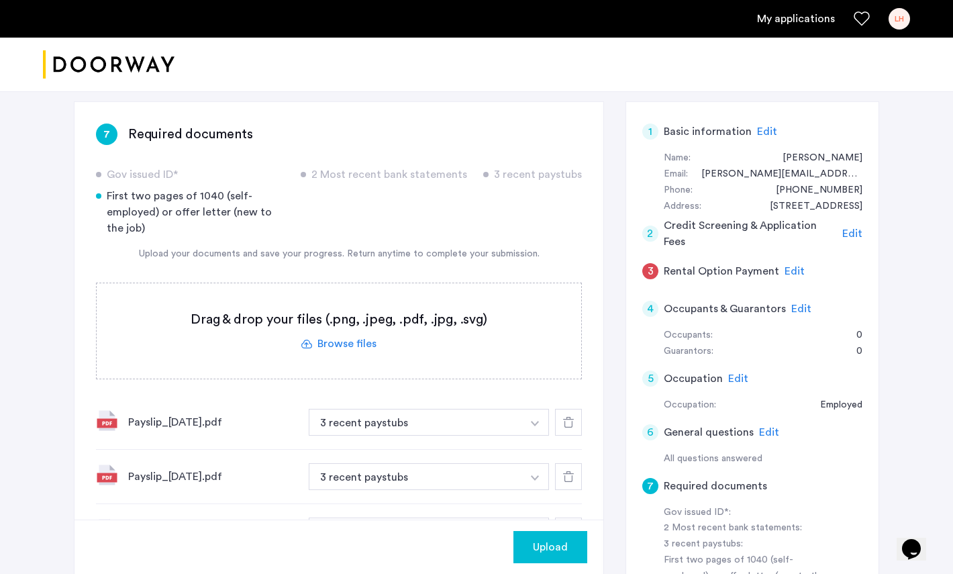
click at [357, 339] on label at bounding box center [339, 330] width 484 height 95
click at [0, 0] on input "file" at bounding box center [0, 0] width 0 height 0
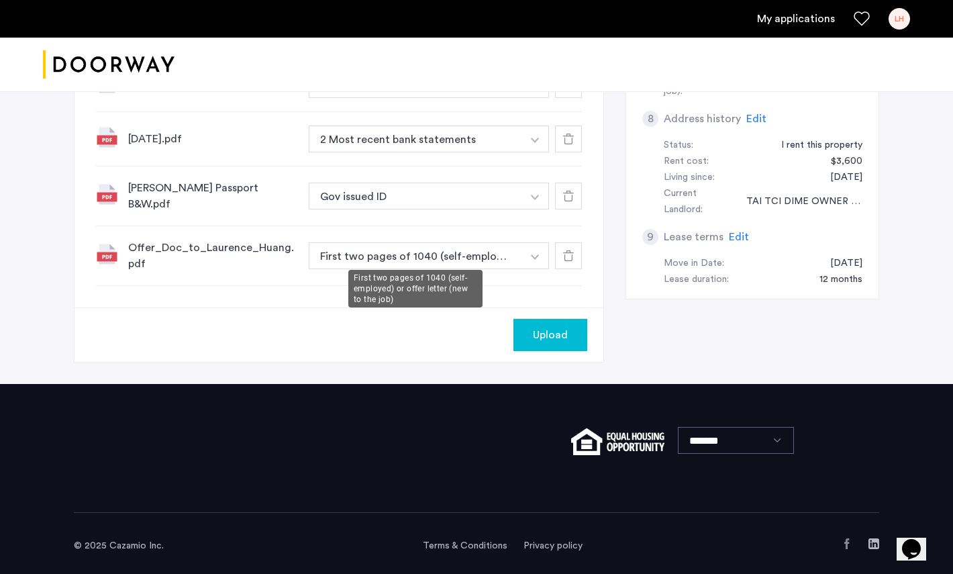
click at [433, 246] on button "First two pages of 1040 (self-employed) or offer letter (new to the job)" at bounding box center [415, 255] width 213 height 27
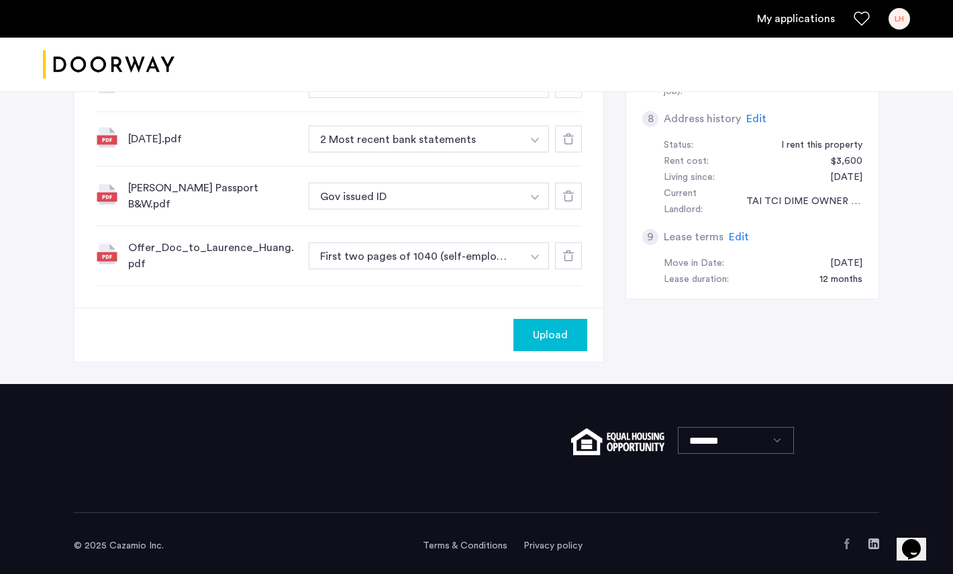
click at [482, 249] on button "First two pages of 1040 (self-employed) or offer letter (new to the job)" at bounding box center [415, 255] width 213 height 27
click at [549, 252] on div "First two pages of 1040 (self-employed) or offer letter (new to the job)" at bounding box center [429, 255] width 241 height 27
click at [532, 254] on img "button" at bounding box center [535, 256] width 8 height 5
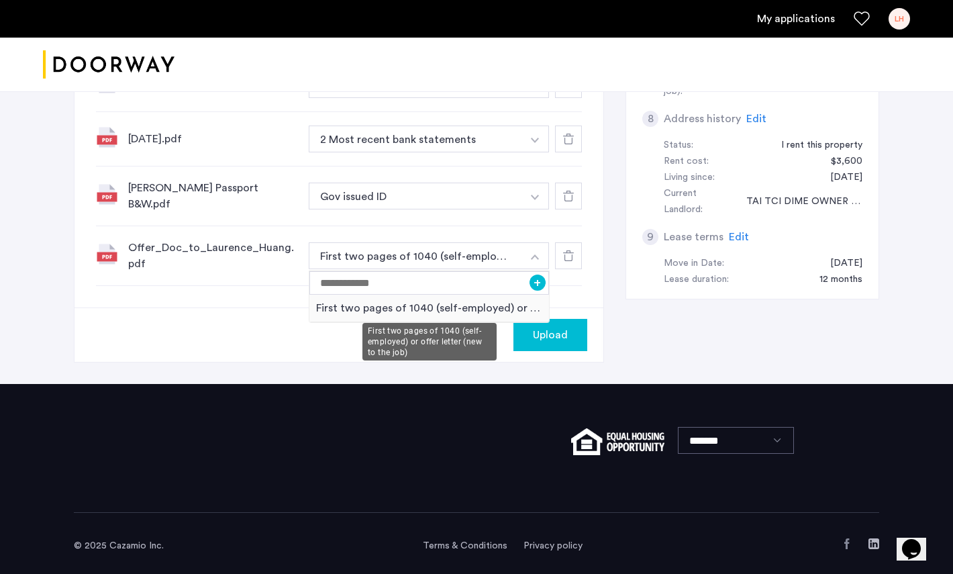
click at [461, 340] on div "First two pages of 1040 (self-employed) or offer letter (new to the job)" at bounding box center [429, 342] width 134 height 38
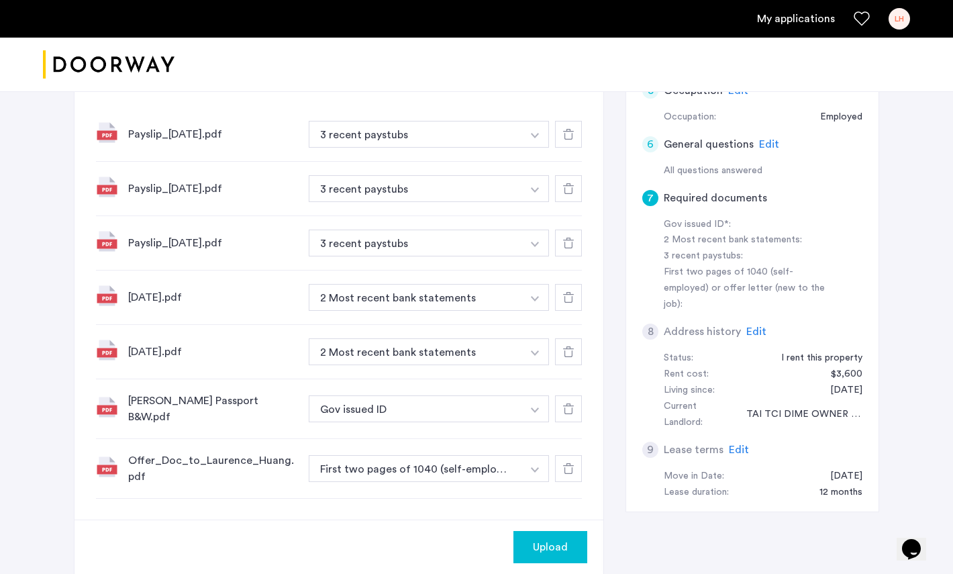
scroll to position [485, 0]
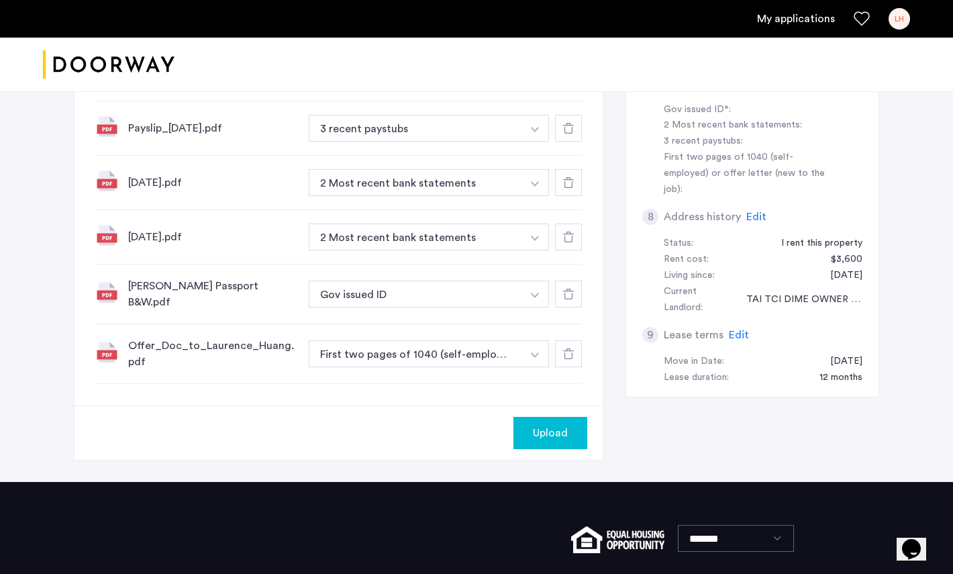
click at [480, 350] on button "First two pages of 1040 (self-employed) or offer letter (new to the job)" at bounding box center [415, 353] width 213 height 27
click at [570, 350] on icon at bounding box center [568, 353] width 11 height 11
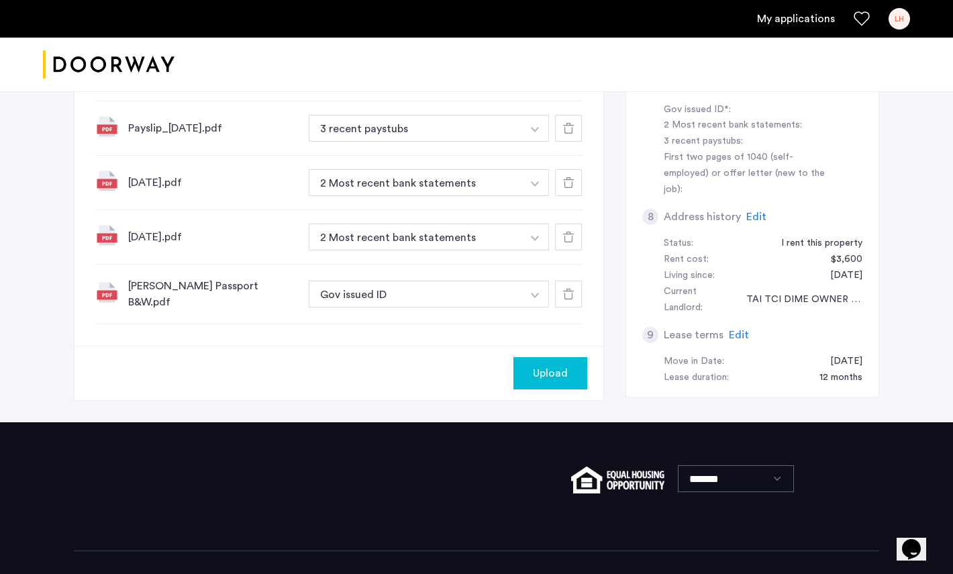
click at [551, 365] on span "Upload" at bounding box center [550, 373] width 35 height 16
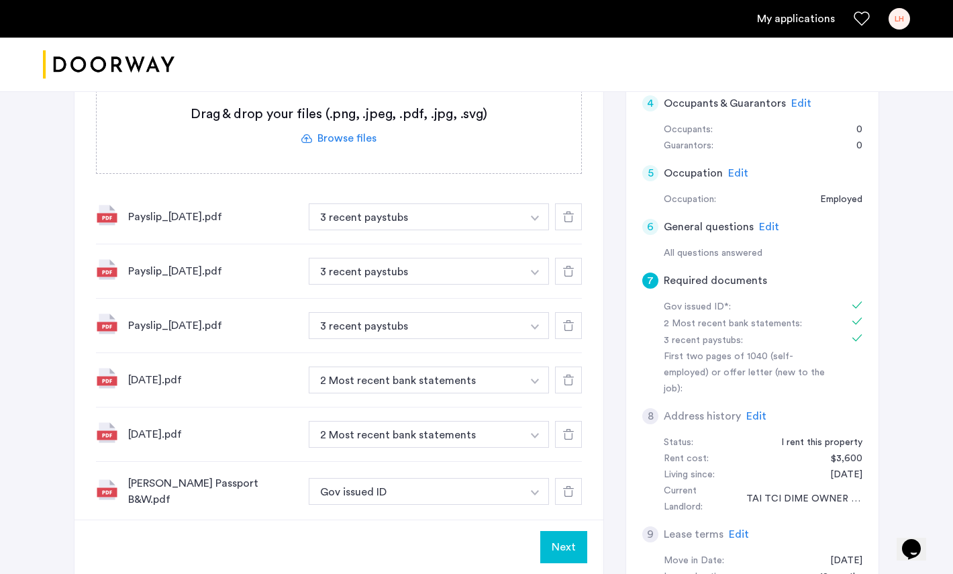
scroll to position [172, 0]
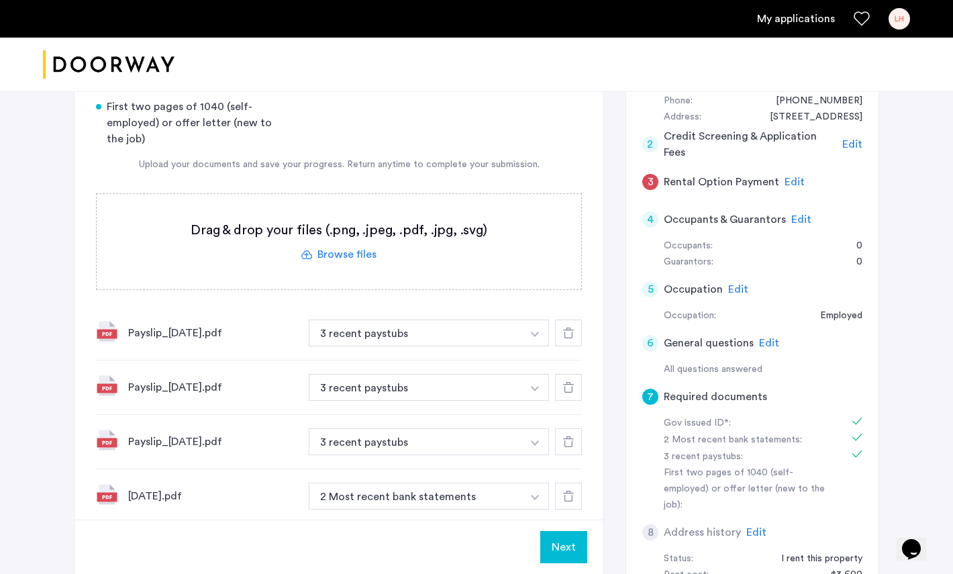
click at [352, 258] on label at bounding box center [339, 241] width 484 height 95
click at [0, 0] on input "file" at bounding box center [0, 0] width 0 height 0
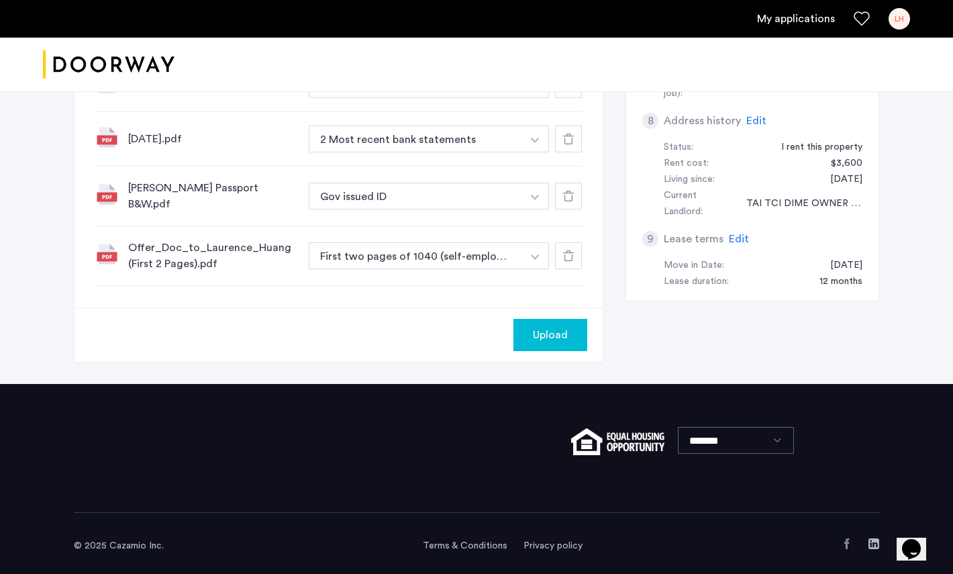
click at [565, 344] on button "Upload" at bounding box center [550, 335] width 74 height 32
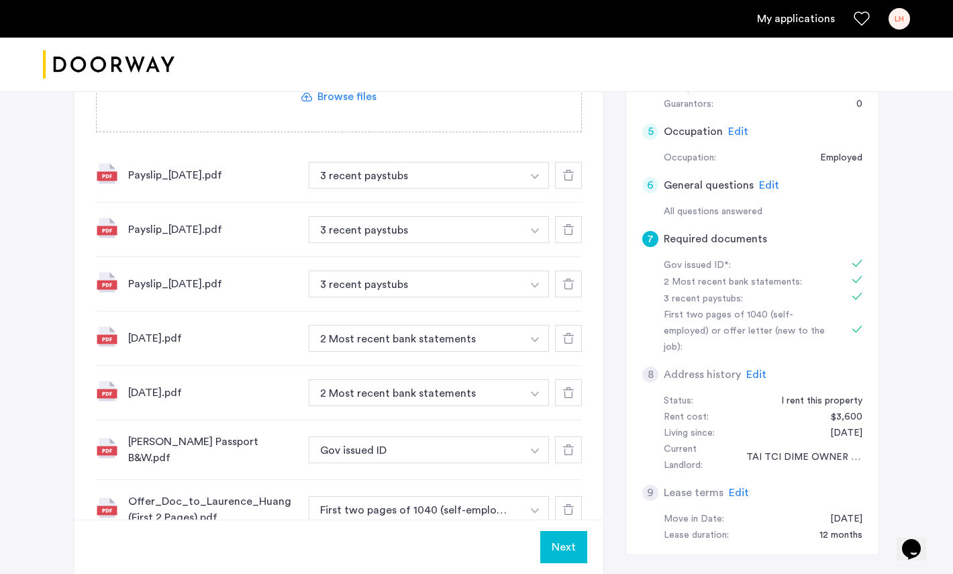
scroll to position [503, 0]
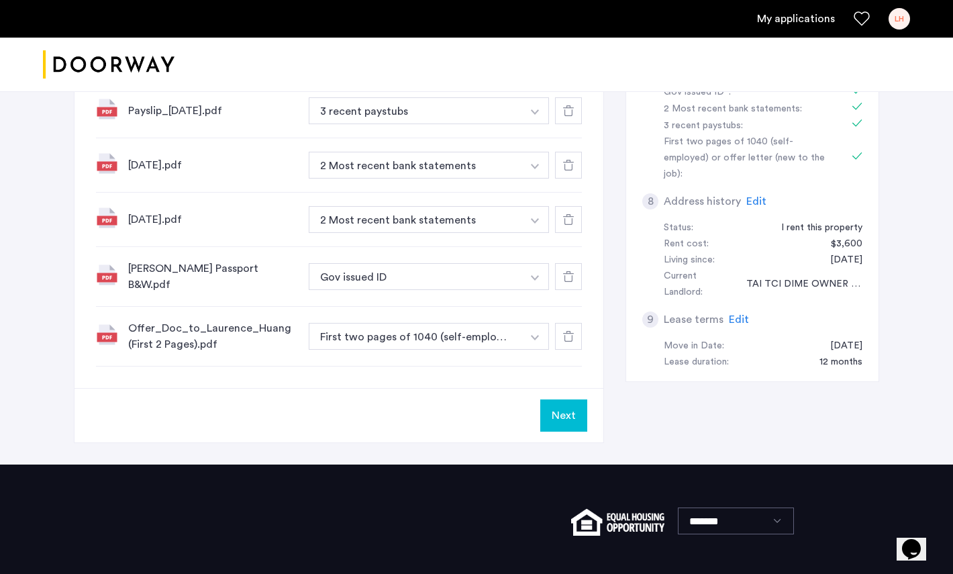
click at [574, 405] on button "Next" at bounding box center [563, 415] width 47 height 32
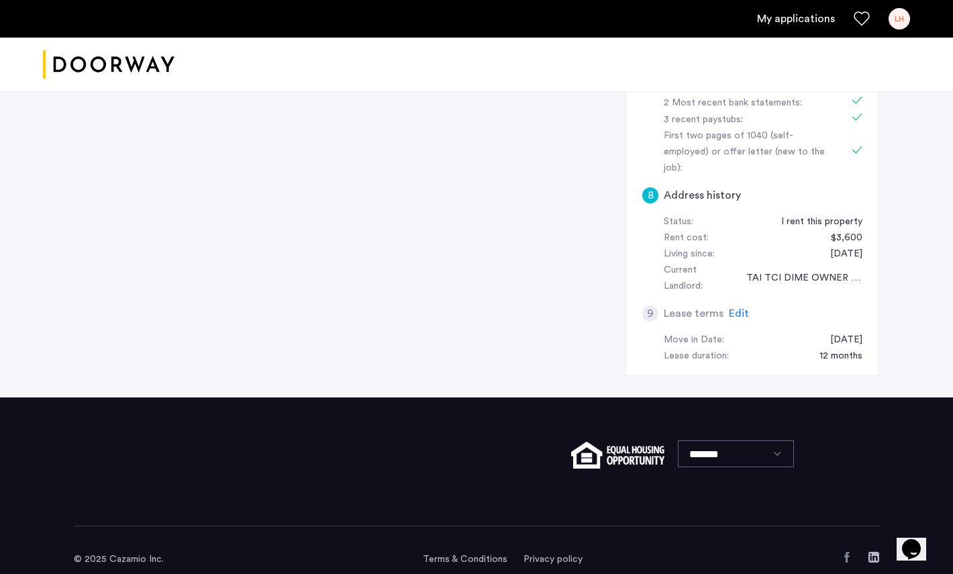
scroll to position [77, 0]
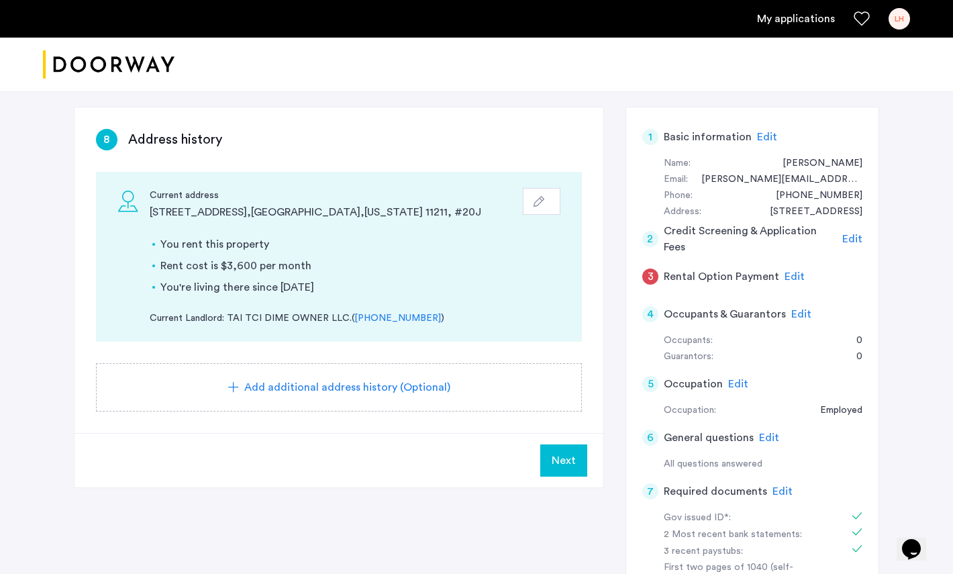
click at [563, 458] on span "Next" at bounding box center [563, 460] width 24 height 16
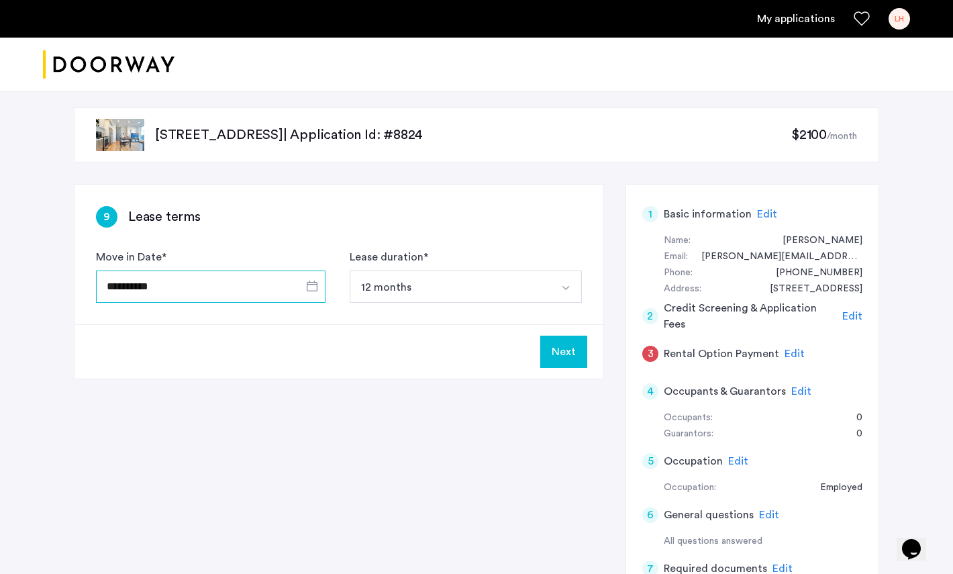
click at [215, 299] on input "**********" at bounding box center [210, 286] width 229 height 32
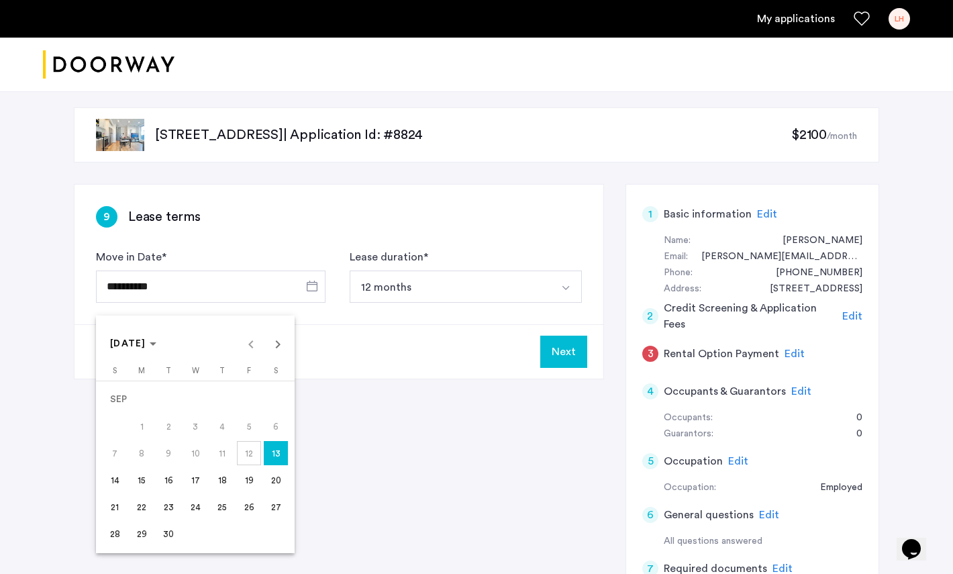
click at [441, 352] on div at bounding box center [476, 287] width 953 height 574
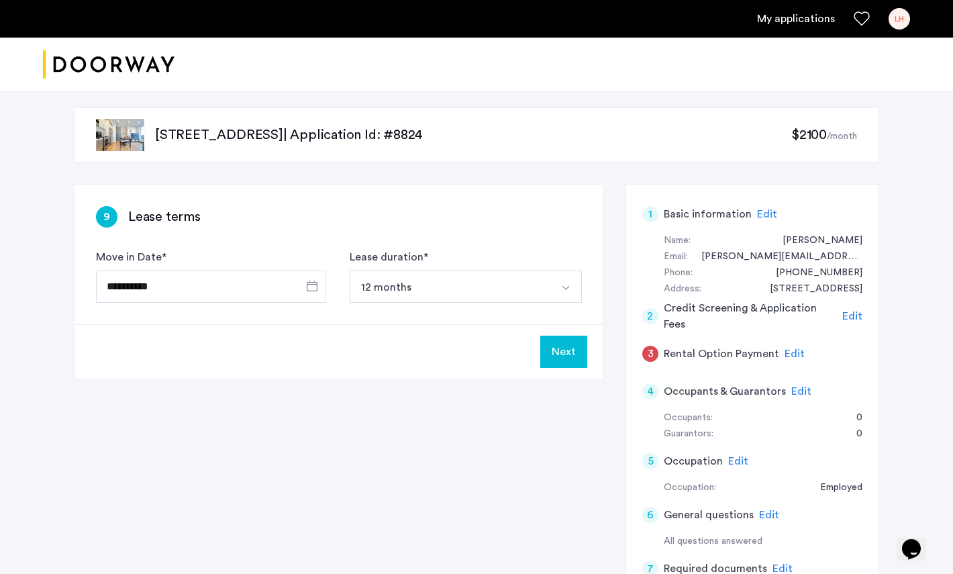
click at [568, 373] on div "Next" at bounding box center [338, 351] width 529 height 54
click at [581, 339] on button "Next" at bounding box center [563, 351] width 47 height 32
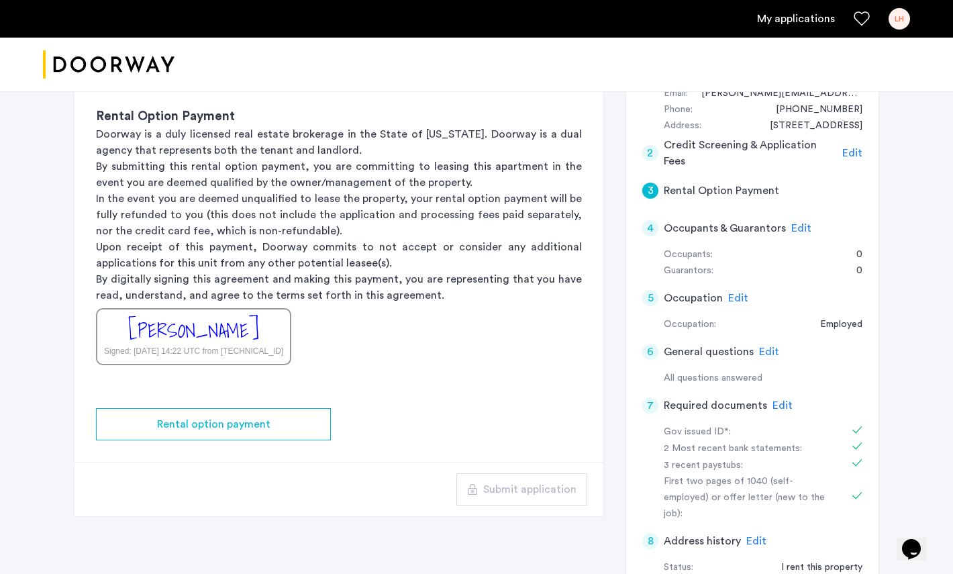
scroll to position [196, 0]
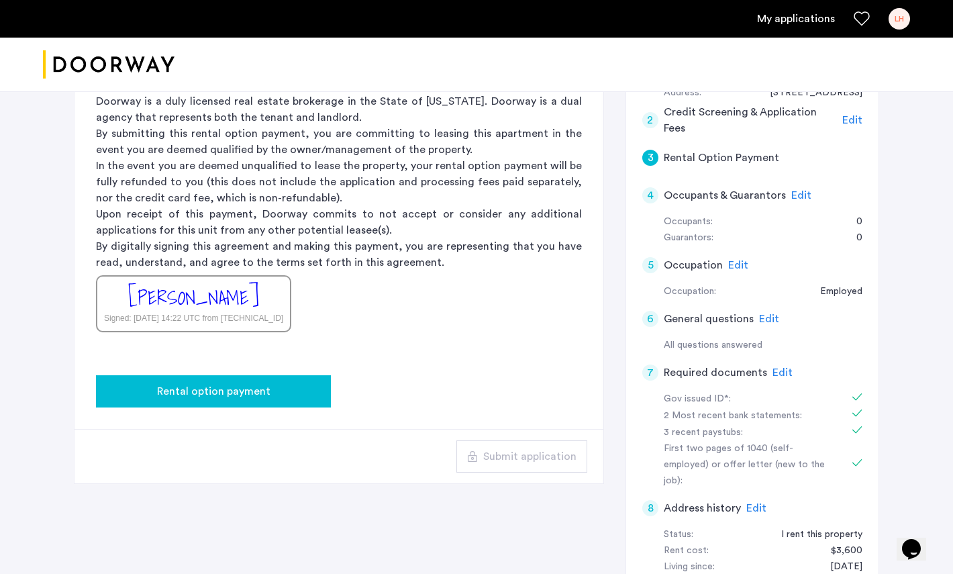
click at [279, 394] on div "Rental option payment" at bounding box center [213, 391] width 213 height 16
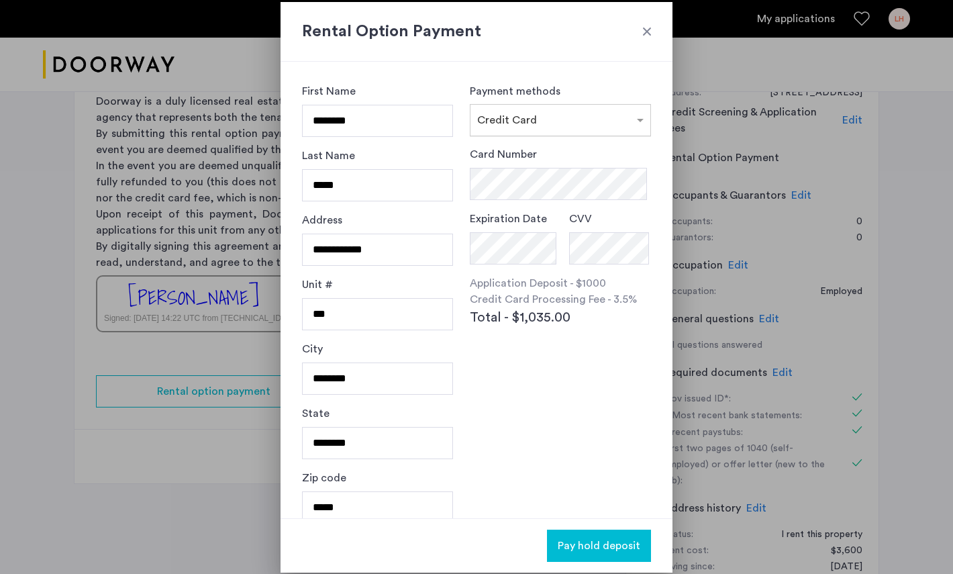
click at [549, 132] on div "× Credit Card" at bounding box center [560, 120] width 181 height 32
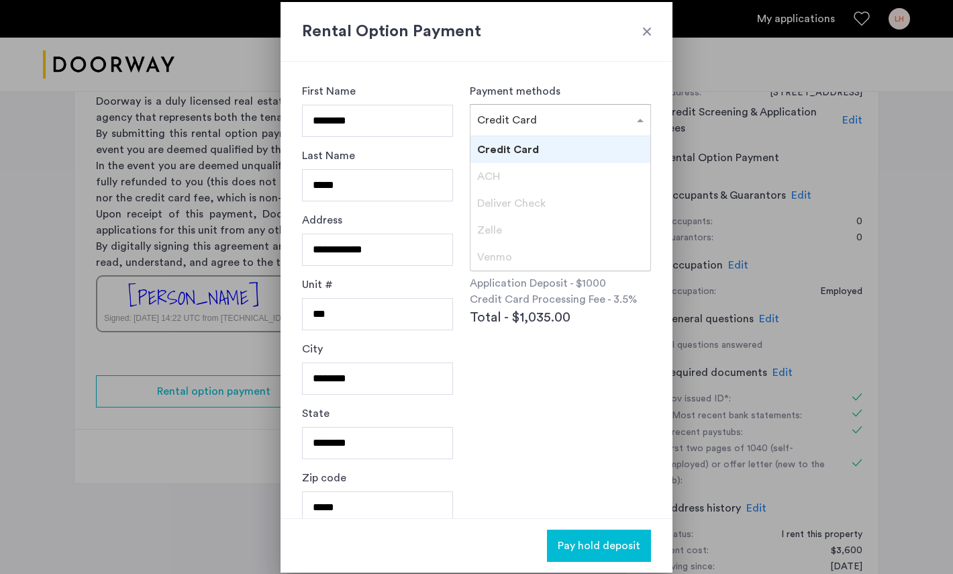
scroll to position [16, 0]
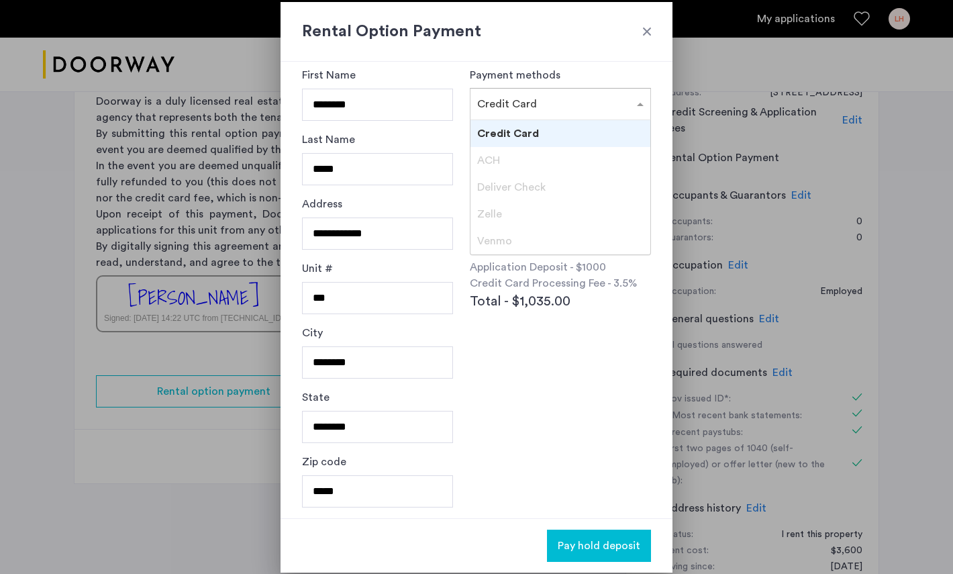
click at [554, 188] on div "Deliver Check" at bounding box center [560, 187] width 180 height 27
click at [547, 470] on div "Payment methods × Credit Card Credit Card ACH Deliver Check Zelle Venmo Card Nu…" at bounding box center [560, 273] width 181 height 413
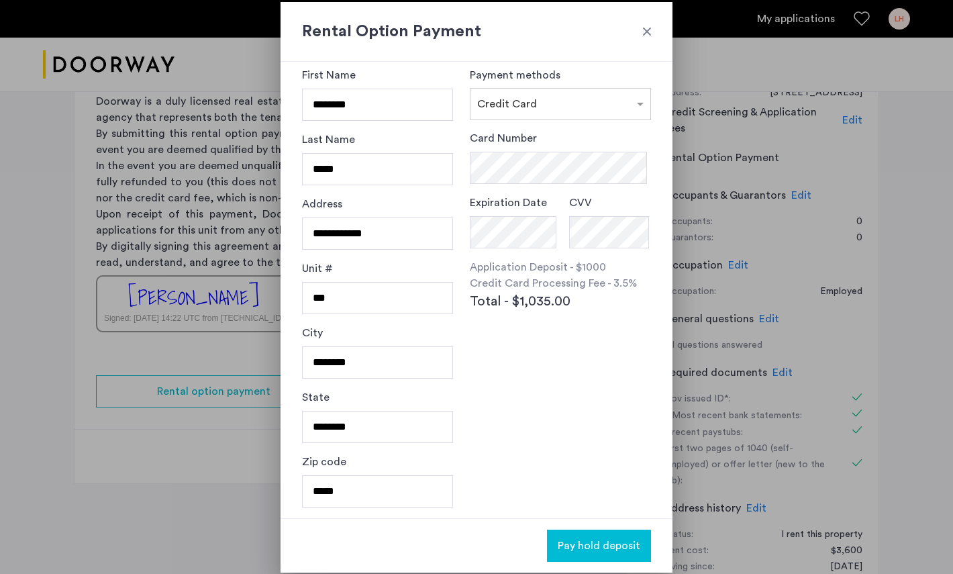
scroll to position [0, 0]
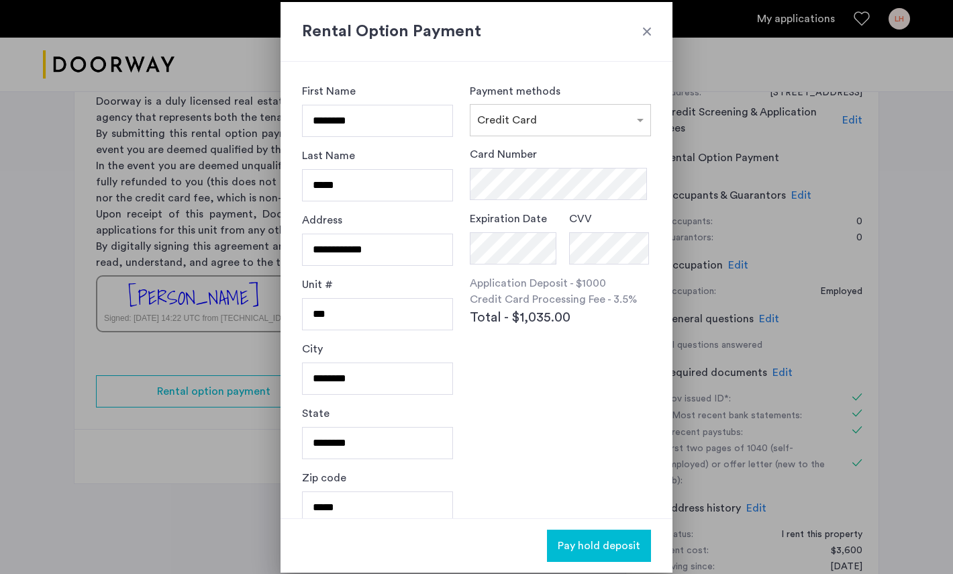
click at [647, 31] on div at bounding box center [646, 31] width 13 height 13
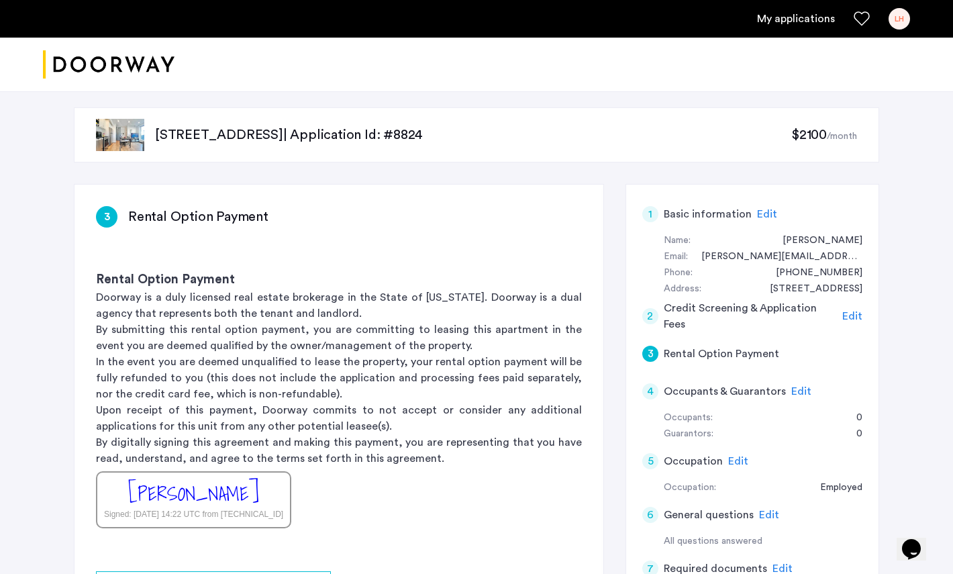
click at [772, 131] on span "$2100" at bounding box center [809, 134] width 36 height 13
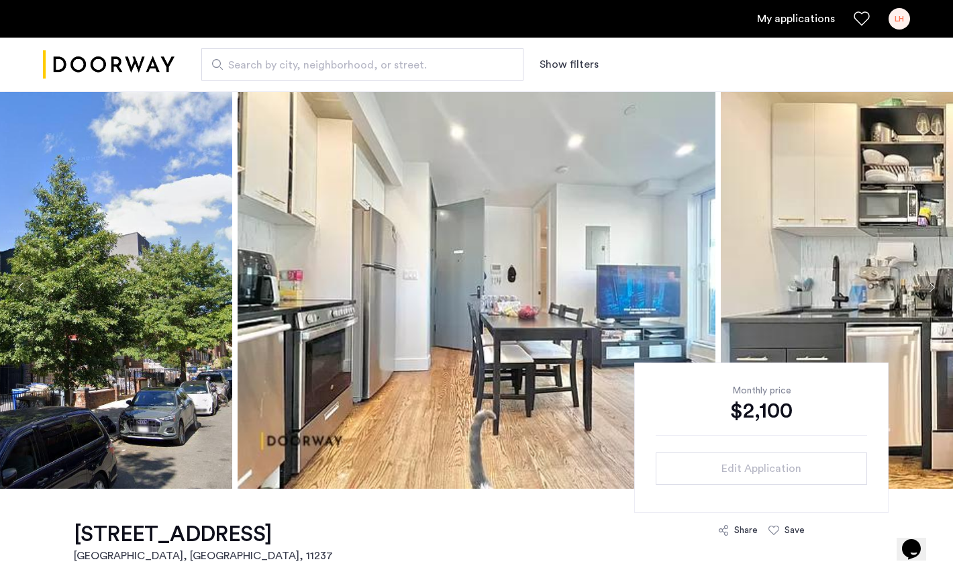
click at [11, 297] on button "Previous apartment" at bounding box center [21, 287] width 23 height 23
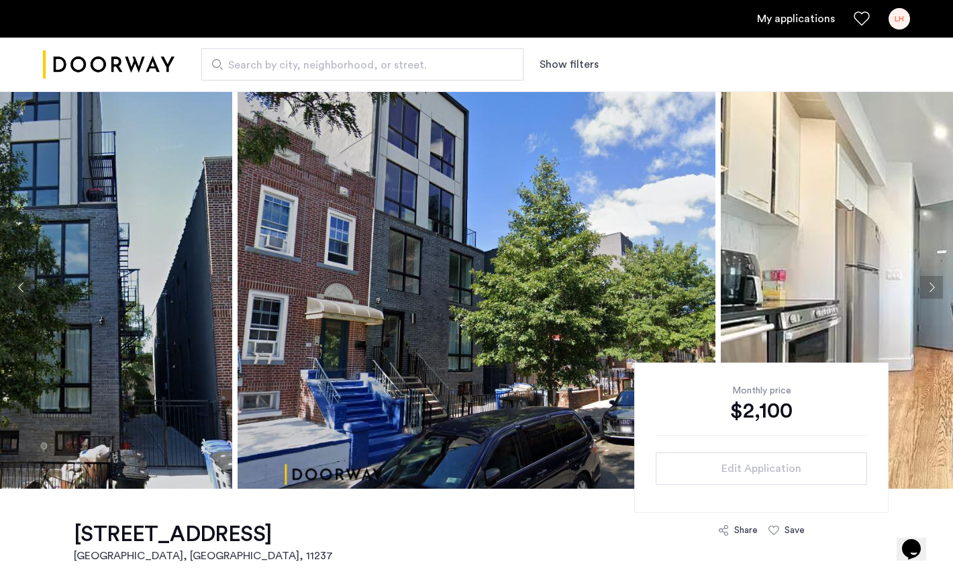
click at [11, 297] on button "Previous apartment" at bounding box center [21, 287] width 23 height 23
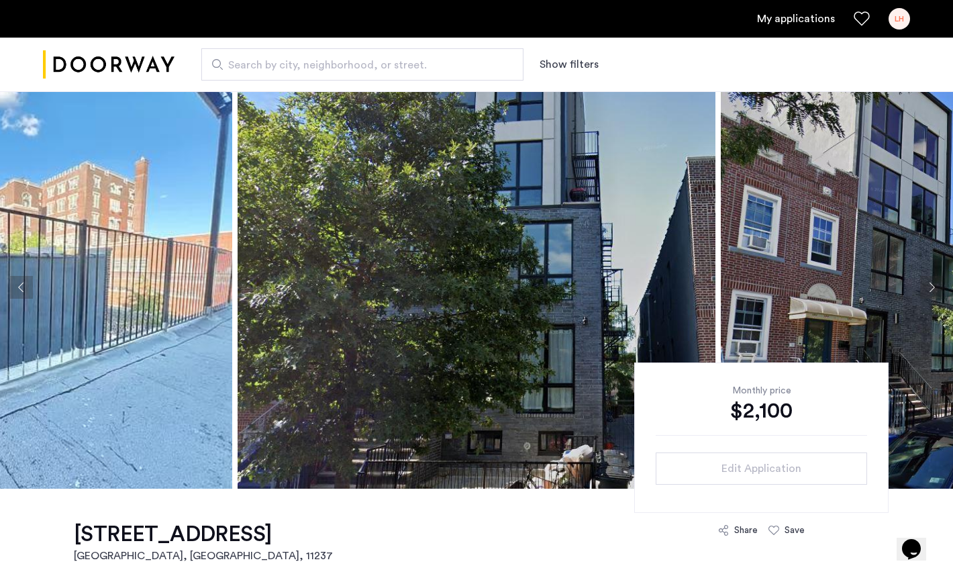
click at [11, 297] on button "Previous apartment" at bounding box center [21, 287] width 23 height 23
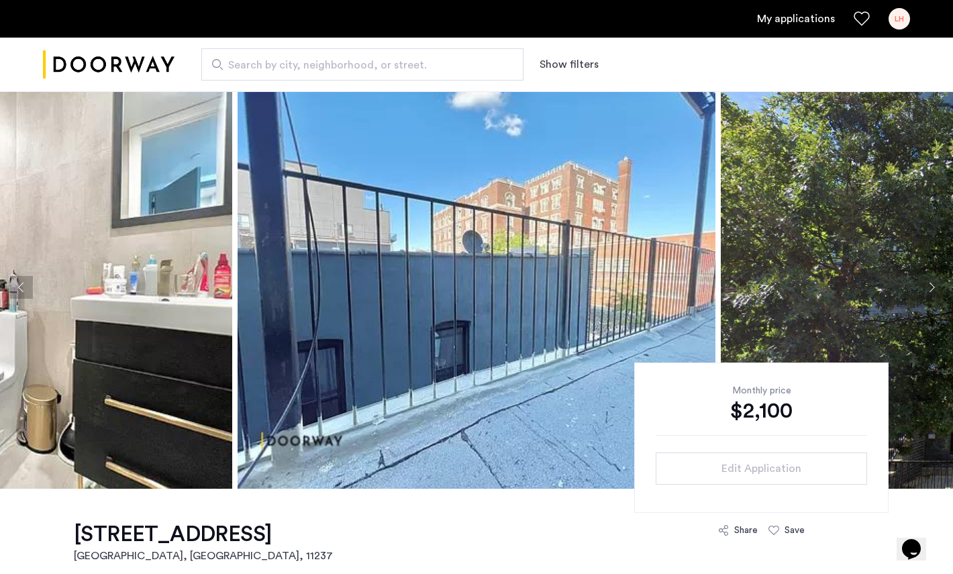
click at [11, 297] on button "Previous apartment" at bounding box center [21, 287] width 23 height 23
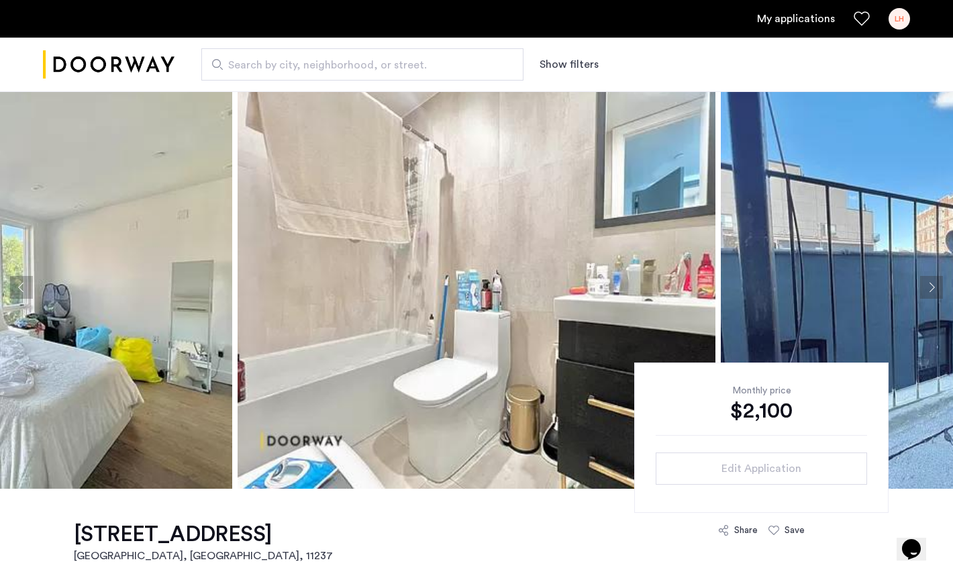
click at [11, 297] on button "Previous apartment" at bounding box center [21, 287] width 23 height 23
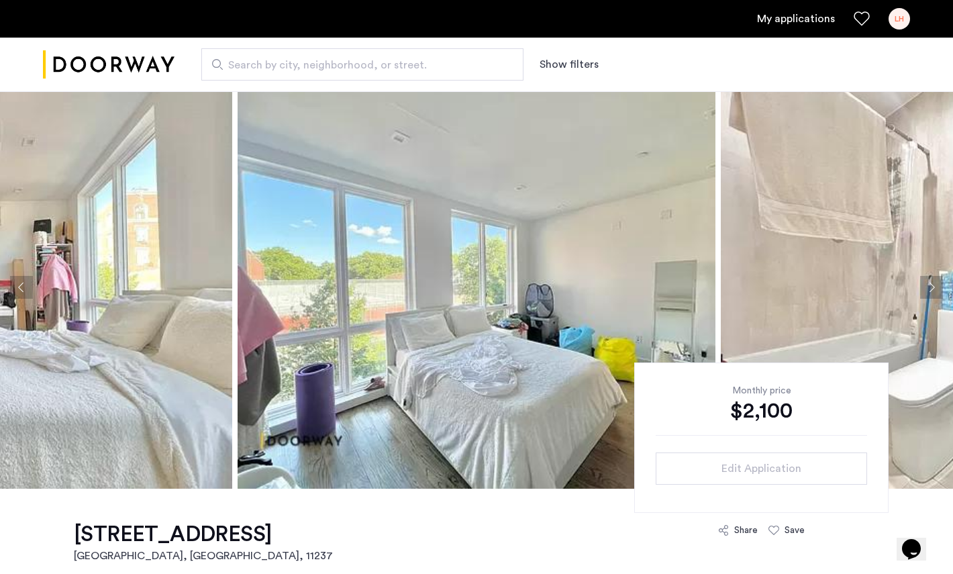
click at [11, 297] on button "Previous apartment" at bounding box center [21, 287] width 23 height 23
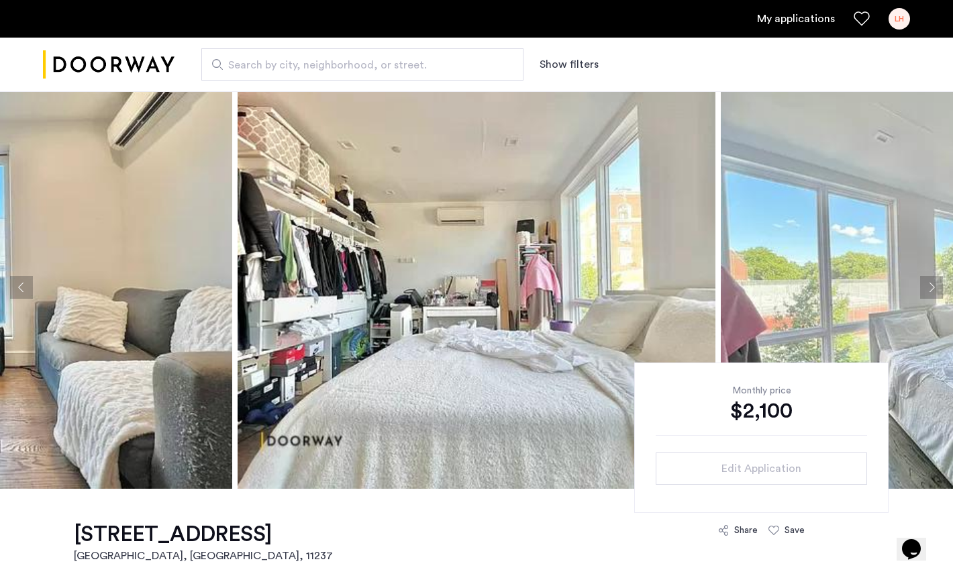
click at [11, 297] on button "Previous apartment" at bounding box center [21, 287] width 23 height 23
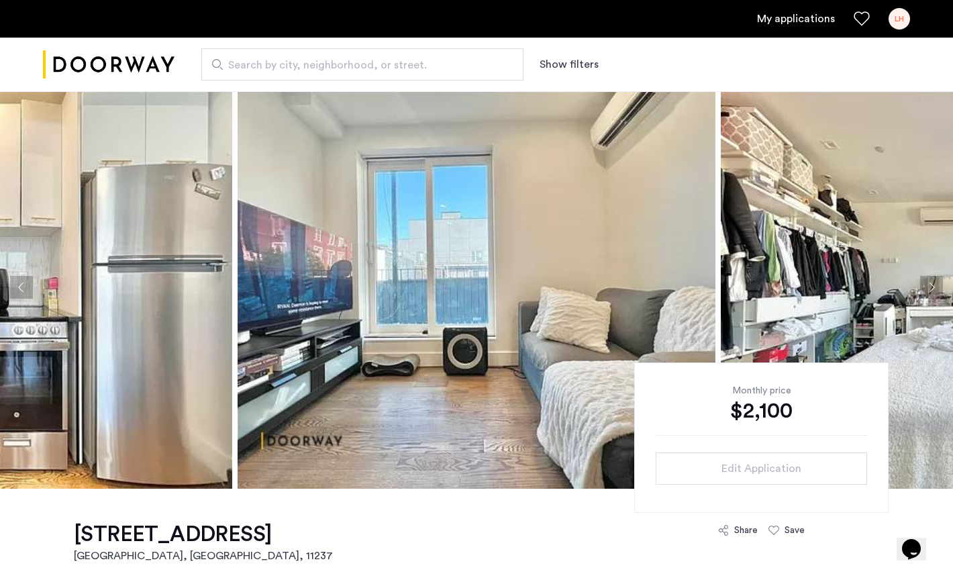
click at [11, 297] on button "Previous apartment" at bounding box center [21, 287] width 23 height 23
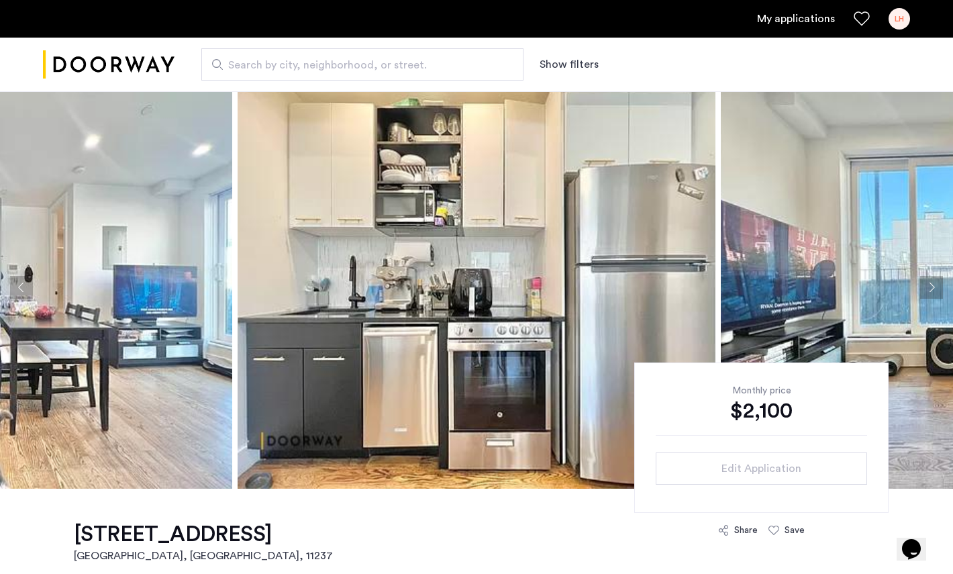
click at [11, 297] on button "Previous apartment" at bounding box center [21, 287] width 23 height 23
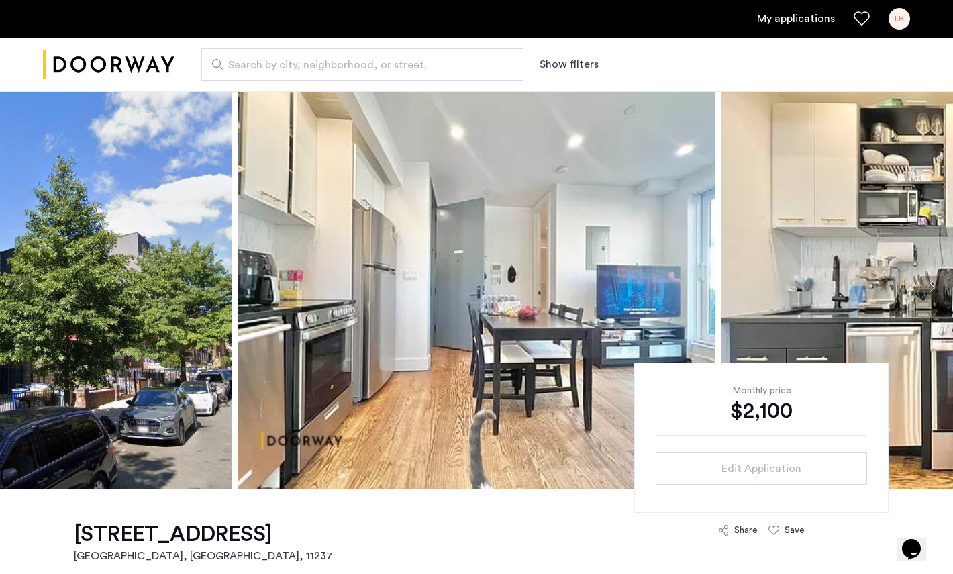
click at [11, 297] on button "Previous apartment" at bounding box center [21, 287] width 23 height 23
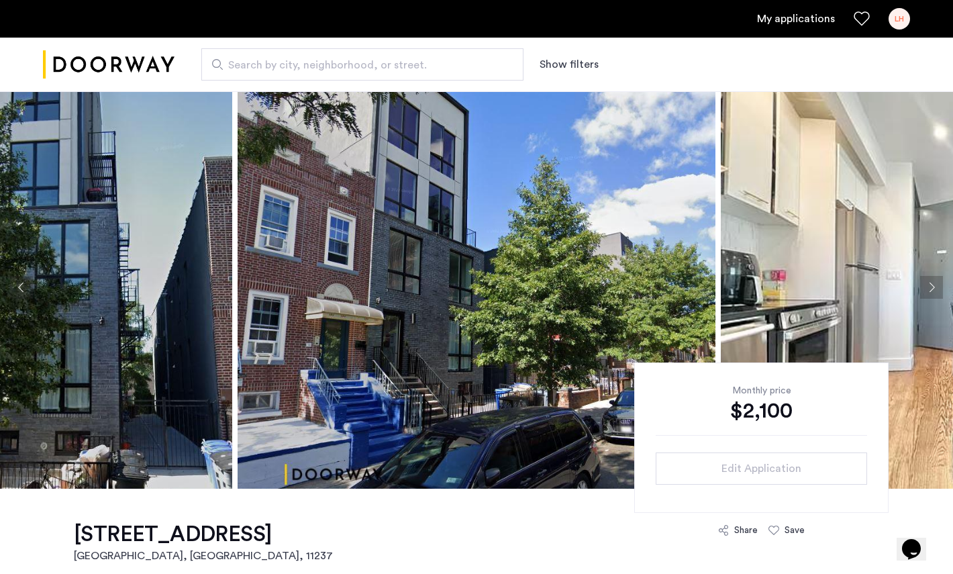
click at [11, 297] on button "Previous apartment" at bounding box center [21, 287] width 23 height 23
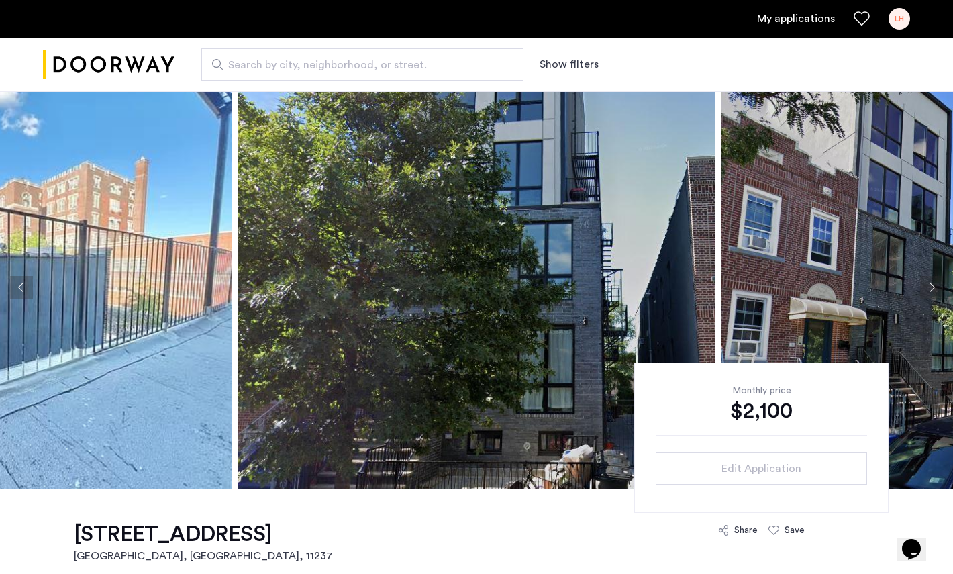
click at [11, 297] on button "Previous apartment" at bounding box center [21, 287] width 23 height 23
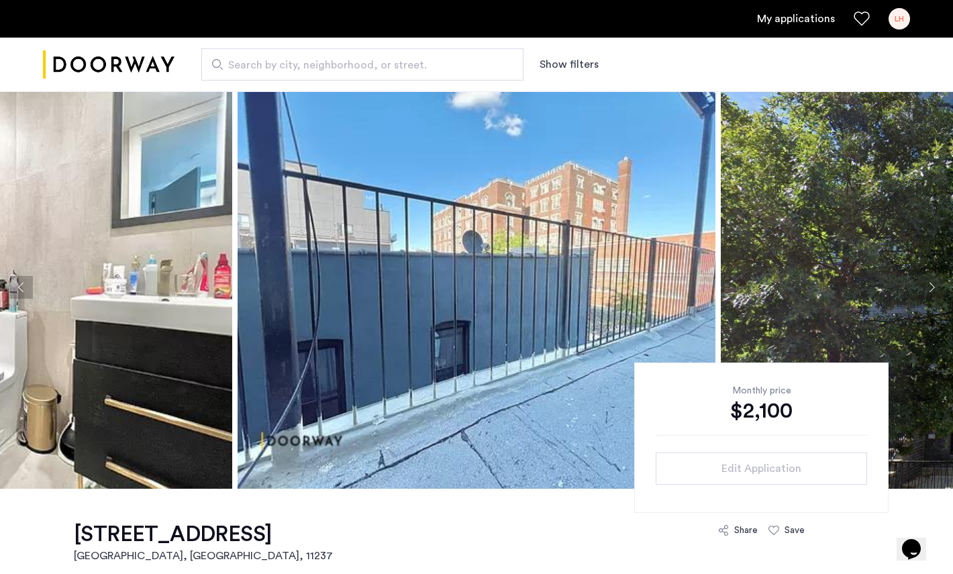
click at [11, 297] on button "Previous apartment" at bounding box center [21, 287] width 23 height 23
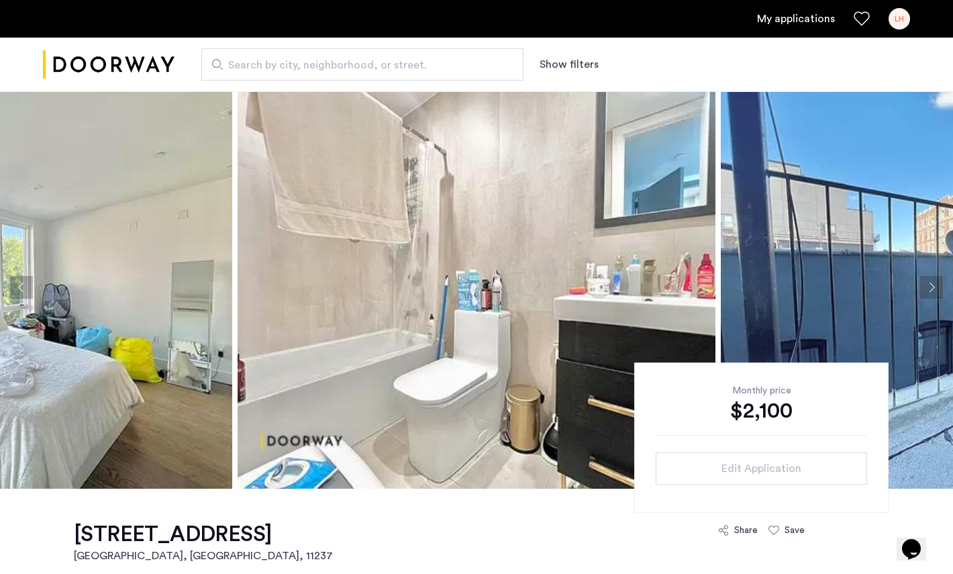
click at [11, 297] on button "Previous apartment" at bounding box center [21, 287] width 23 height 23
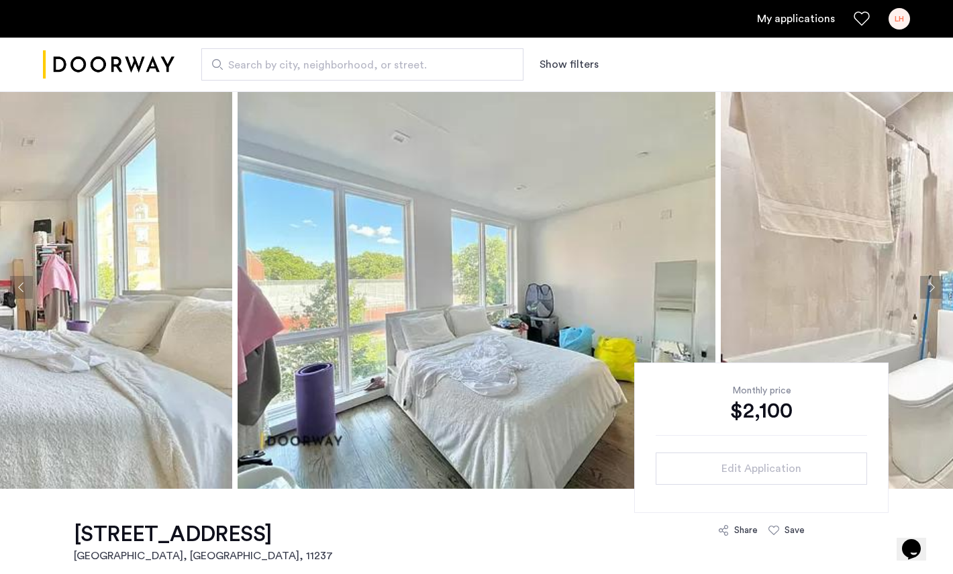
click at [11, 297] on button "Previous apartment" at bounding box center [21, 287] width 23 height 23
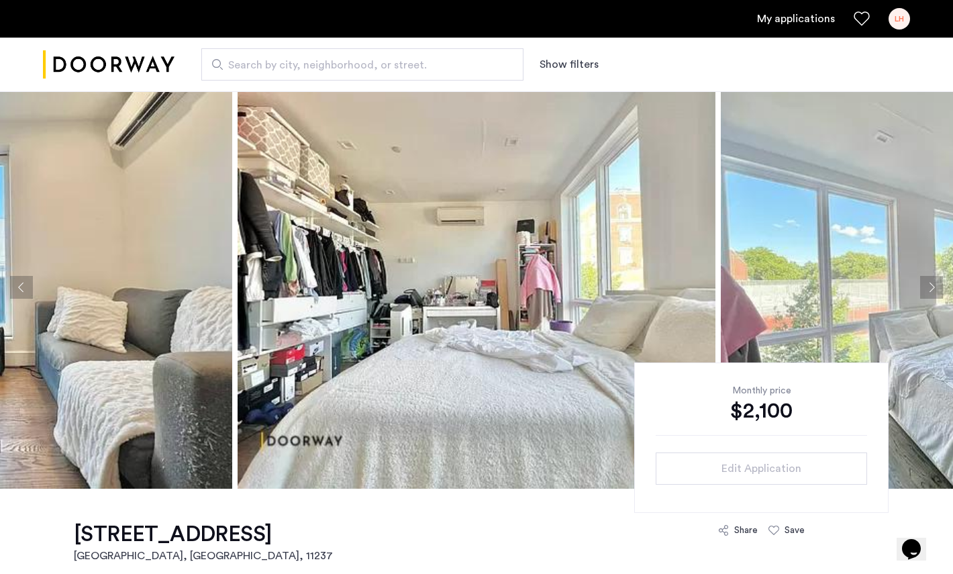
click at [11, 297] on button "Previous apartment" at bounding box center [21, 287] width 23 height 23
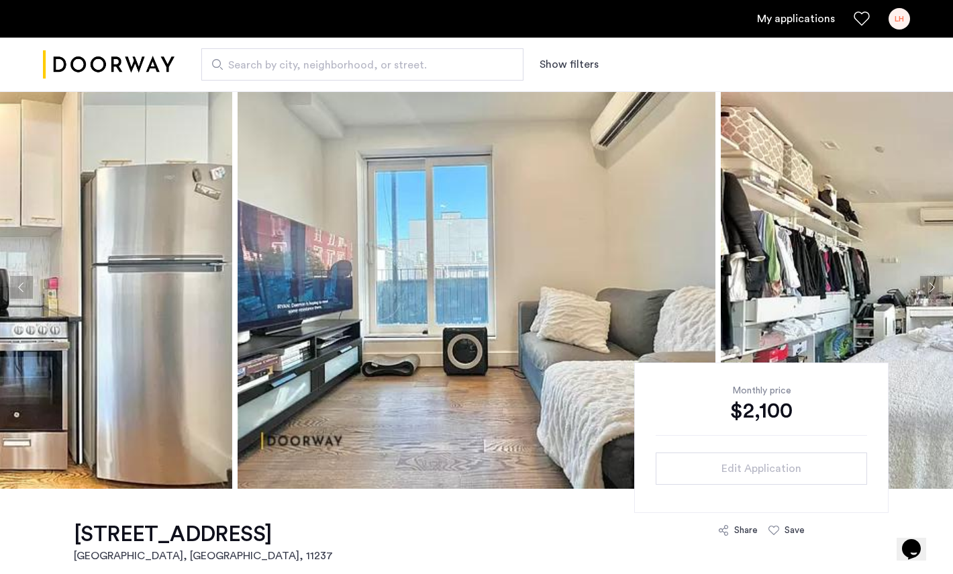
click at [11, 297] on button "Previous apartment" at bounding box center [21, 287] width 23 height 23
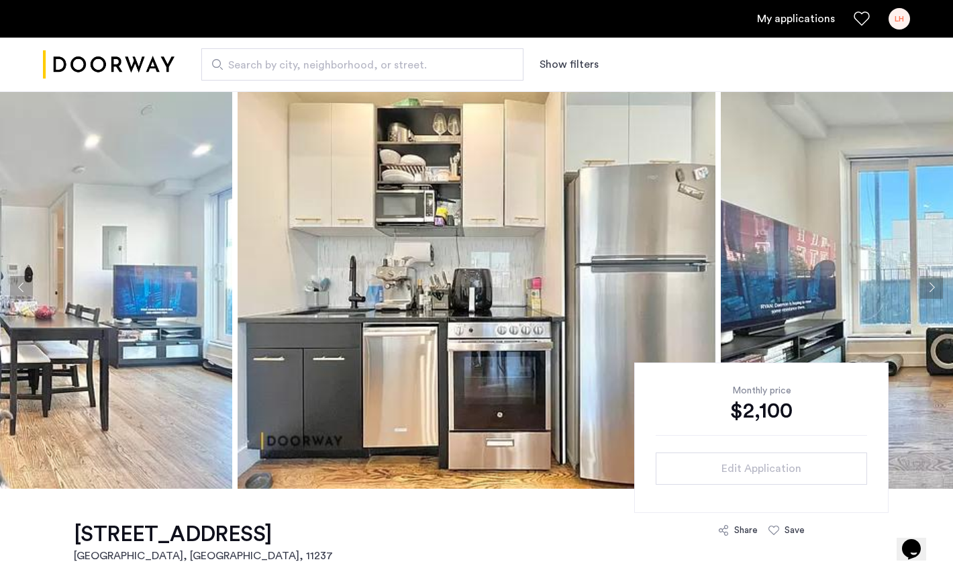
click at [11, 297] on button "Previous apartment" at bounding box center [21, 287] width 23 height 23
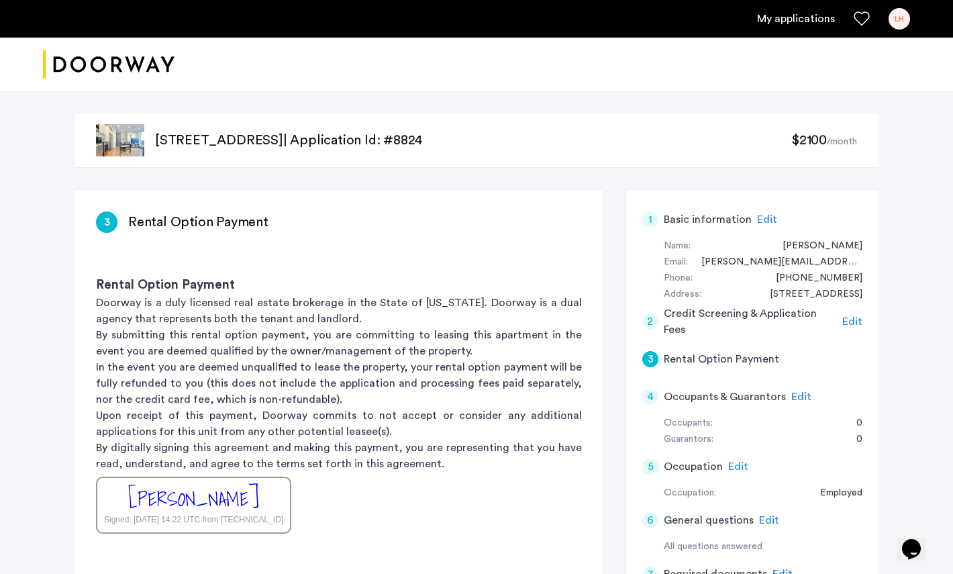
click at [768, 215] on span "Edit" at bounding box center [767, 219] width 20 height 11
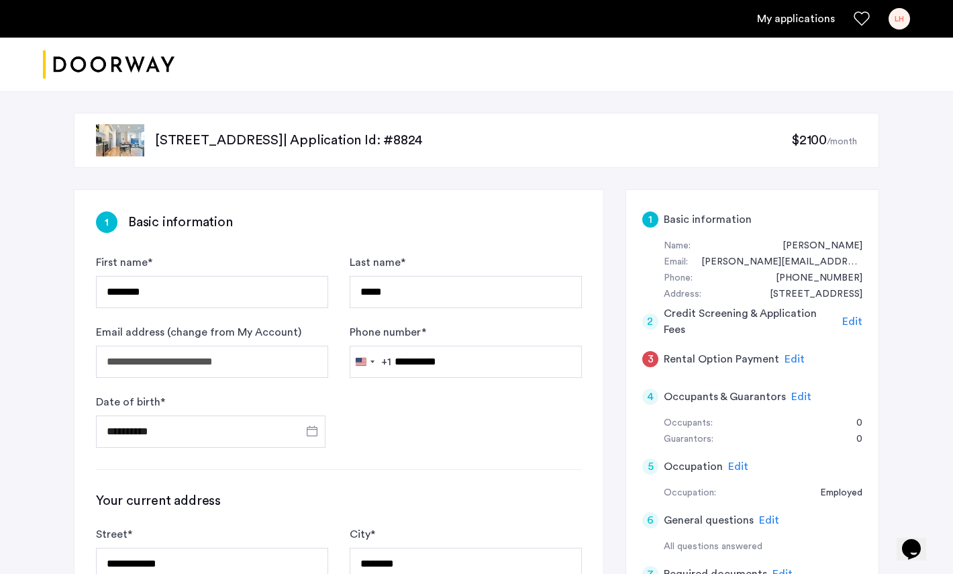
click at [788, 362] on span "Edit" at bounding box center [794, 359] width 20 height 11
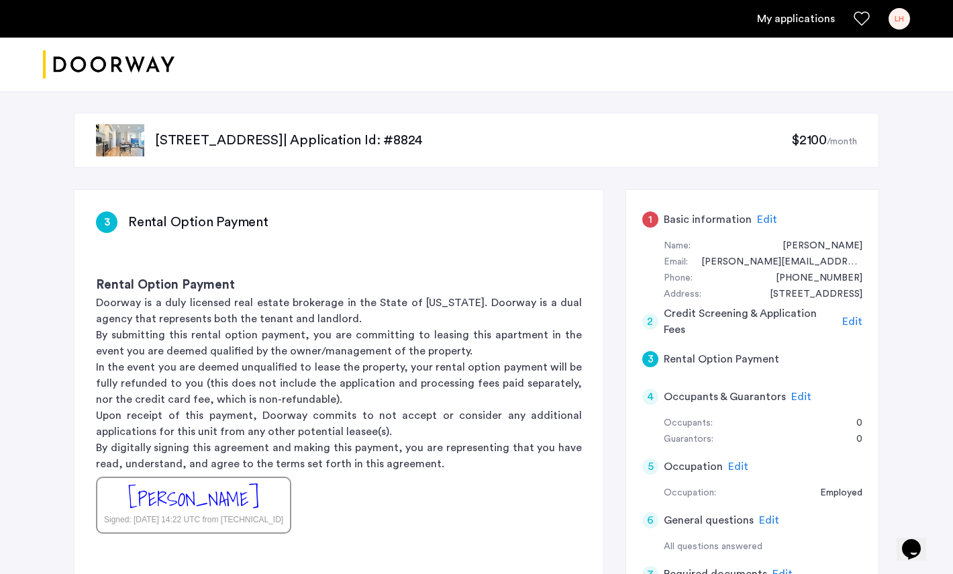
click at [757, 218] on span "Edit" at bounding box center [767, 219] width 20 height 11
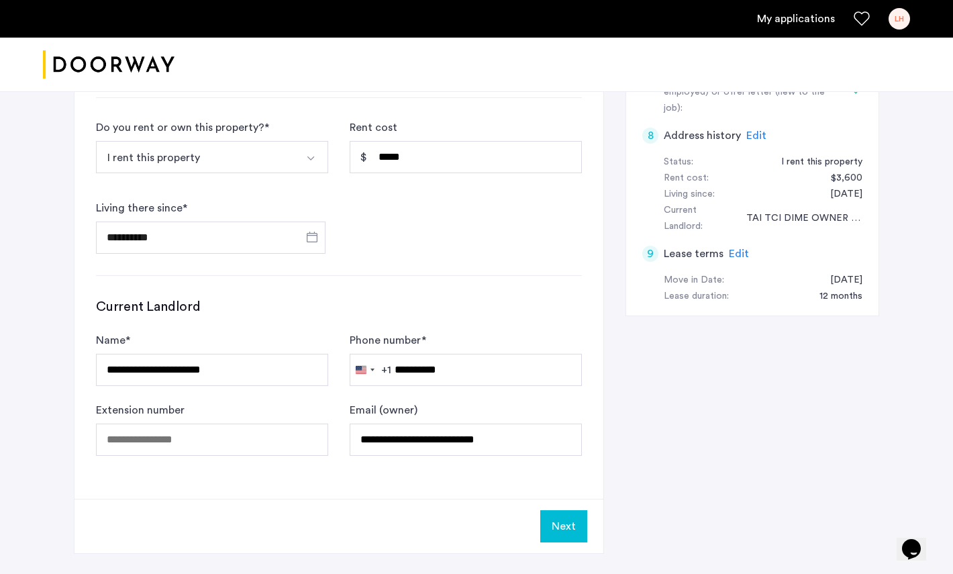
scroll to position [653, 0]
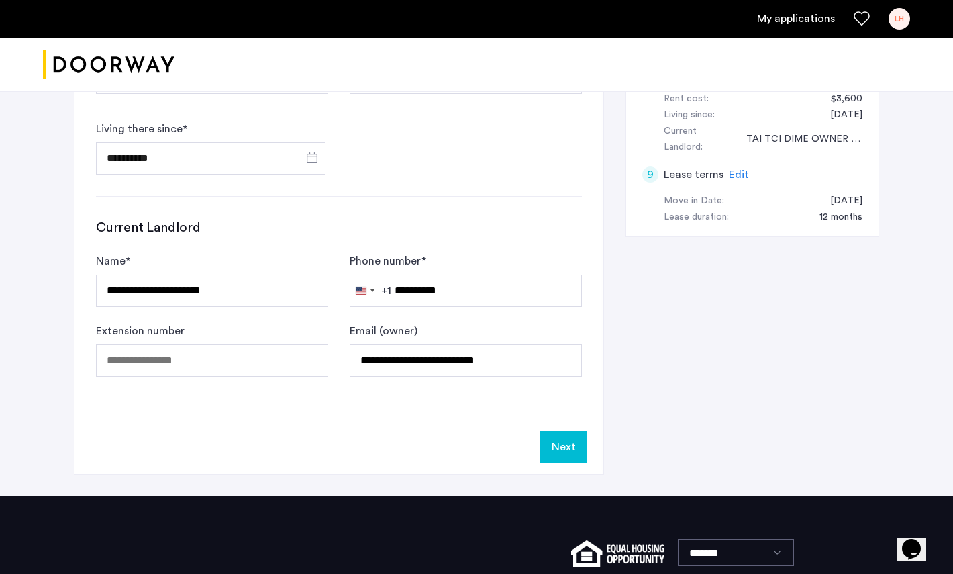
click at [568, 454] on button "Next" at bounding box center [563, 447] width 47 height 32
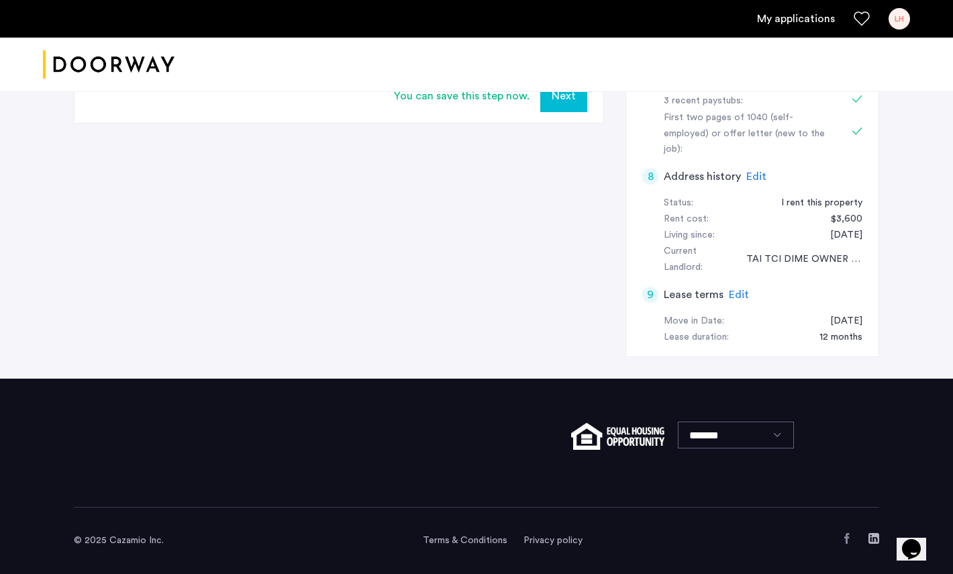
scroll to position [0, 0]
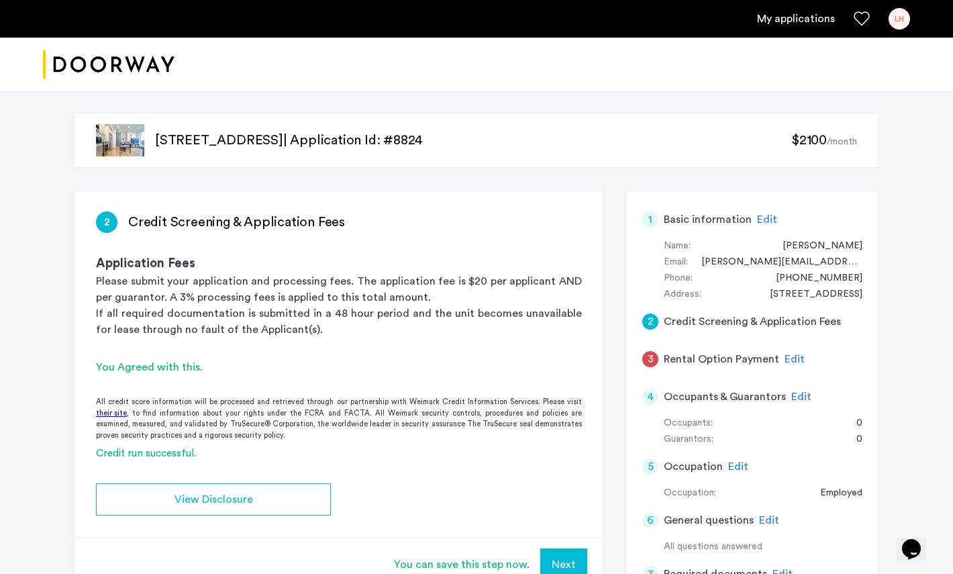
click at [788, 366] on div "Edit" at bounding box center [794, 359] width 20 height 16
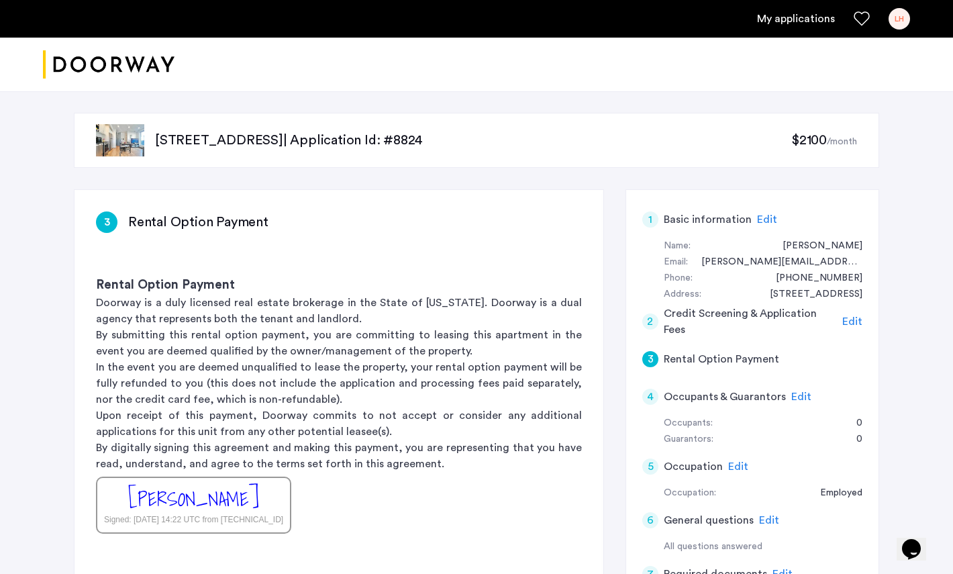
scroll to position [133, 0]
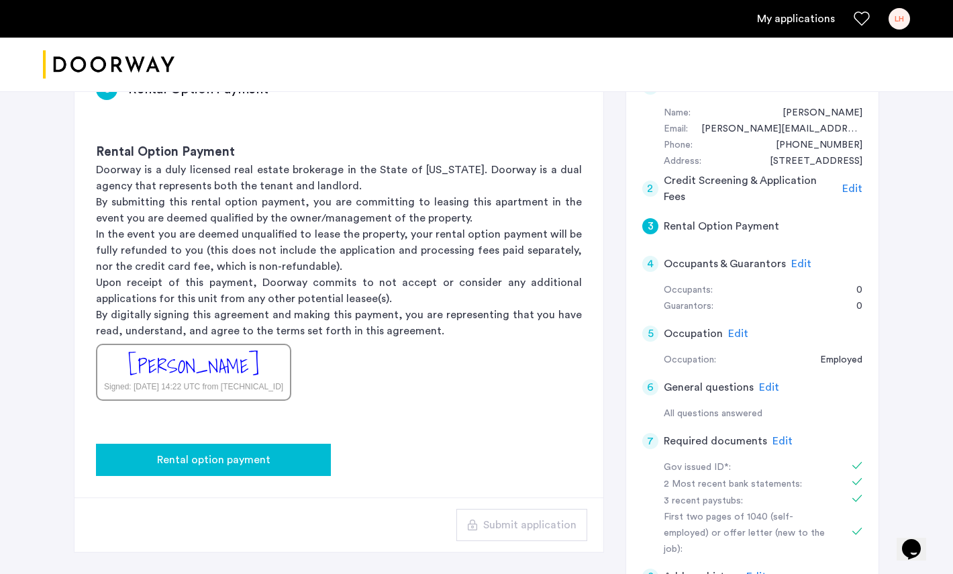
click at [276, 464] on div "Rental option payment" at bounding box center [213, 460] width 213 height 16
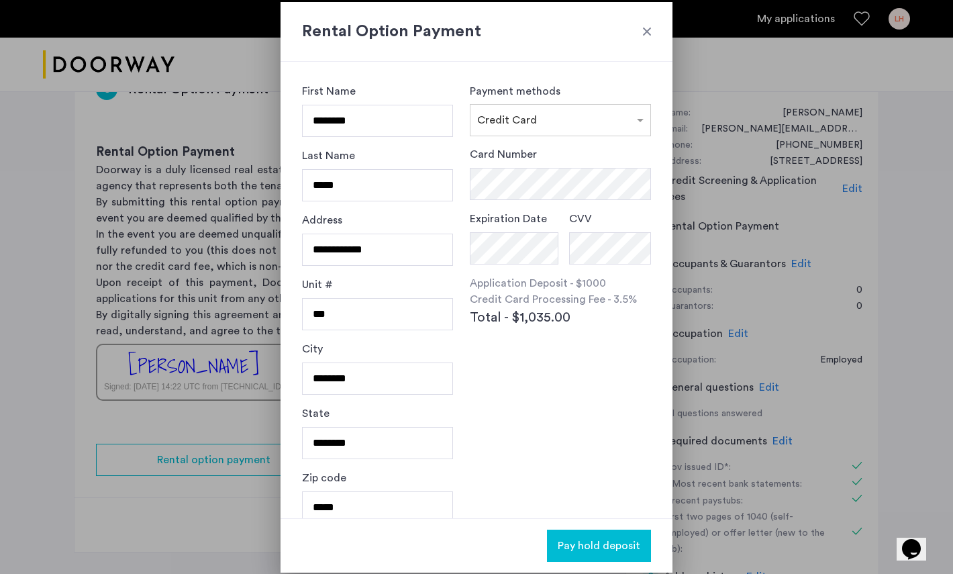
scroll to position [0, 0]
click at [497, 121] on input "text" at bounding box center [547, 117] width 140 height 9
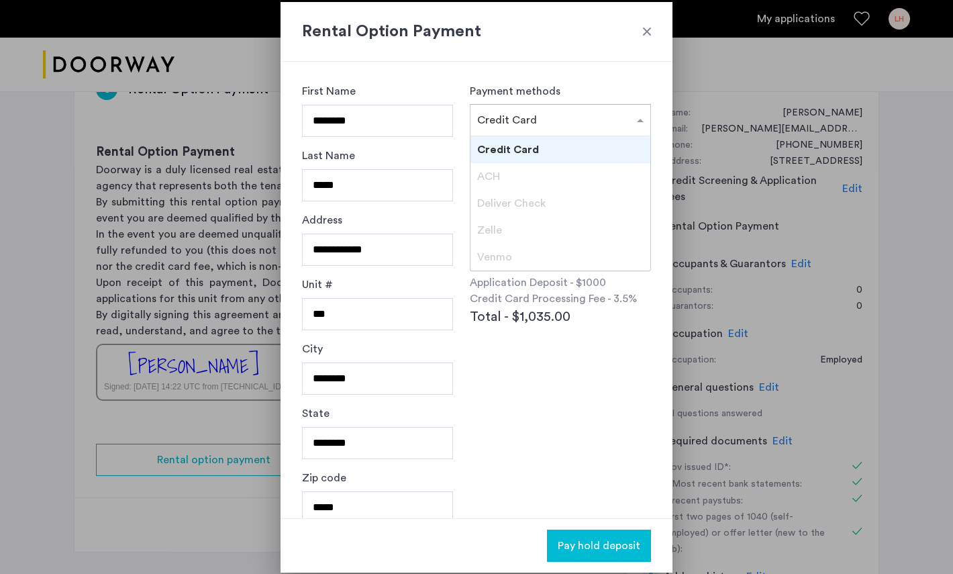
click at [509, 155] on span "Credit Card" at bounding box center [508, 149] width 62 height 11
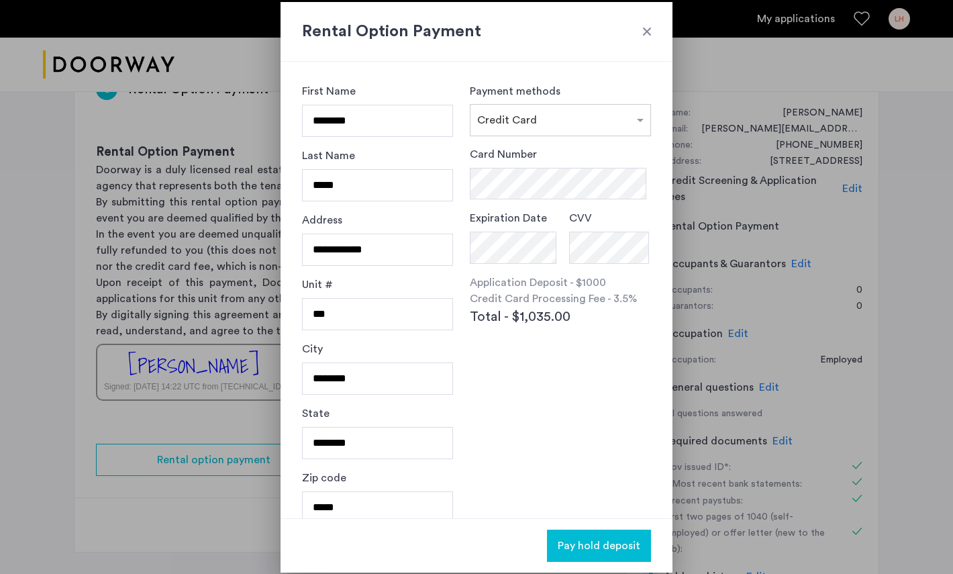
click at [648, 26] on div at bounding box center [646, 31] width 13 height 13
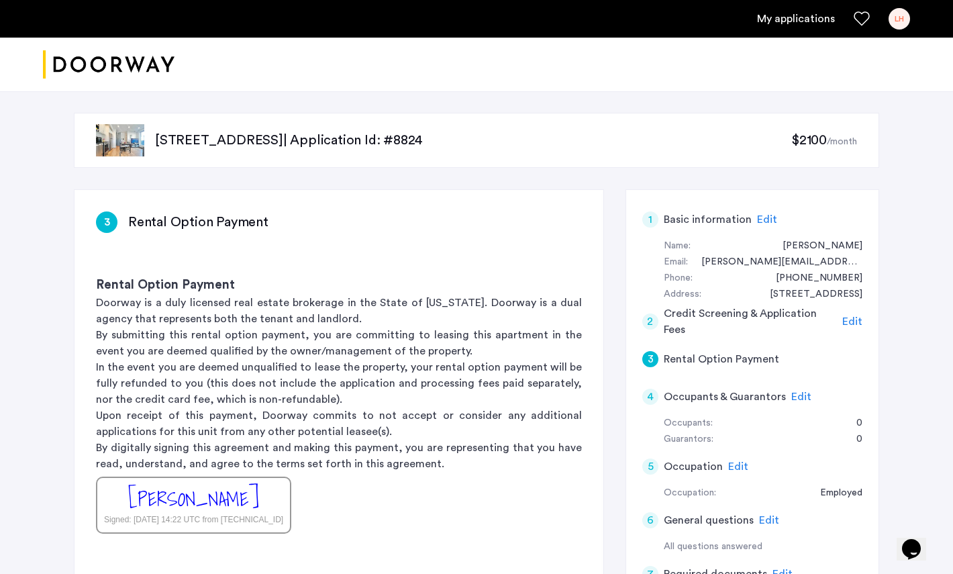
scroll to position [133, 0]
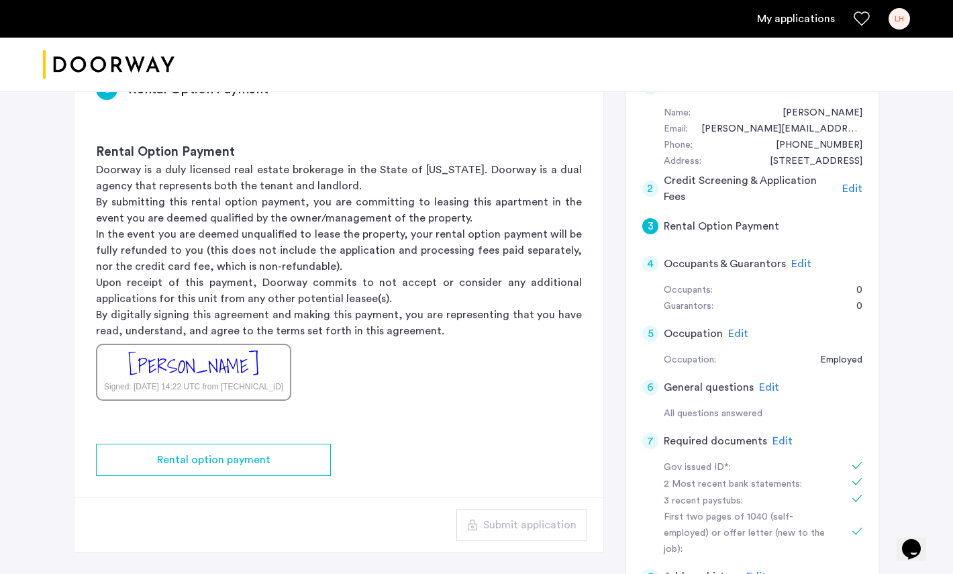
click at [561, 164] on p "Doorway is a duly licensed real estate brokerage in the State of [US_STATE]. Do…" at bounding box center [339, 178] width 486 height 32
